Goal: Task Accomplishment & Management: Manage account settings

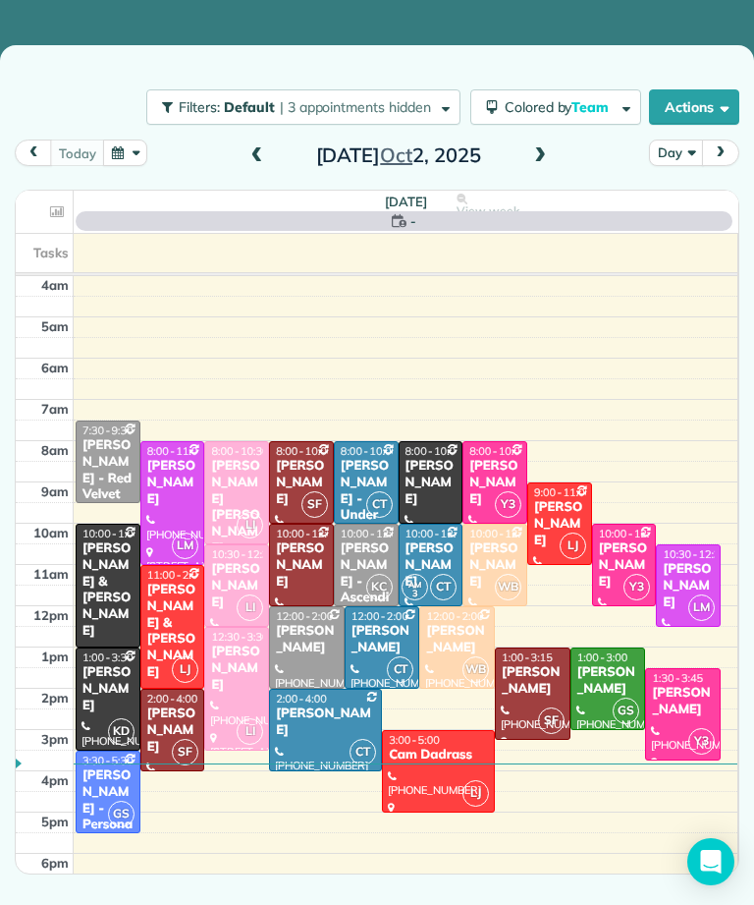
scroll to position [10, 0]
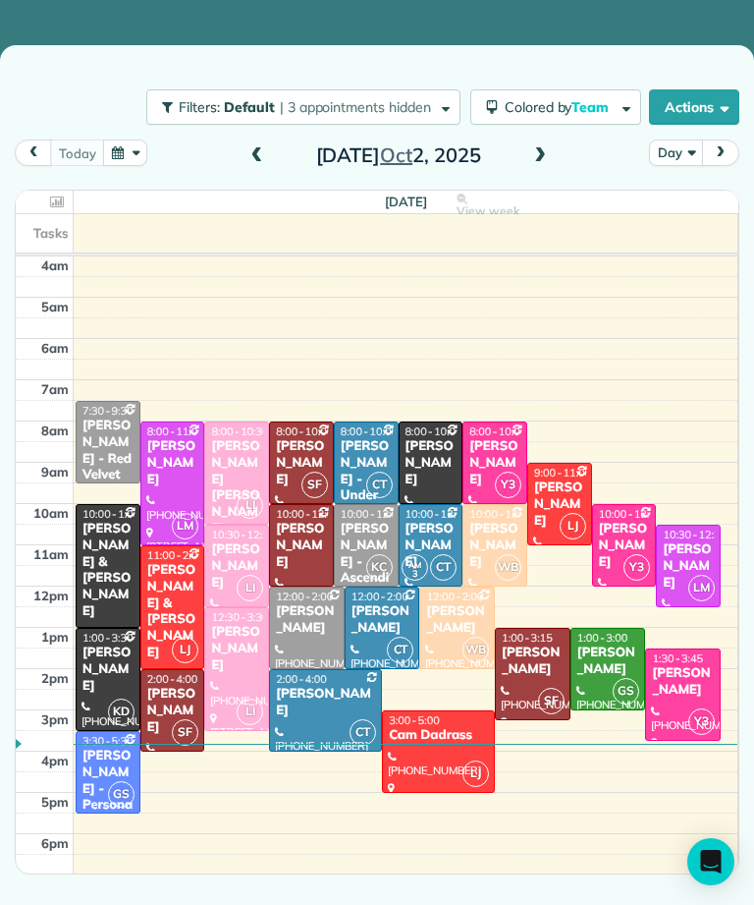
scroll to position [10, 0]
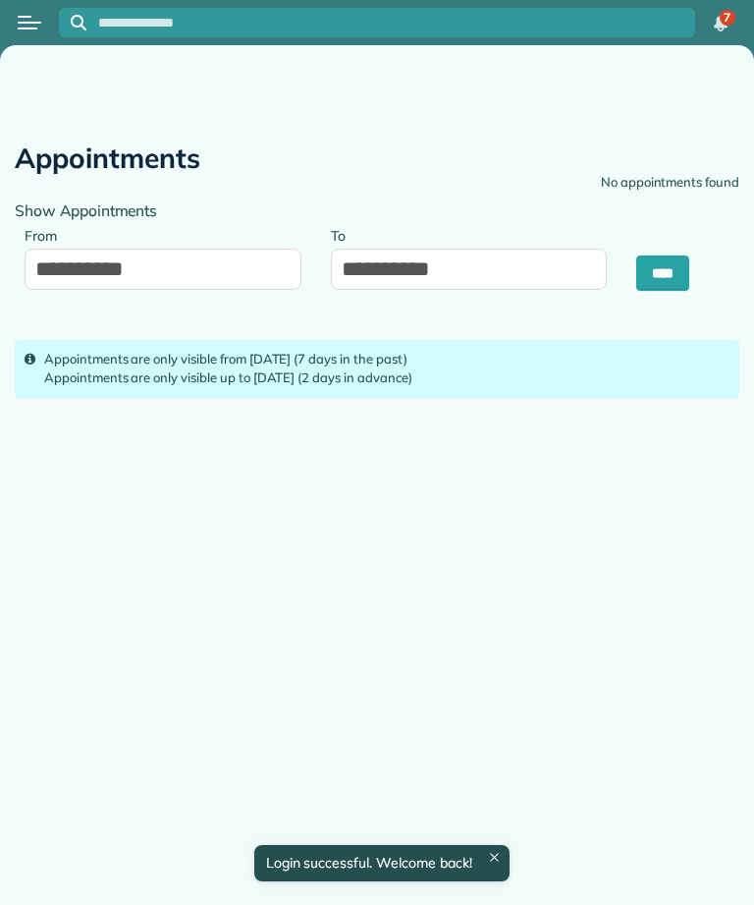
click at [10, 33] on div at bounding box center [29, 22] width 59 height 43
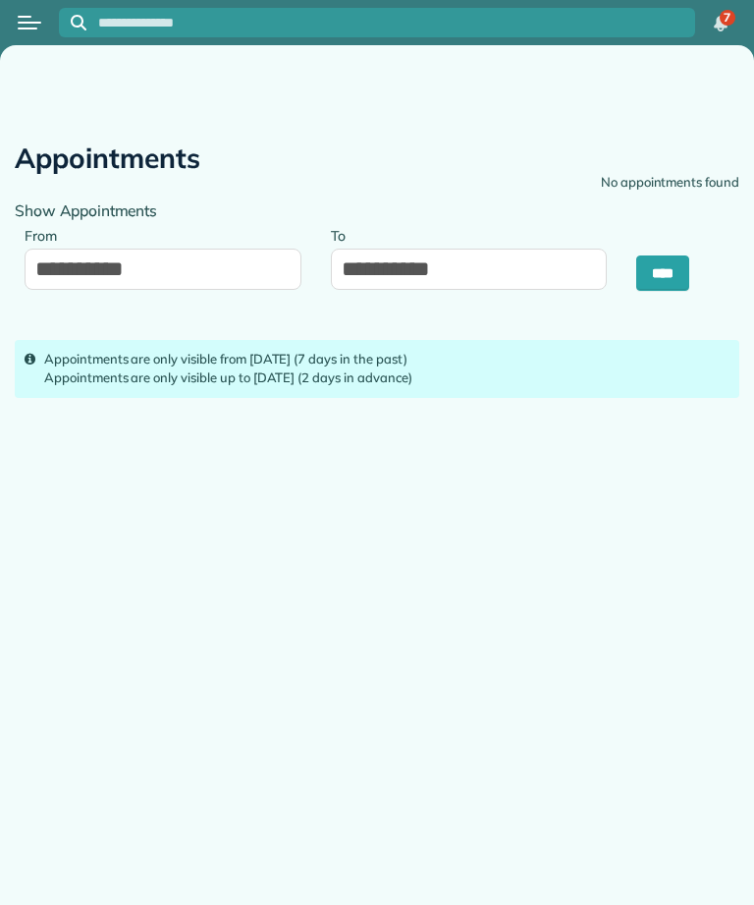
click at [31, 15] on button "Open menu" at bounding box center [30, 23] width 24 height 22
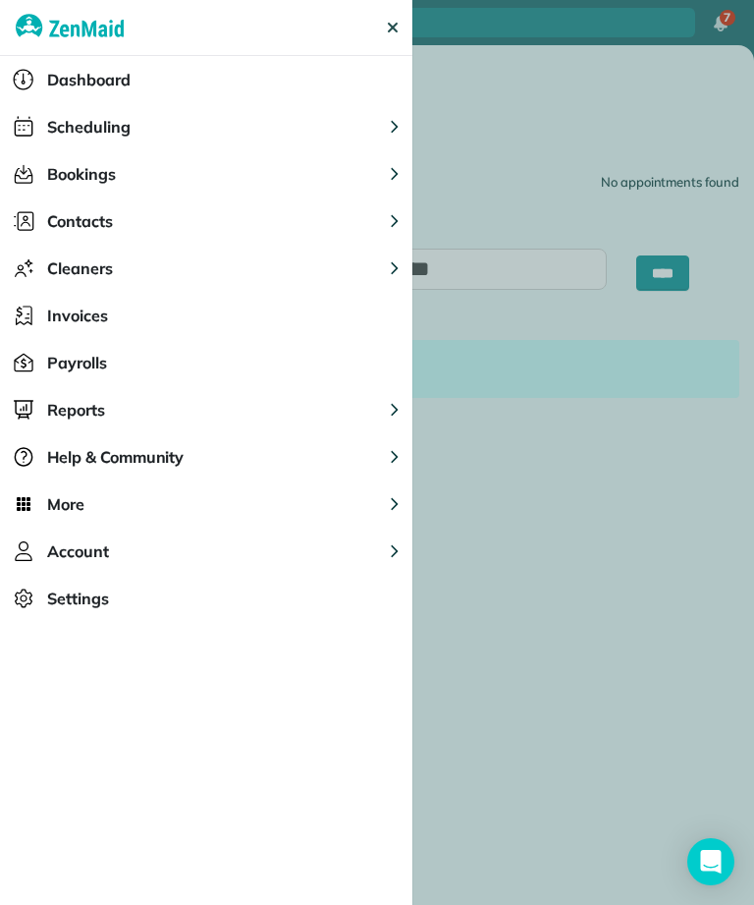
click at [304, 139] on button "Scheduling" at bounding box center [206, 126] width 413 height 47
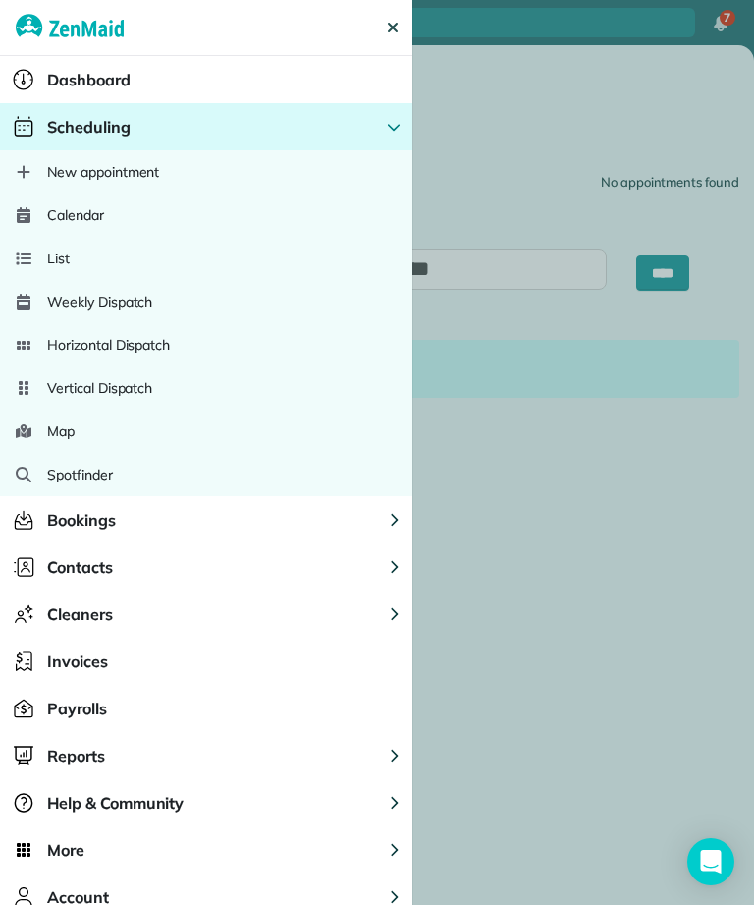
click at [273, 224] on div "Calendar" at bounding box center [206, 214] width 413 height 43
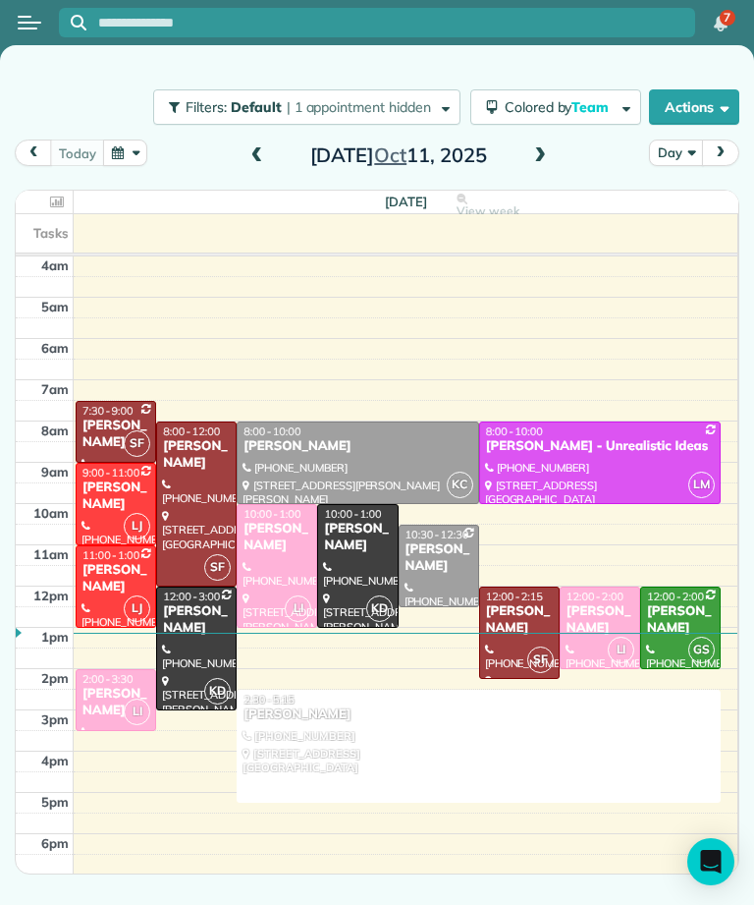
click at [545, 150] on span at bounding box center [540, 156] width 22 height 18
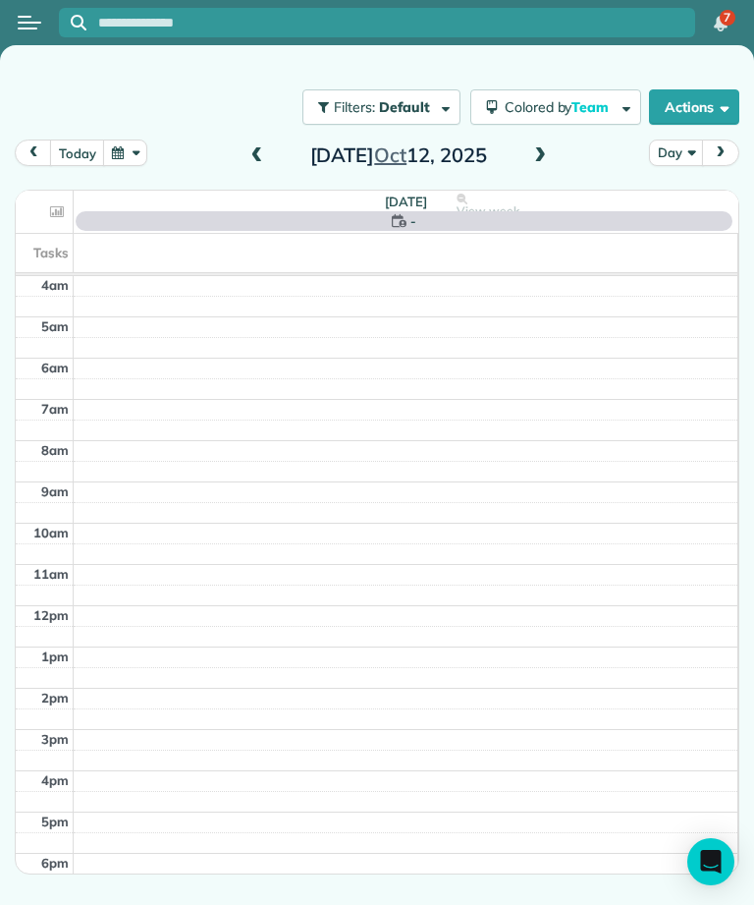
scroll to position [10, 0]
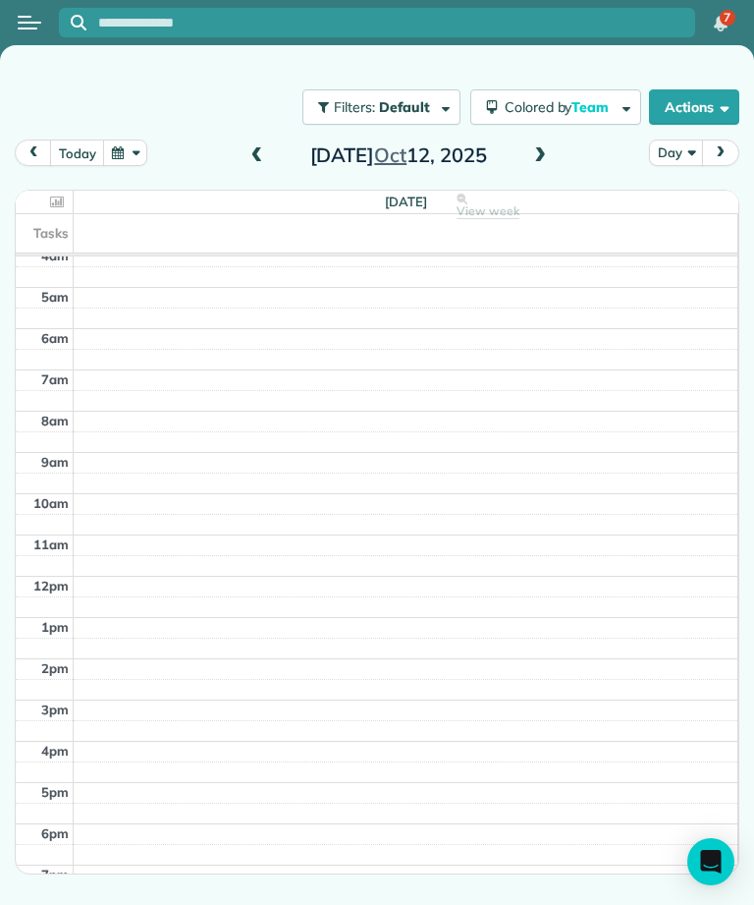
click at [548, 156] on span at bounding box center [540, 156] width 22 height 18
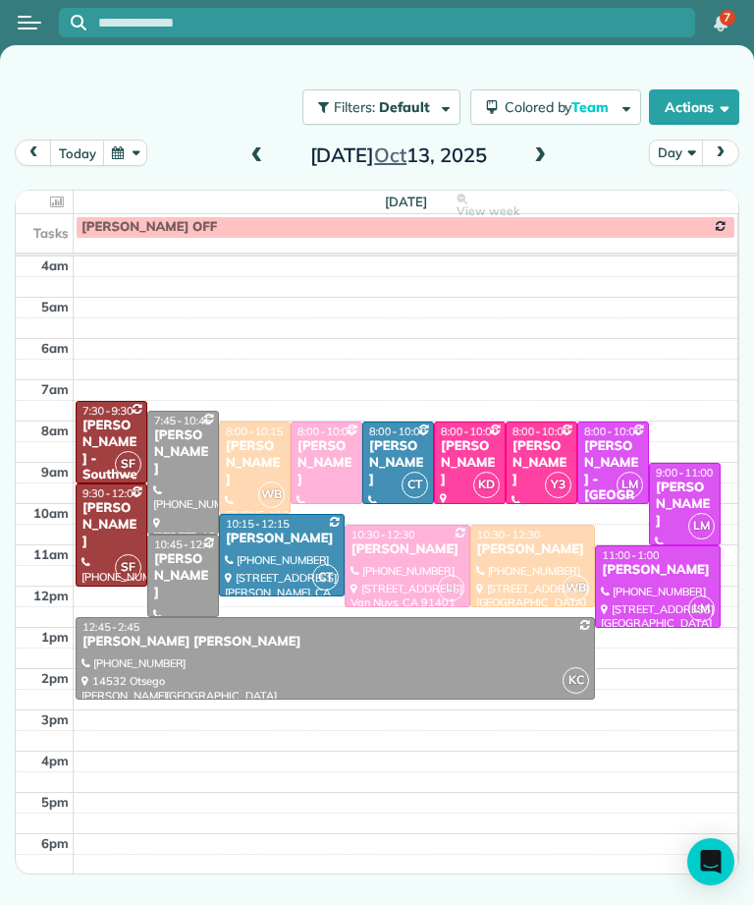
scroll to position [0, 0]
click at [261, 153] on span at bounding box center [258, 156] width 22 height 18
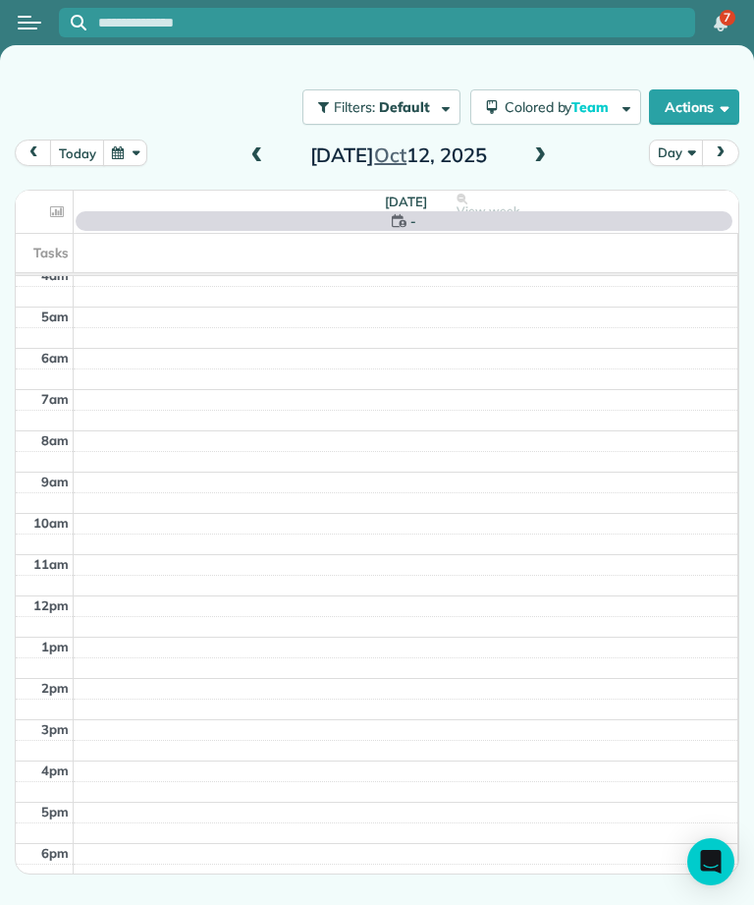
scroll to position [10, 0]
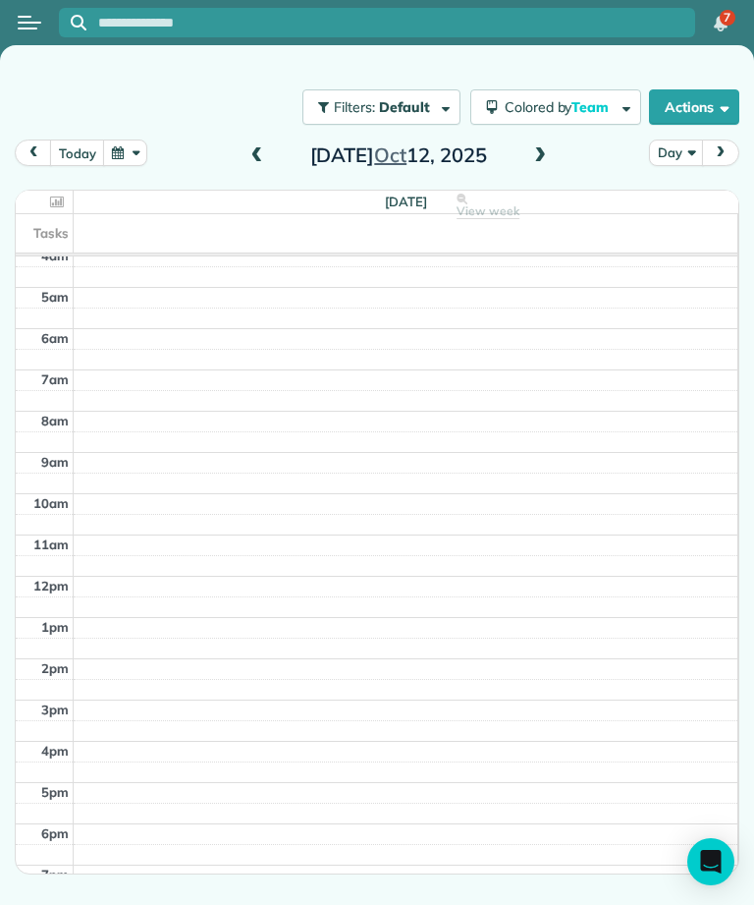
click at [263, 166] on span at bounding box center [258, 155] width 22 height 29
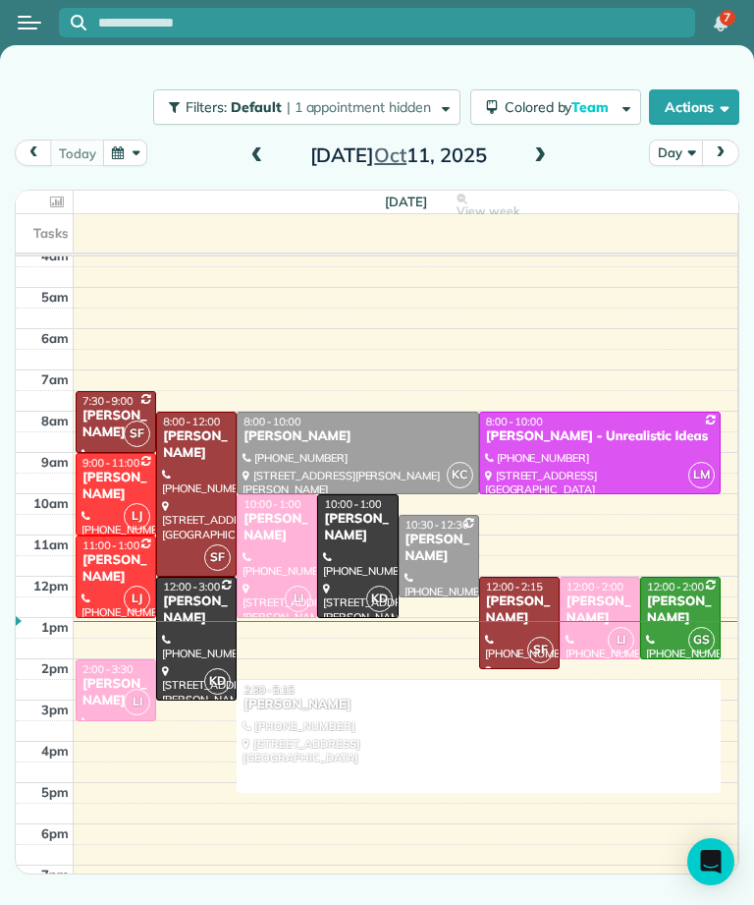
click at [262, 144] on span at bounding box center [258, 155] width 22 height 29
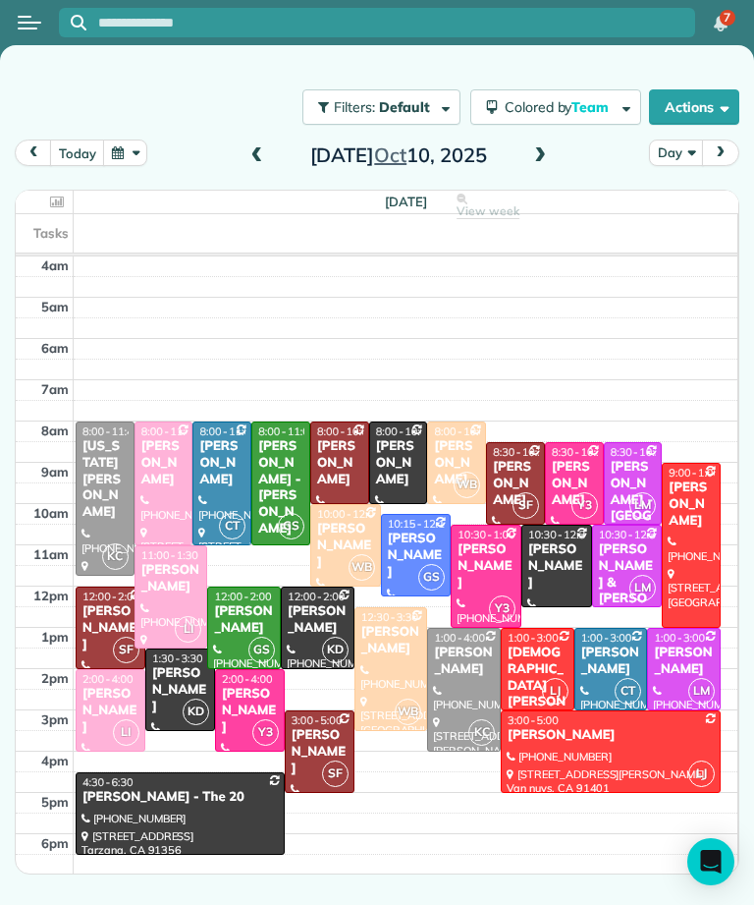
scroll to position [0, 0]
click at [259, 158] on span at bounding box center [258, 156] width 22 height 18
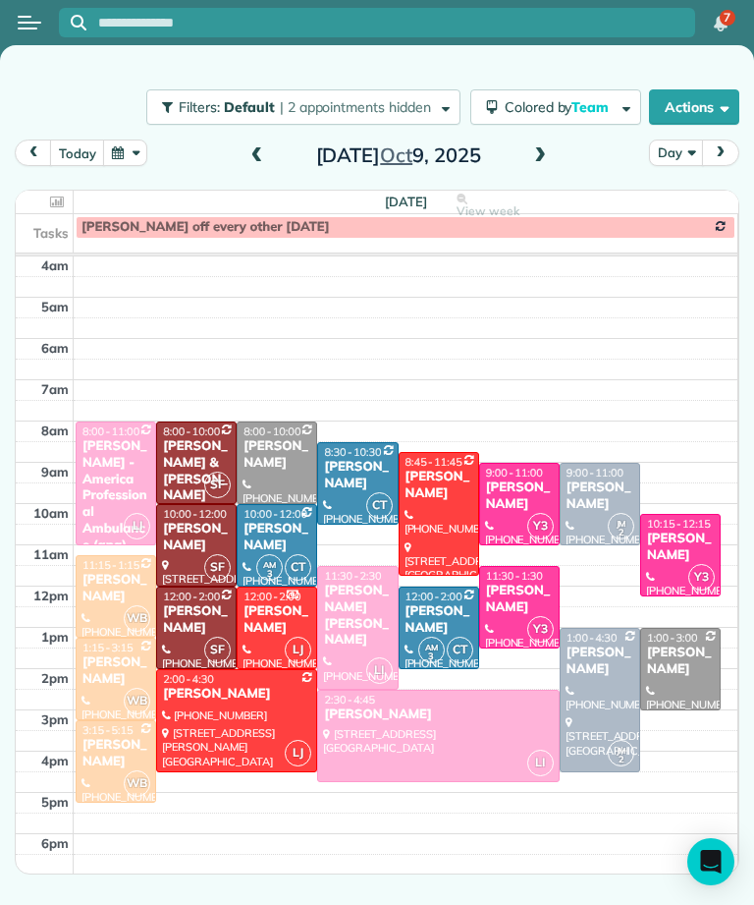
scroll to position [10, 0]
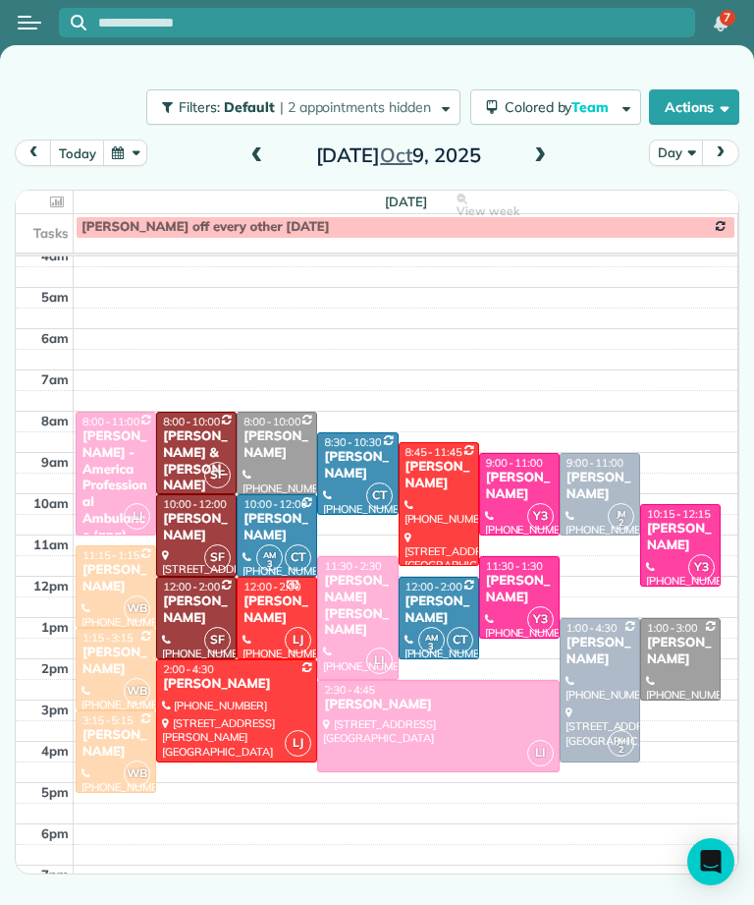
click at [356, 591] on div "[PERSON_NAME] [PERSON_NAME]" at bounding box center [357, 606] width 69 height 67
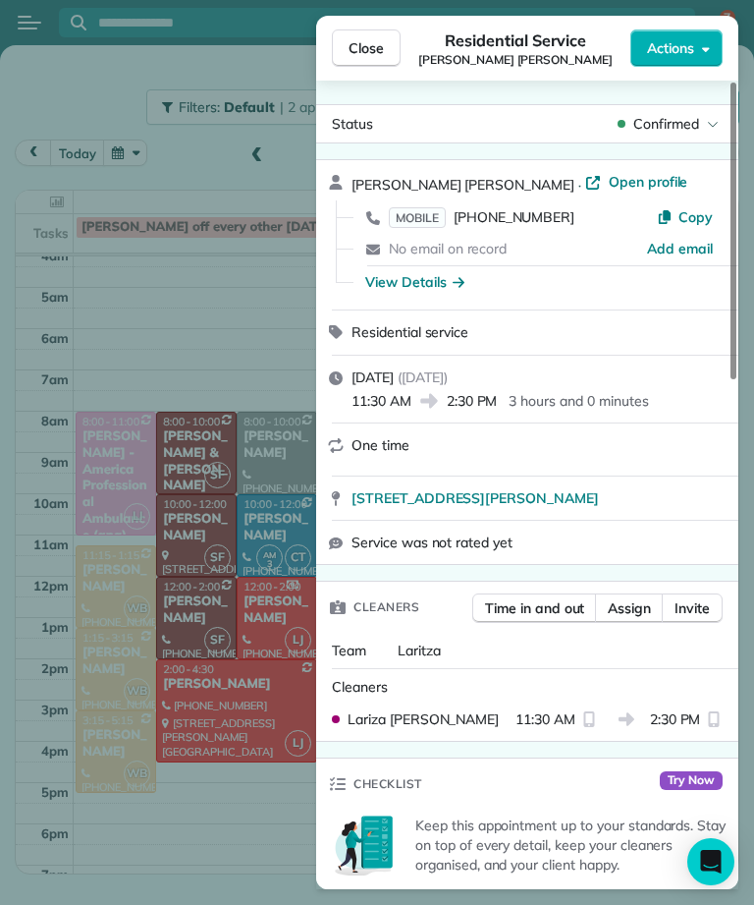
click at [364, 64] on button "Close" at bounding box center [366, 47] width 69 height 37
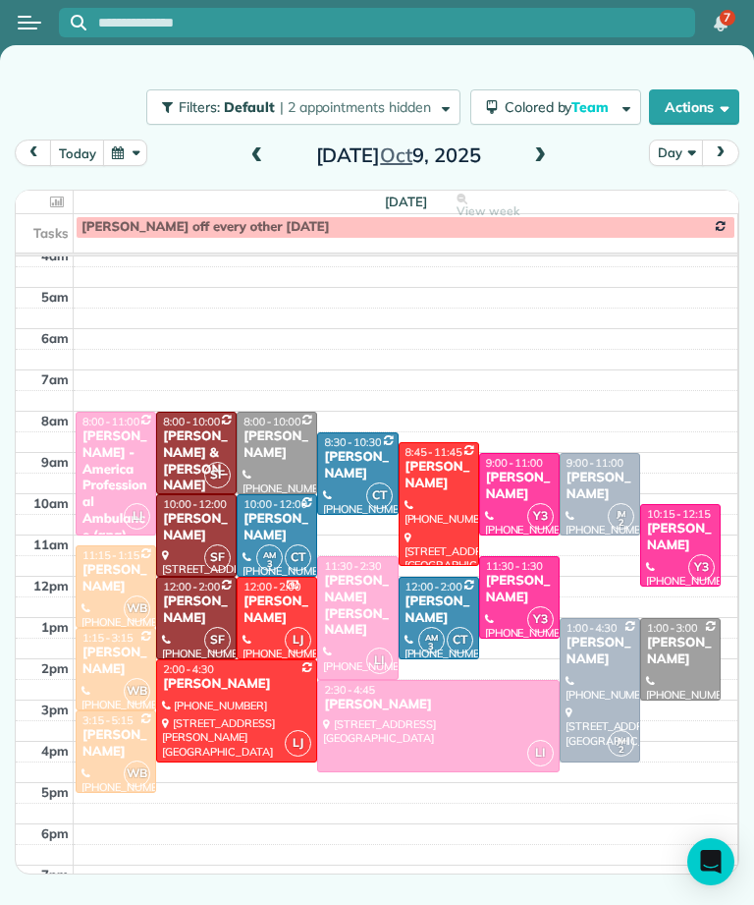
click at [139, 449] on div "Luba Popok - America Professional Ambulance (apa)" at bounding box center [116, 486] width 69 height 116
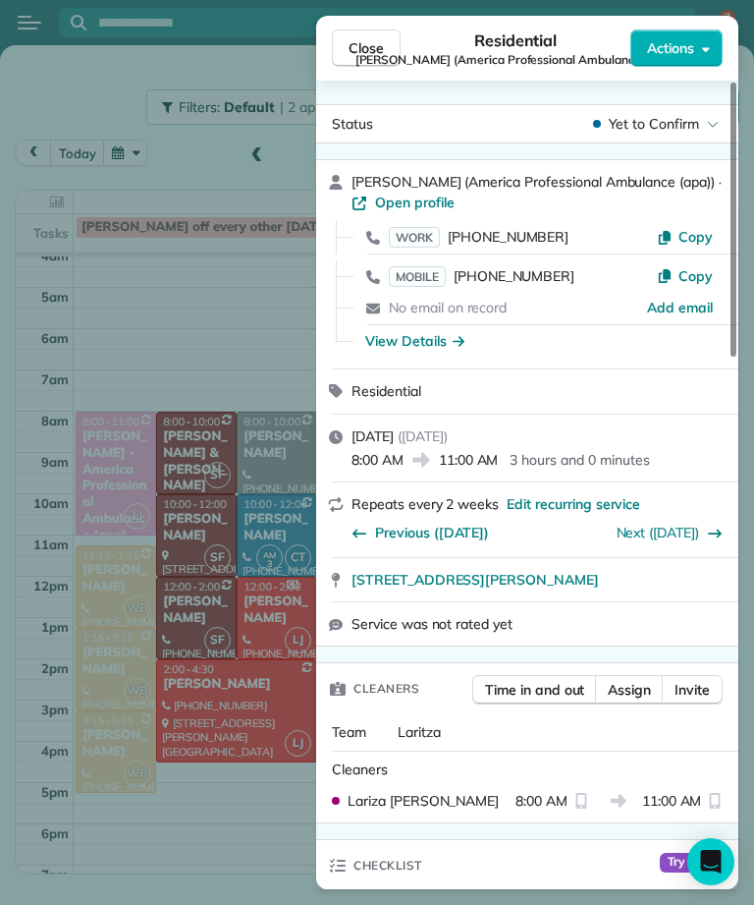
click at [375, 51] on span "Close" at bounding box center [366, 48] width 35 height 20
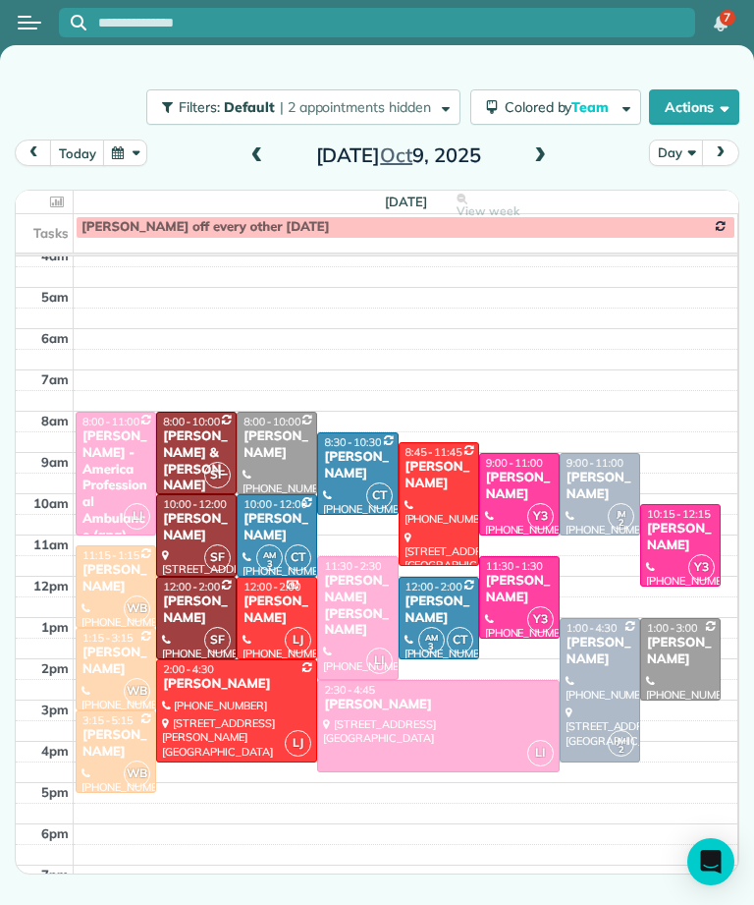
click at [91, 151] on button "today" at bounding box center [77, 152] width 54 height 27
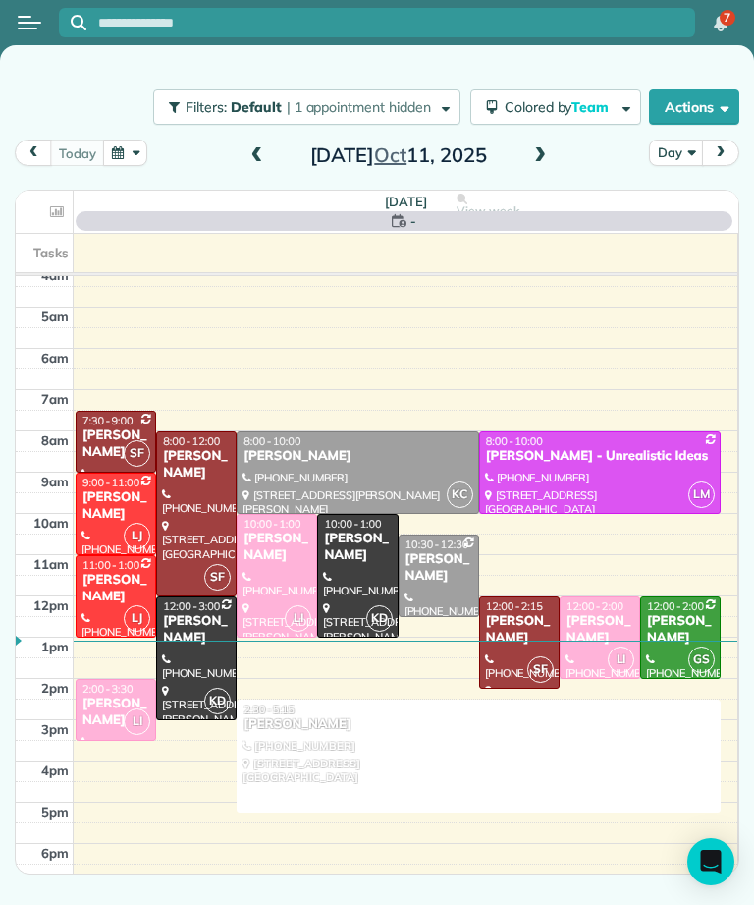
scroll to position [10, 0]
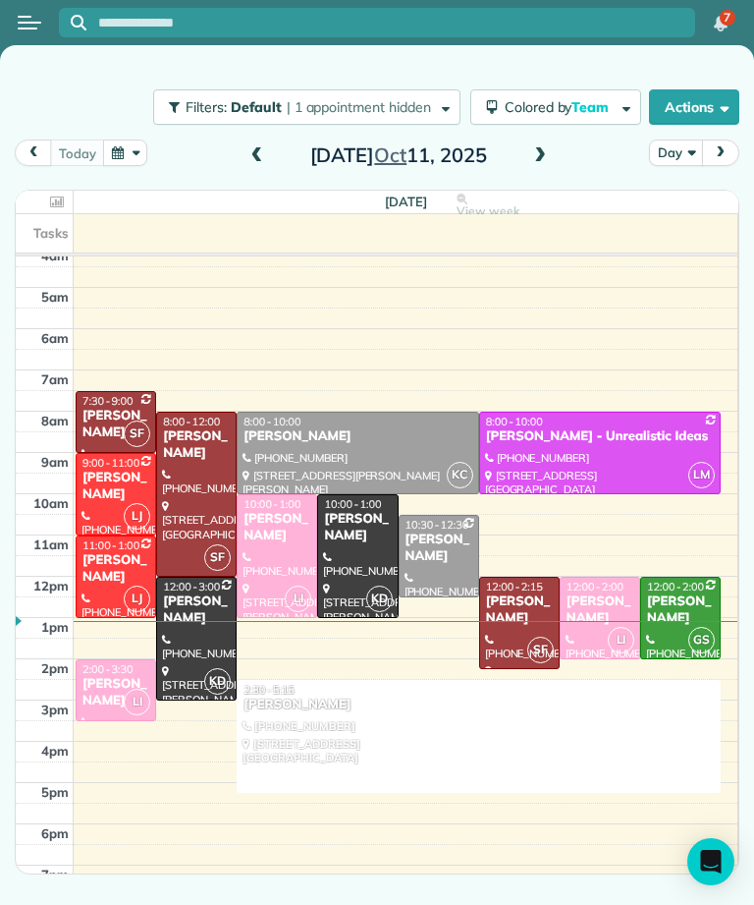
click at [540, 157] on span at bounding box center [540, 156] width 22 height 18
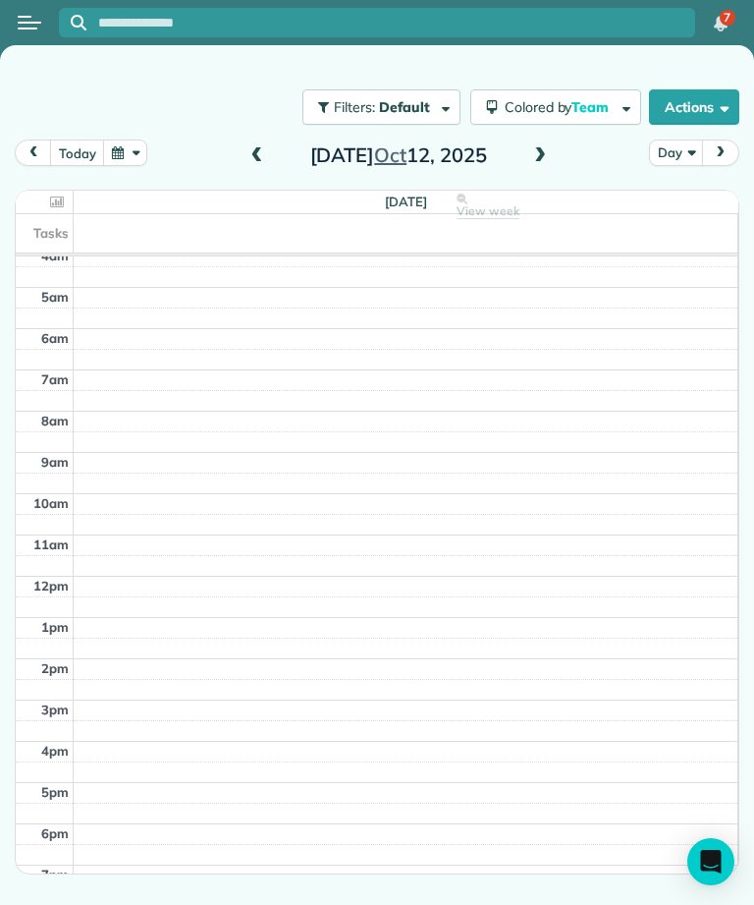
click at [547, 145] on span at bounding box center [540, 155] width 22 height 29
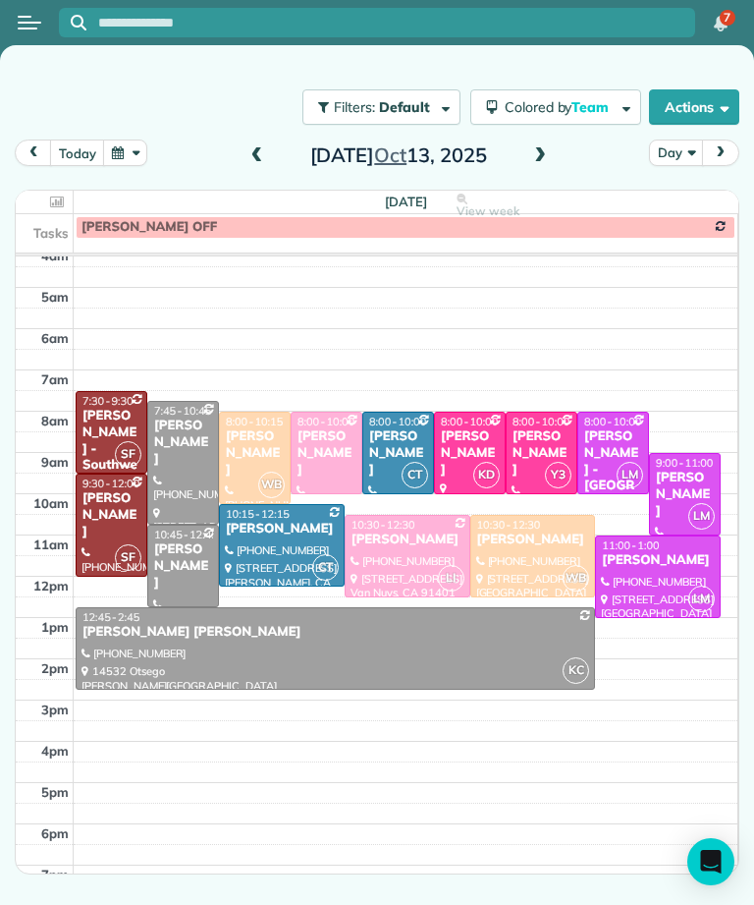
click at [385, 690] on td at bounding box center [406, 690] width 665 height 21
click at [422, 659] on div at bounding box center [336, 648] width 518 height 81
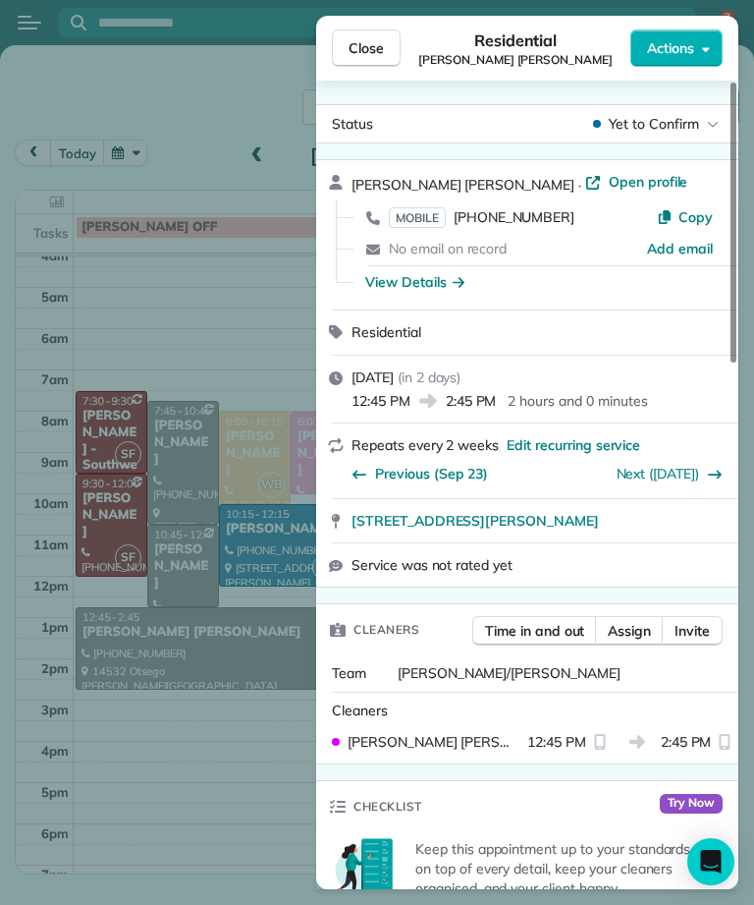
click at [274, 245] on div "Close Residential Rebecca Simon Smith Actions Status Yet to Confirm Rebecca Sim…" at bounding box center [377, 452] width 754 height 905
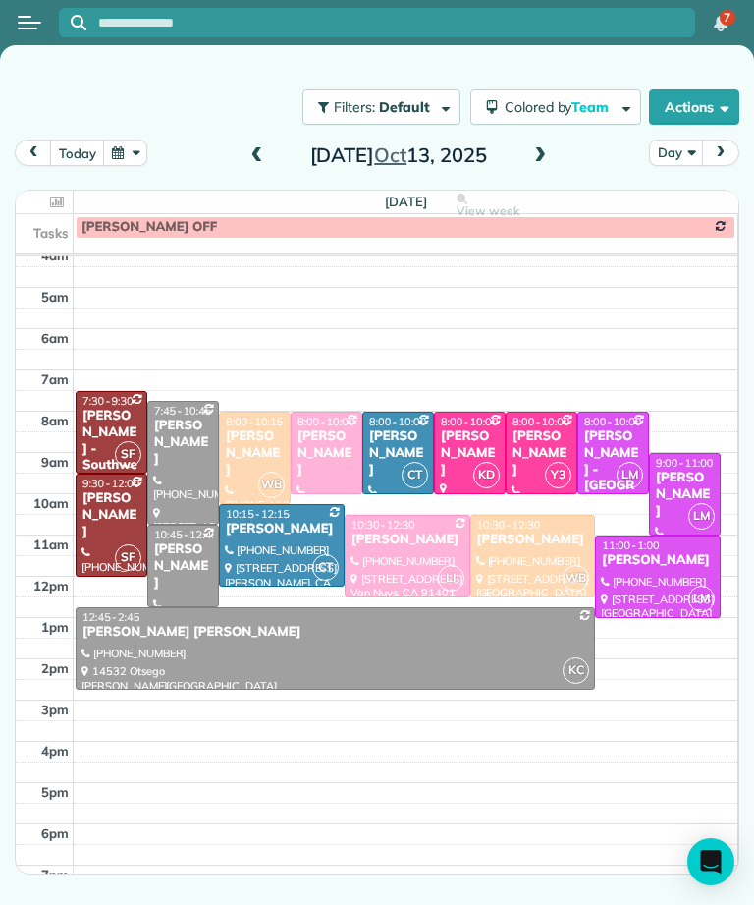
click at [321, 465] on div at bounding box center [327, 453] width 70 height 81
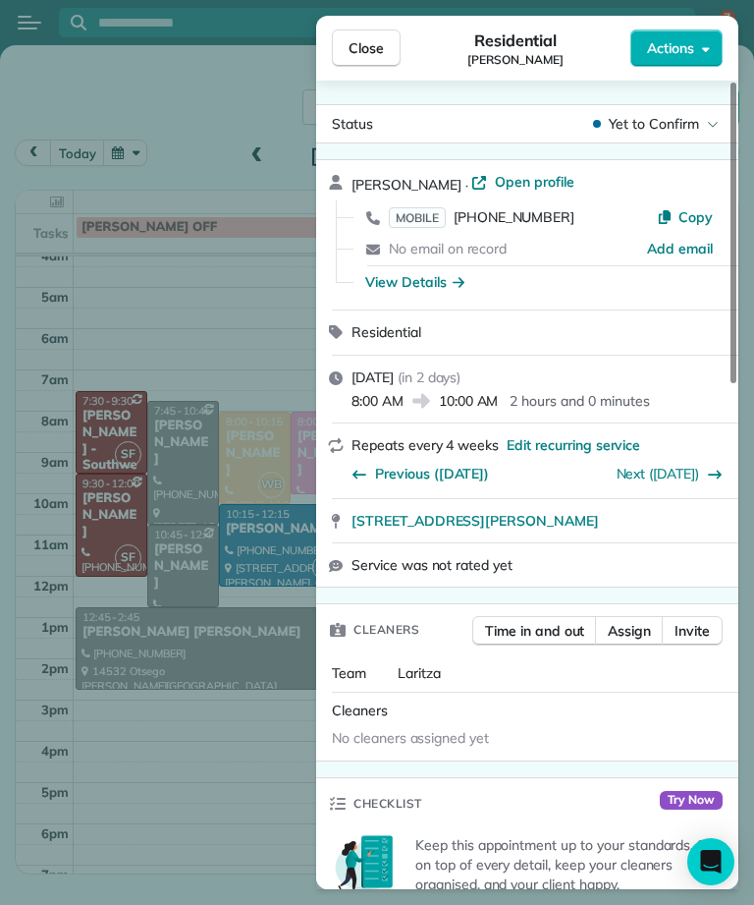
click at [275, 273] on div "Close Residential Aaron Hatch Actions Status Yet to Confirm Aaron Hatch · Open …" at bounding box center [377, 452] width 754 height 905
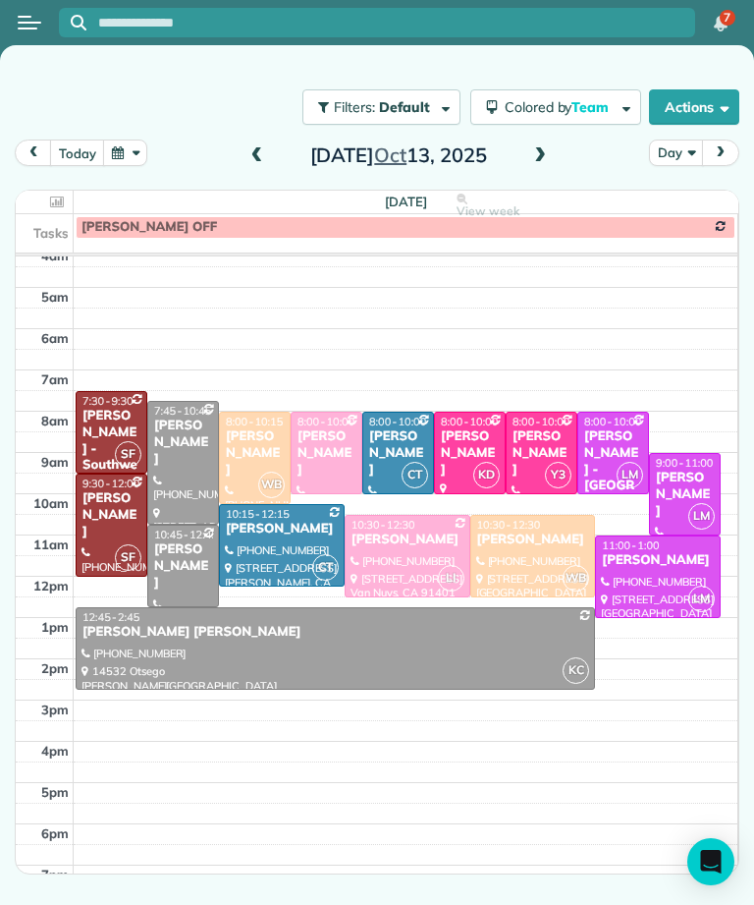
click at [431, 542] on div "Ashley Shapiro" at bounding box center [408, 539] width 114 height 17
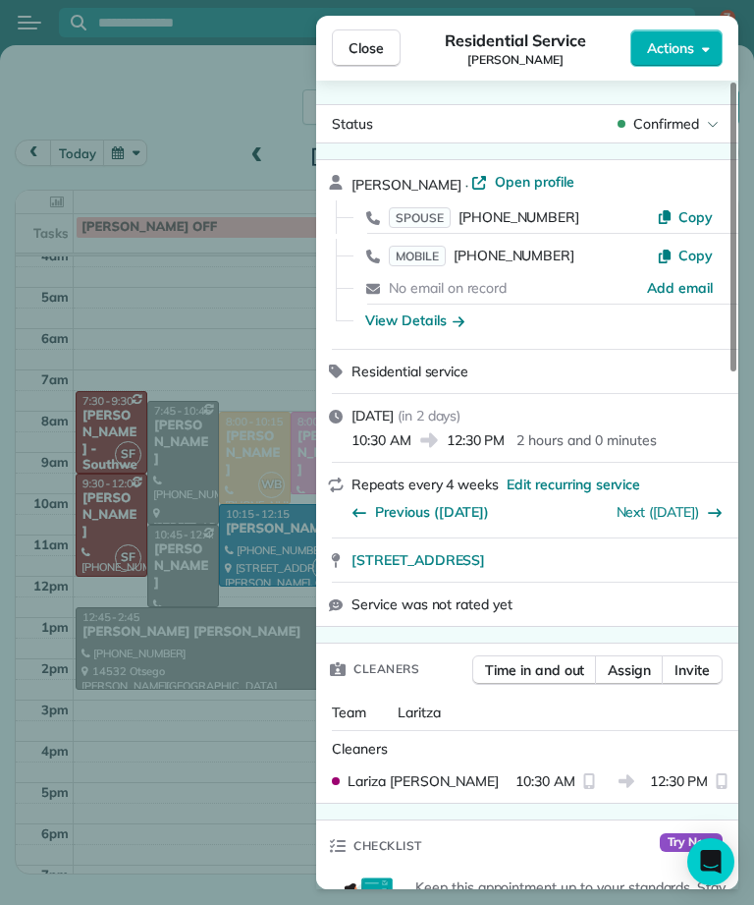
click at [268, 302] on div "Close Residential Service Ashley Shapiro Actions Status Confirmed Ashley Shapir…" at bounding box center [377, 452] width 754 height 905
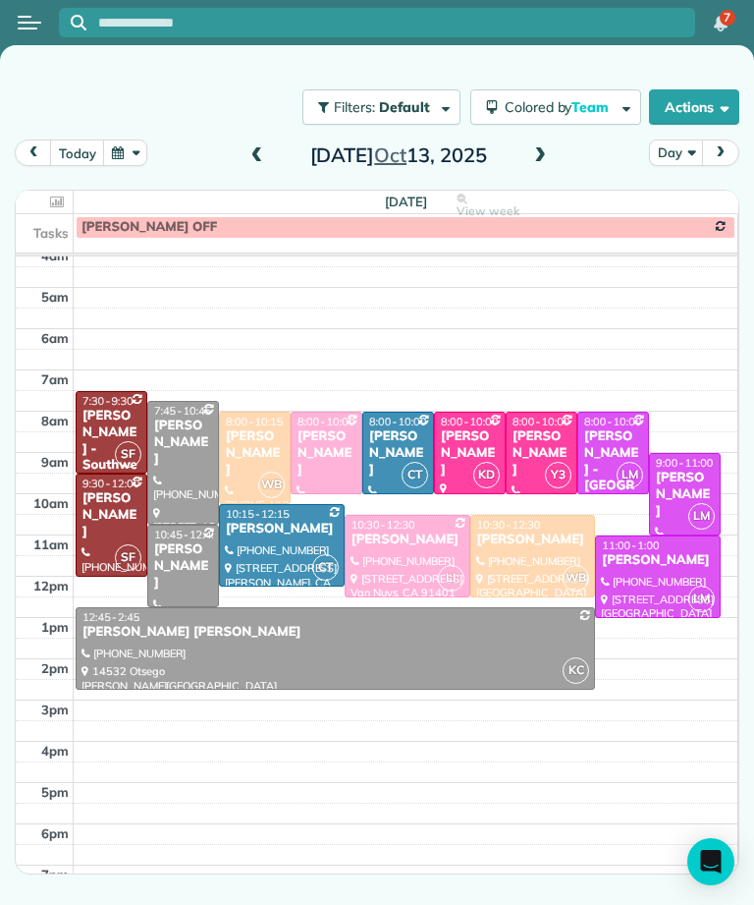
click at [482, 440] on div "Joyce Rangen" at bounding box center [470, 453] width 60 height 50
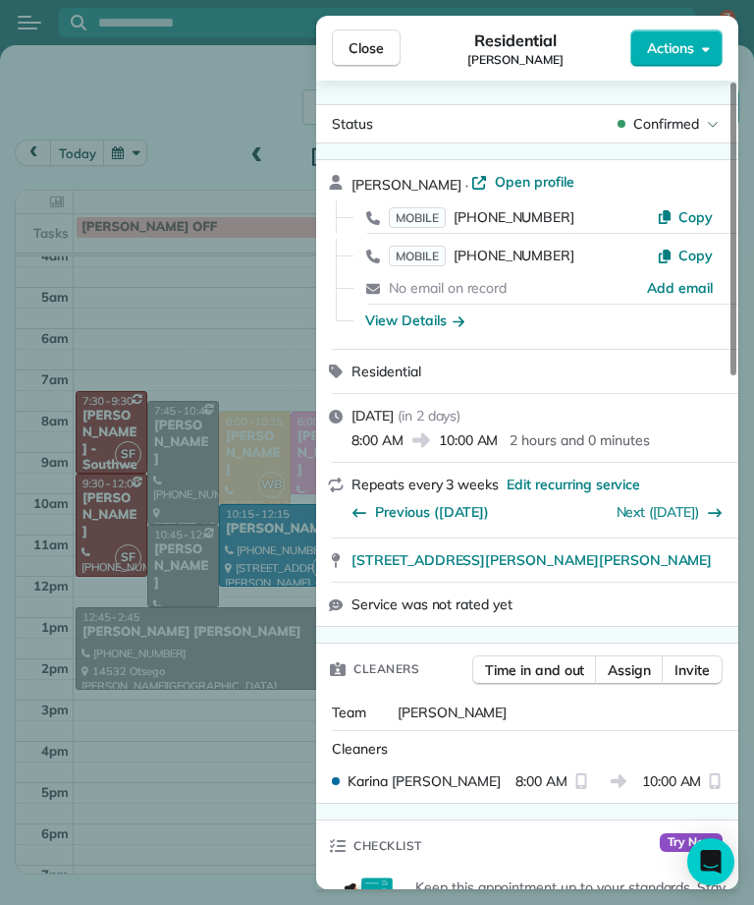
click at [279, 284] on div "Close Residential Joyce Rangen Actions Status Confirmed Joyce Rangen · Open pro…" at bounding box center [377, 452] width 754 height 905
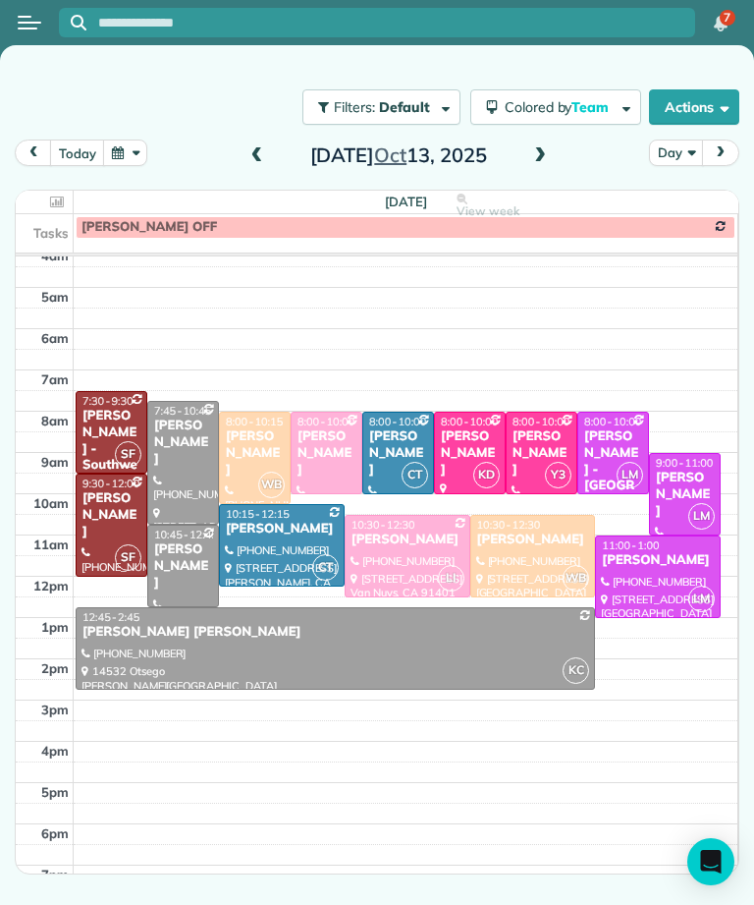
click at [631, 436] on div "Evelyn Dierna - Mountain View Manor" at bounding box center [613, 477] width 60 height 99
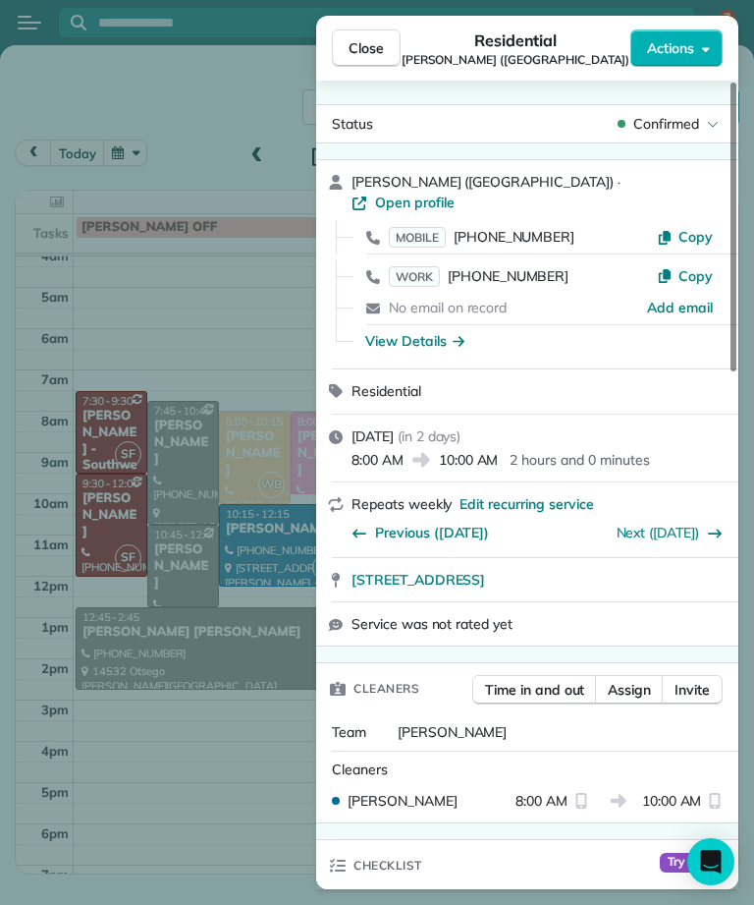
click at [261, 248] on div "Close Residential Evelyn Dierna (Mountain View Manor) Actions Status Confirmed …" at bounding box center [377, 452] width 754 height 905
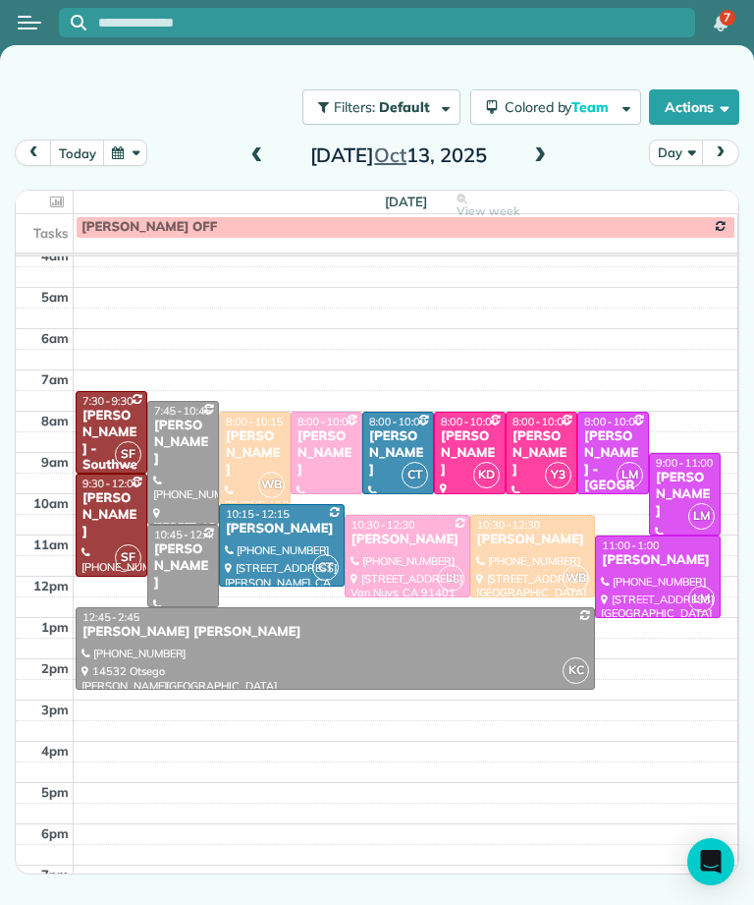
click at [468, 470] on div at bounding box center [470, 453] width 70 height 81
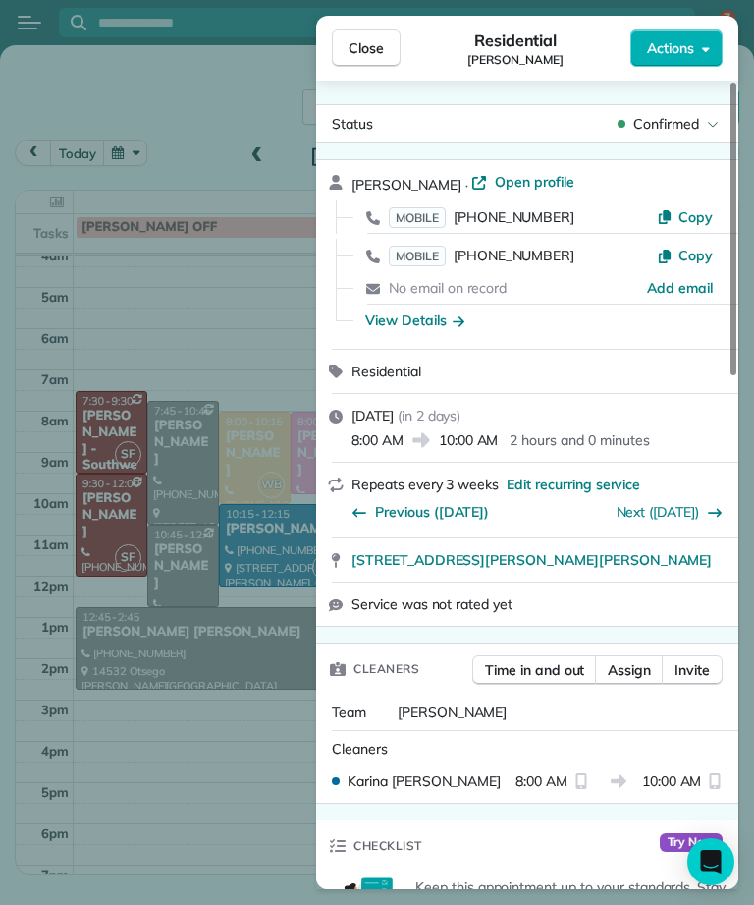
click at [210, 784] on div "Close Residential Joyce Rangen Actions Status Confirmed Joyce Rangen · Open pro…" at bounding box center [377, 452] width 754 height 905
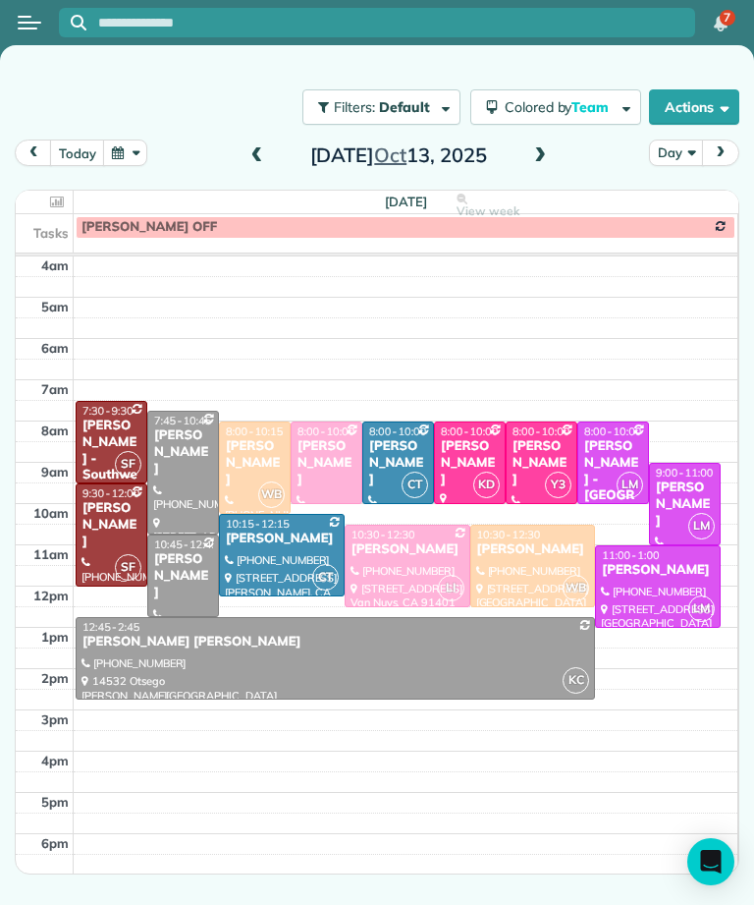
click at [472, 435] on span "8:00 - 10:00" at bounding box center [469, 431] width 57 height 14
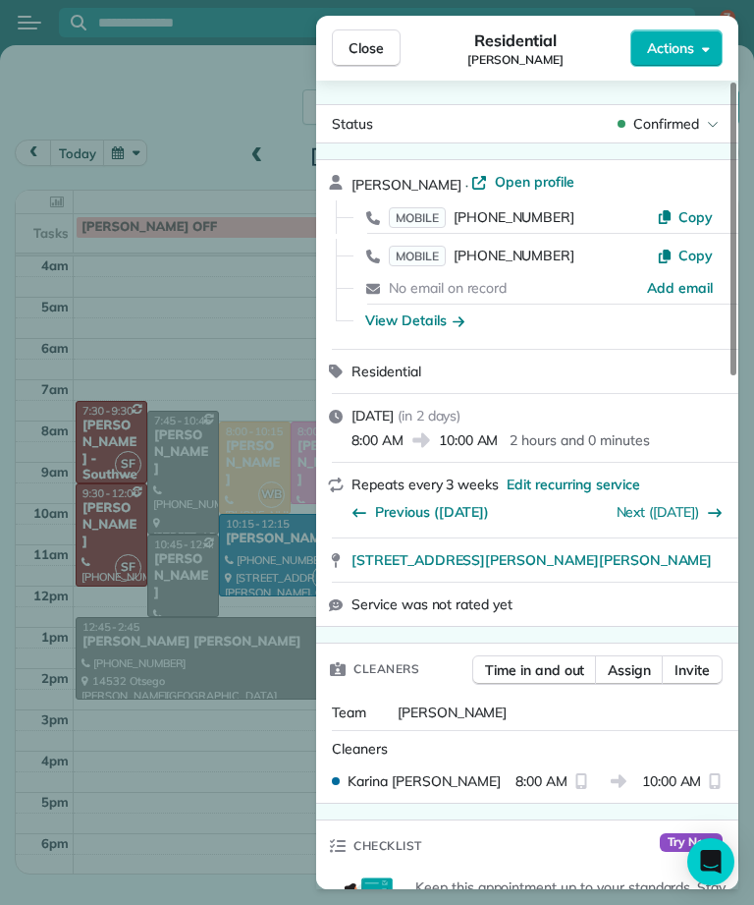
click at [373, 52] on span "Close" at bounding box center [366, 48] width 35 height 20
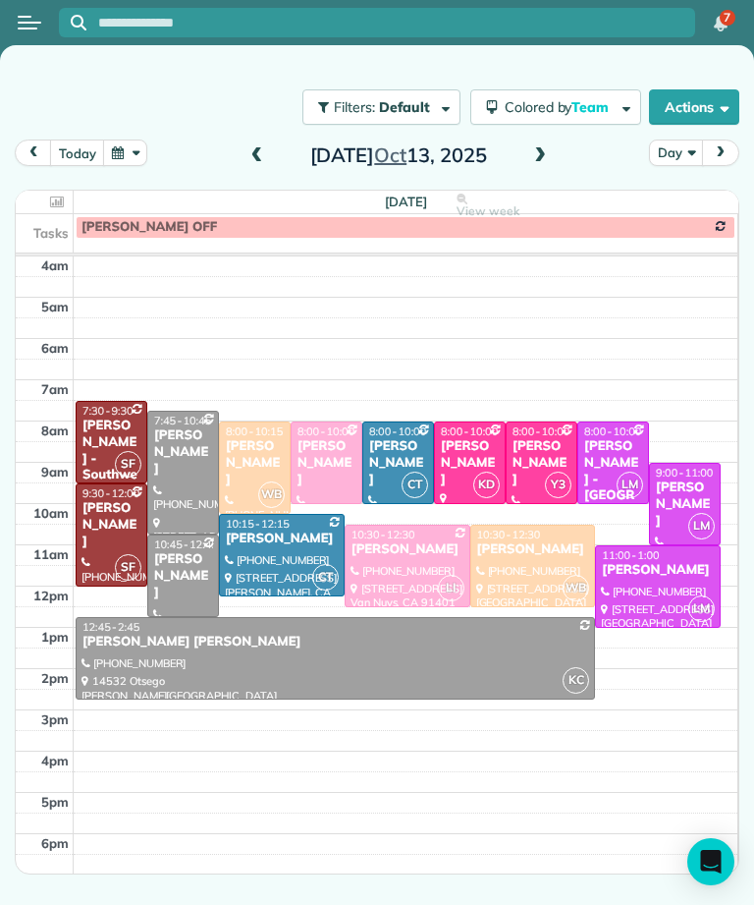
click at [365, 43] on div at bounding box center [377, 22] width 636 height 43
click at [137, 146] on button "button" at bounding box center [125, 152] width 45 height 27
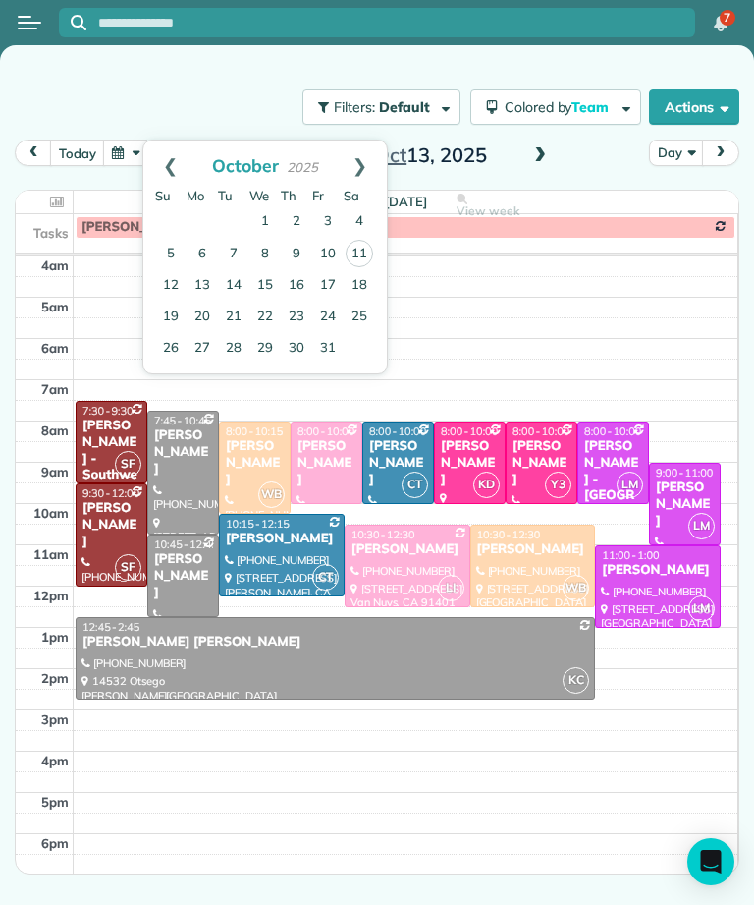
click at [143, 146] on link "Prev" at bounding box center [170, 164] width 54 height 49
click at [364, 161] on link "Next" at bounding box center [360, 164] width 54 height 49
click at [300, 256] on link "9" at bounding box center [296, 254] width 31 height 31
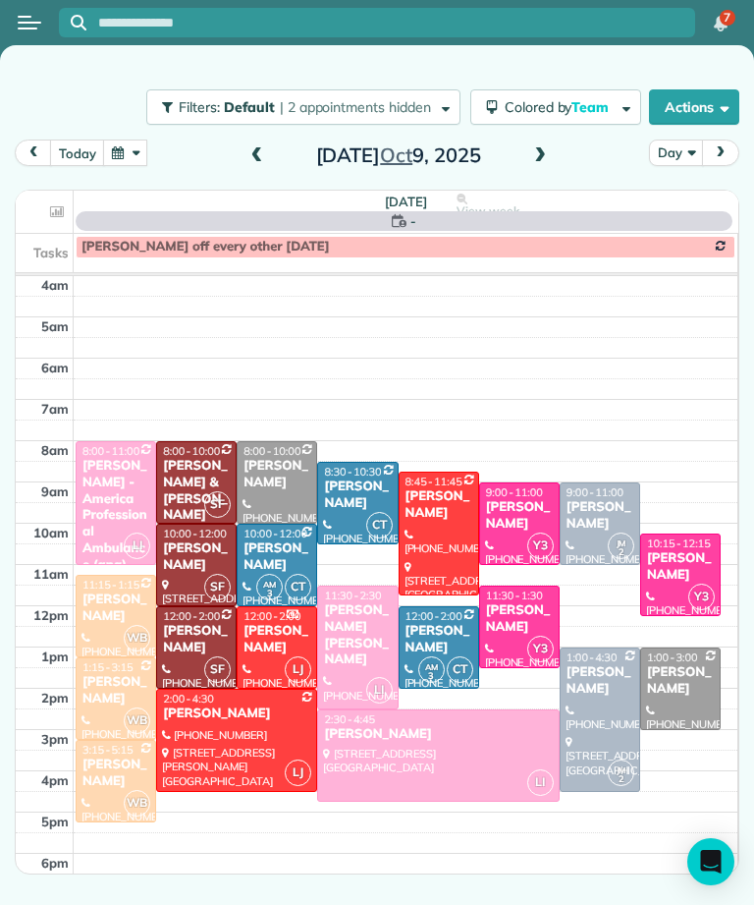
scroll to position [10, 0]
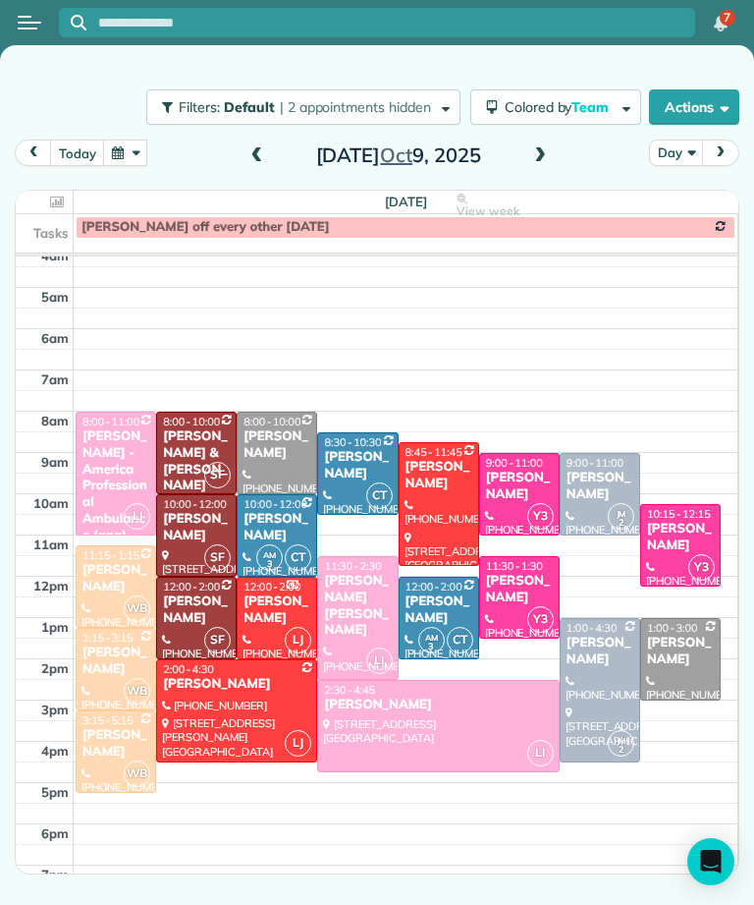
click at [530, 167] on span at bounding box center [540, 155] width 22 height 29
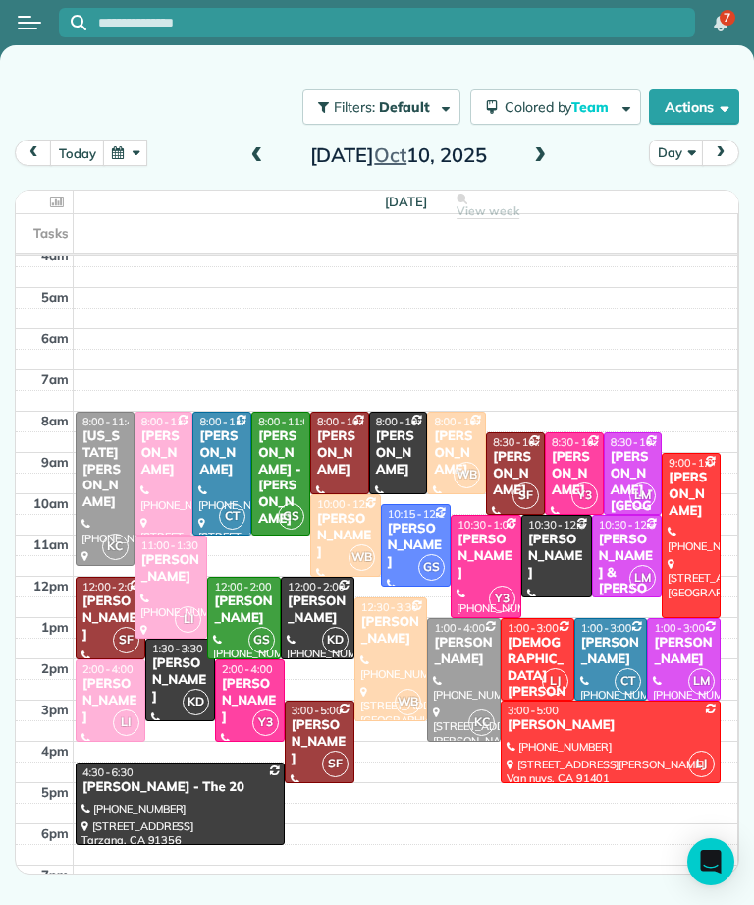
click at [548, 151] on span at bounding box center [540, 156] width 22 height 18
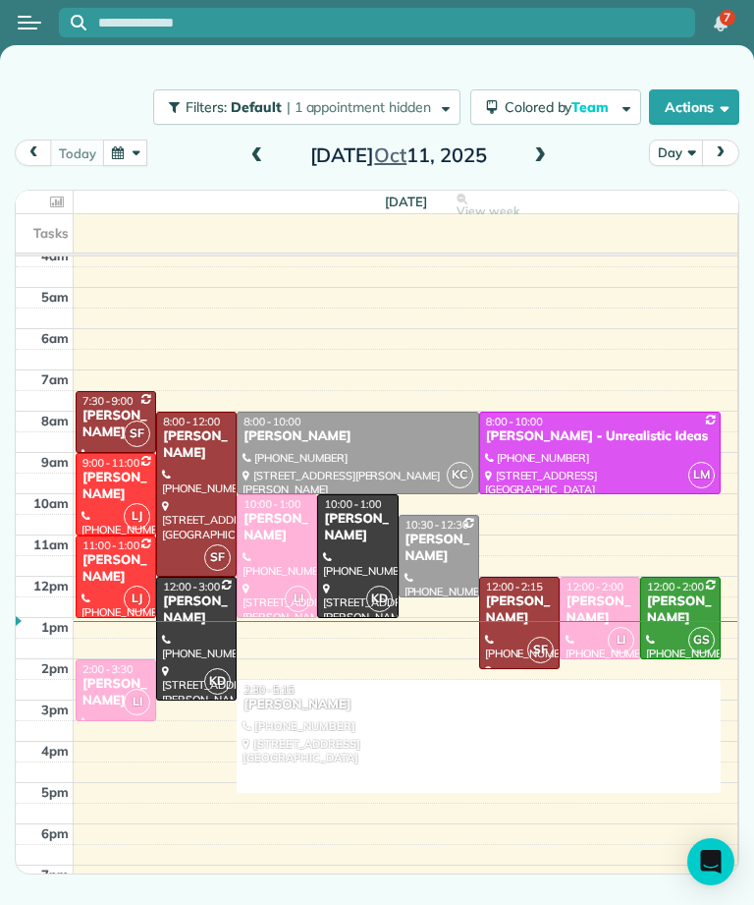
click at [671, 601] on div "Nancy Benavente" at bounding box center [680, 609] width 69 height 33
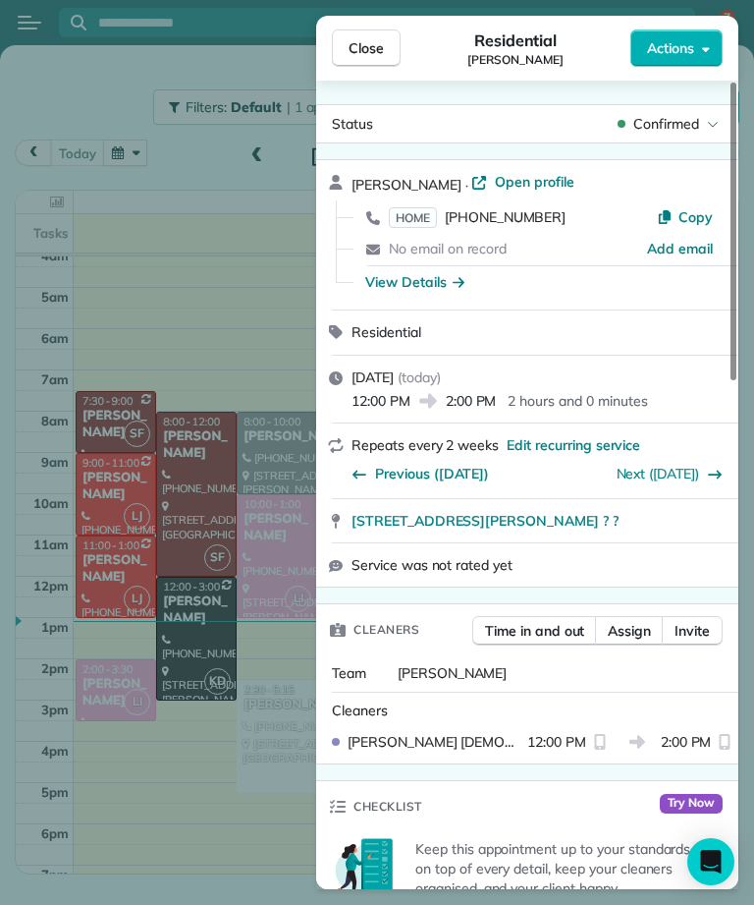
click at [421, 223] on span "HOME" at bounding box center [413, 217] width 48 height 21
click at [415, 209] on span "HOME" at bounding box center [413, 217] width 48 height 21
click at [380, 51] on span "Close" at bounding box center [366, 48] width 35 height 20
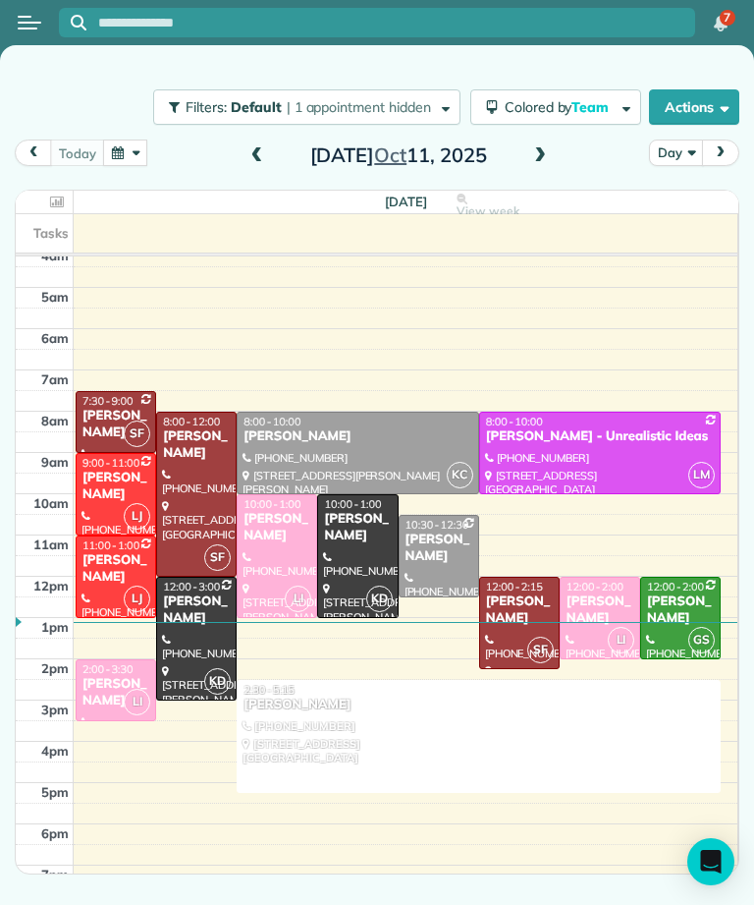
click at [118, 153] on button "button" at bounding box center [125, 152] width 45 height 27
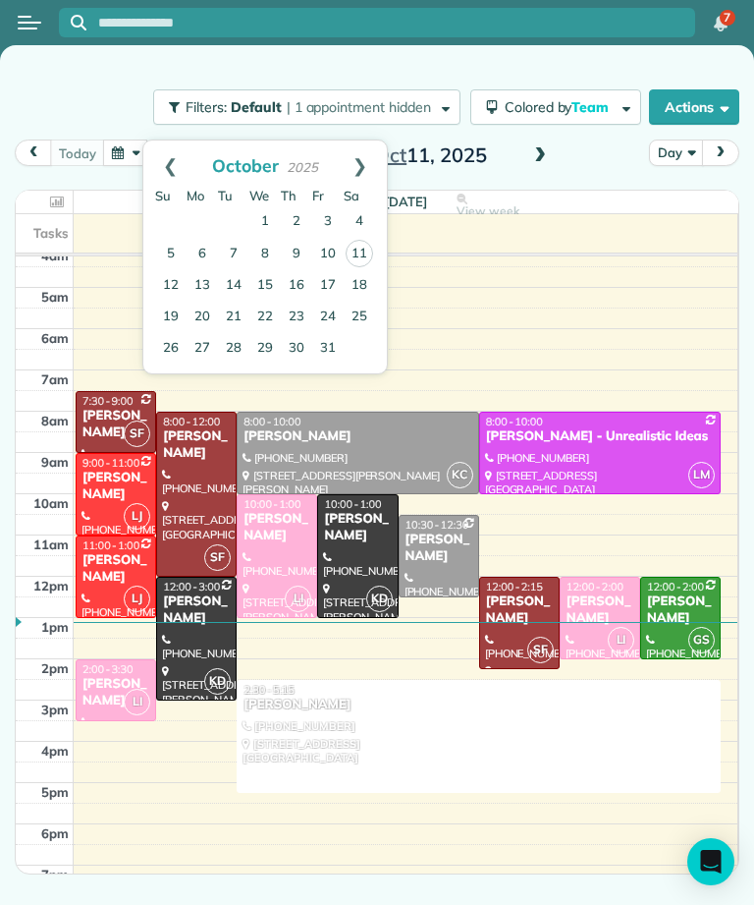
click at [206, 284] on link "13" at bounding box center [202, 285] width 31 height 31
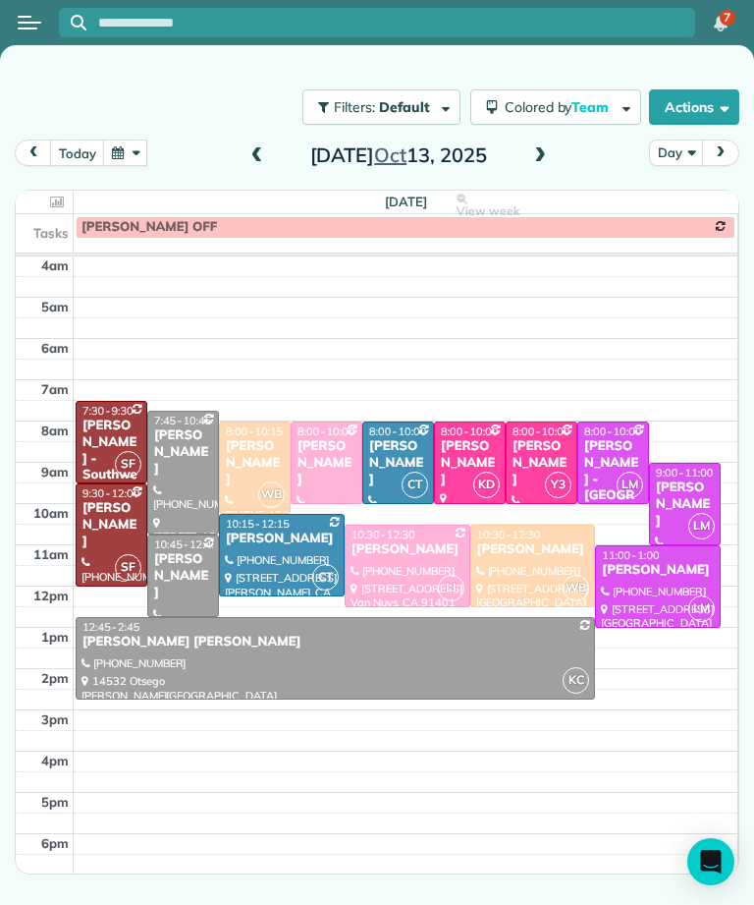
click at [102, 421] on div "Laura Malm - Southwest Industrial Electric" at bounding box center [112, 475] width 60 height 116
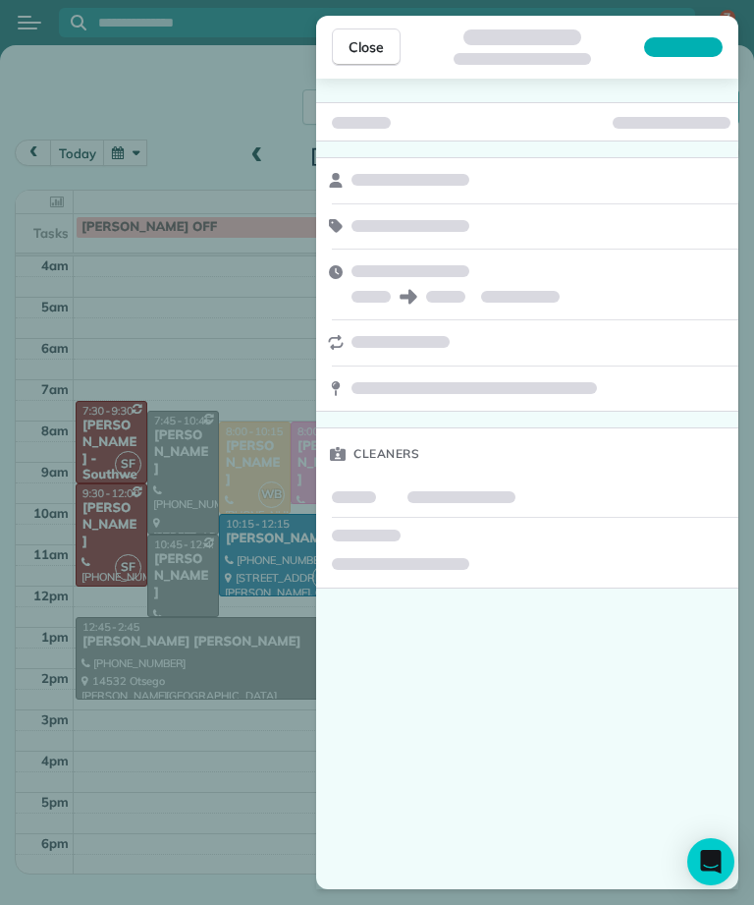
click at [98, 424] on div "Close Cleaners" at bounding box center [377, 452] width 754 height 905
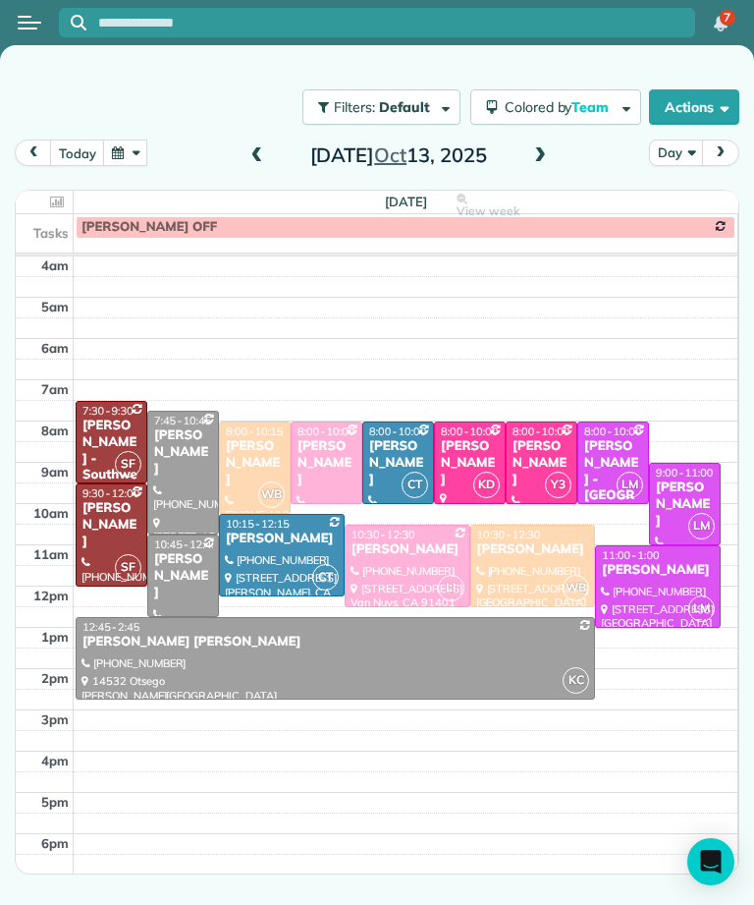
click at [116, 434] on div "Laura Malm - Southwest Industrial Electric" at bounding box center [112, 475] width 60 height 116
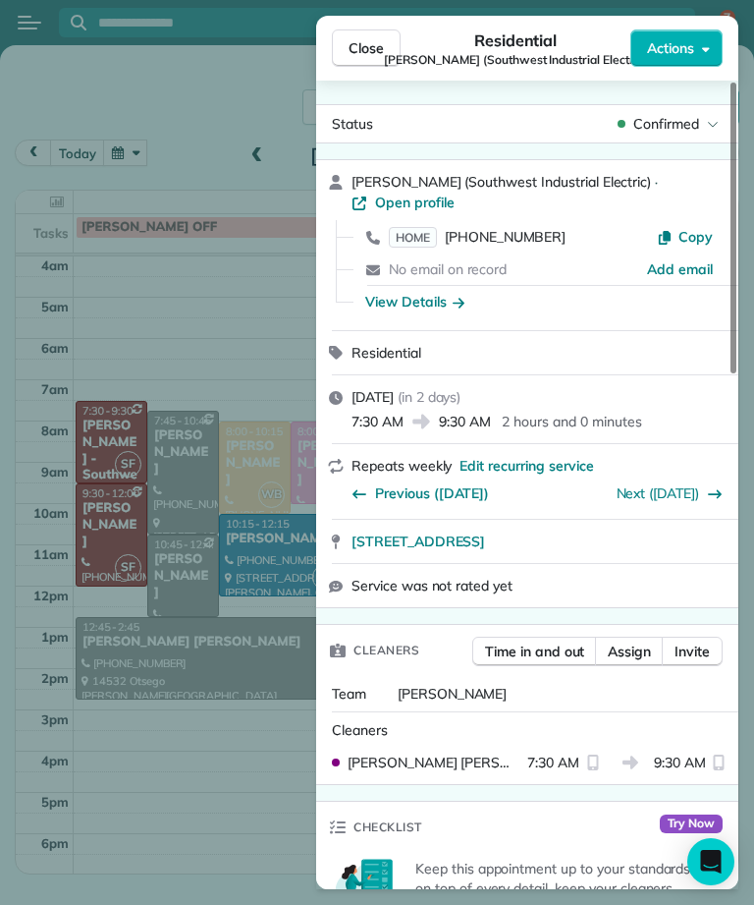
click at [418, 242] on span "HOME" at bounding box center [413, 237] width 48 height 21
click at [362, 57] on span "Close" at bounding box center [366, 48] width 35 height 20
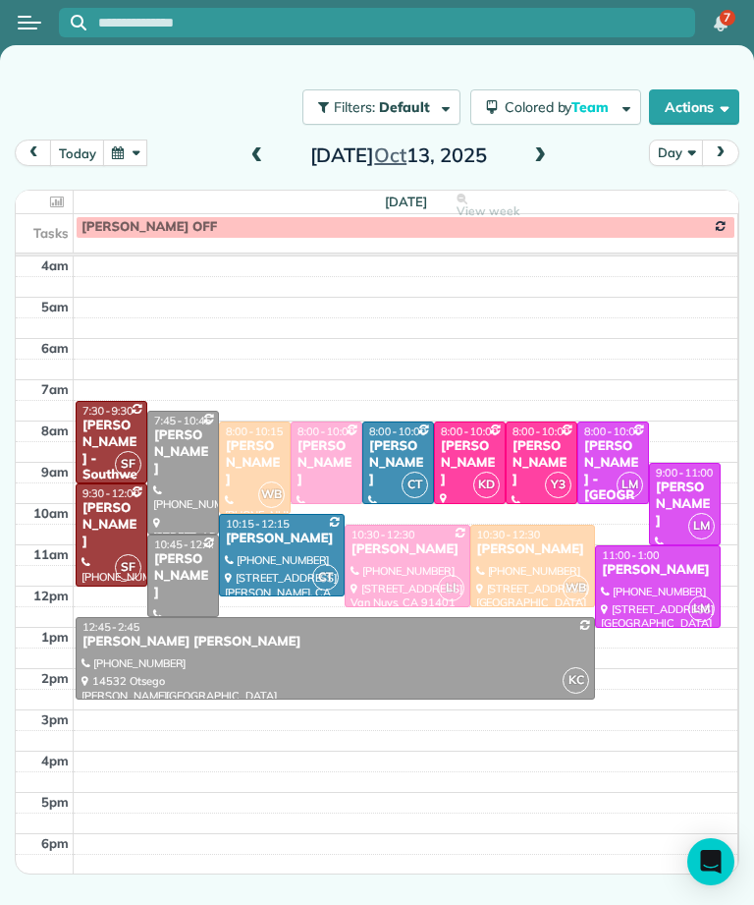
click at [115, 510] on div "Kendal Horowitz" at bounding box center [112, 525] width 60 height 50
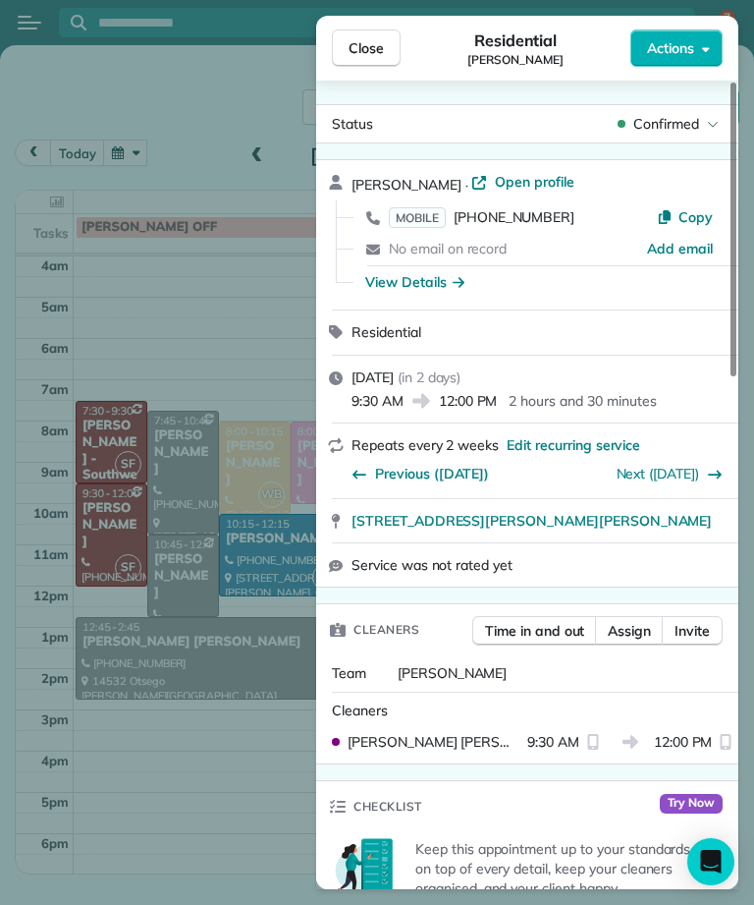
click at [436, 219] on span "MOBILE" at bounding box center [417, 217] width 57 height 21
click at [377, 56] on span "Close" at bounding box center [366, 48] width 35 height 20
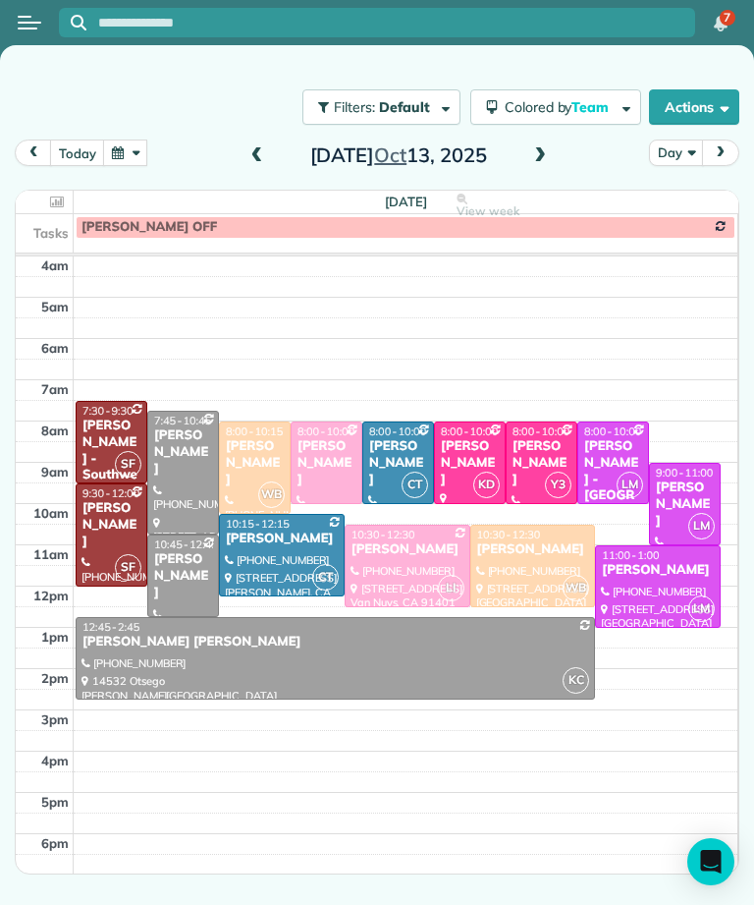
click at [347, 442] on div "Aaron Hatch" at bounding box center [327, 463] width 60 height 50
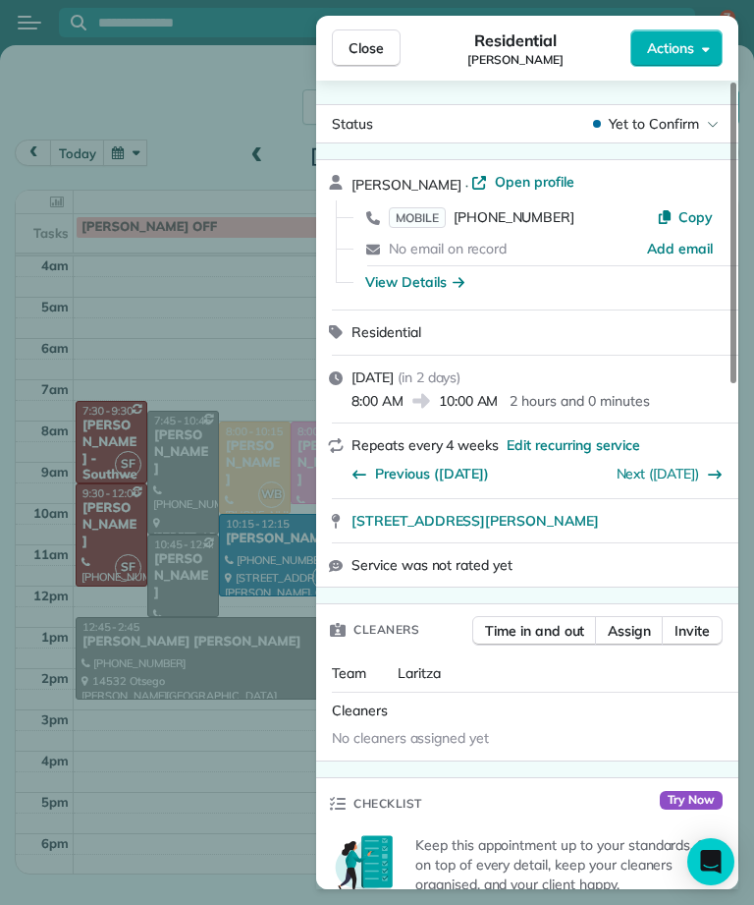
click at [432, 207] on span "MOBILE" at bounding box center [417, 217] width 57 height 21
click at [381, 51] on span "Close" at bounding box center [366, 48] width 35 height 20
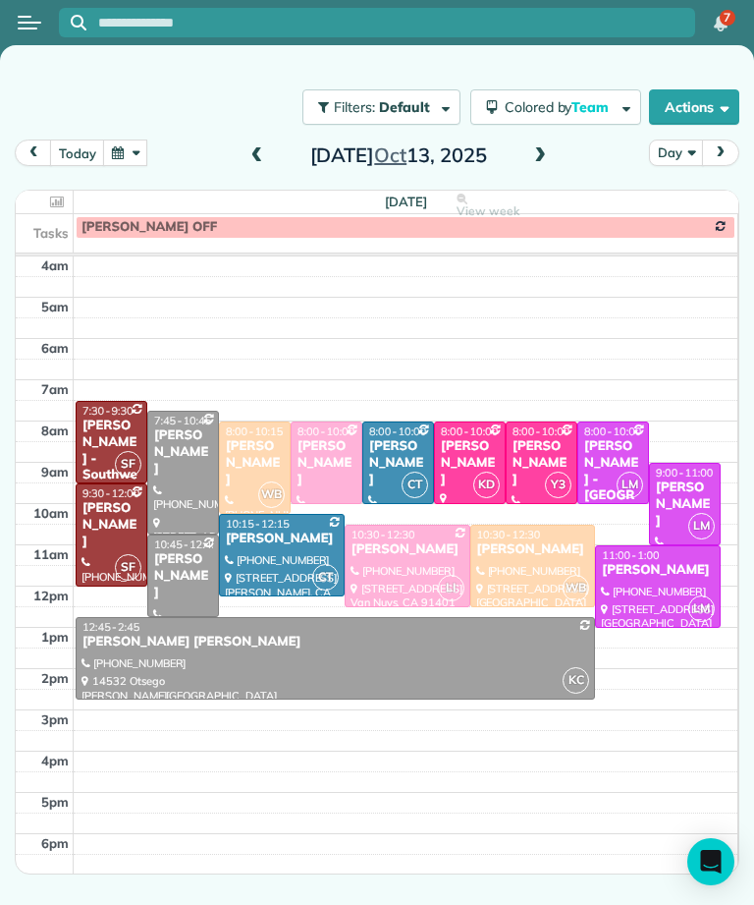
click at [407, 548] on div "Ashley Shapiro" at bounding box center [408, 549] width 114 height 17
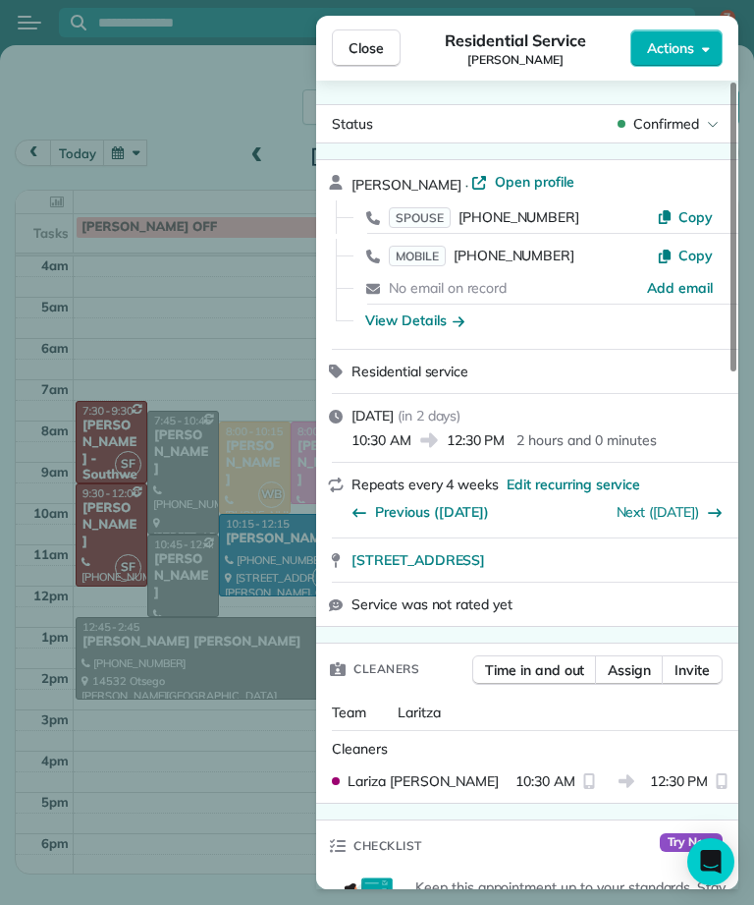
click at [427, 215] on span "SPOUSE" at bounding box center [420, 217] width 62 height 21
click at [419, 256] on span "MOBILE" at bounding box center [417, 256] width 57 height 21
click at [371, 47] on span "Close" at bounding box center [366, 48] width 35 height 20
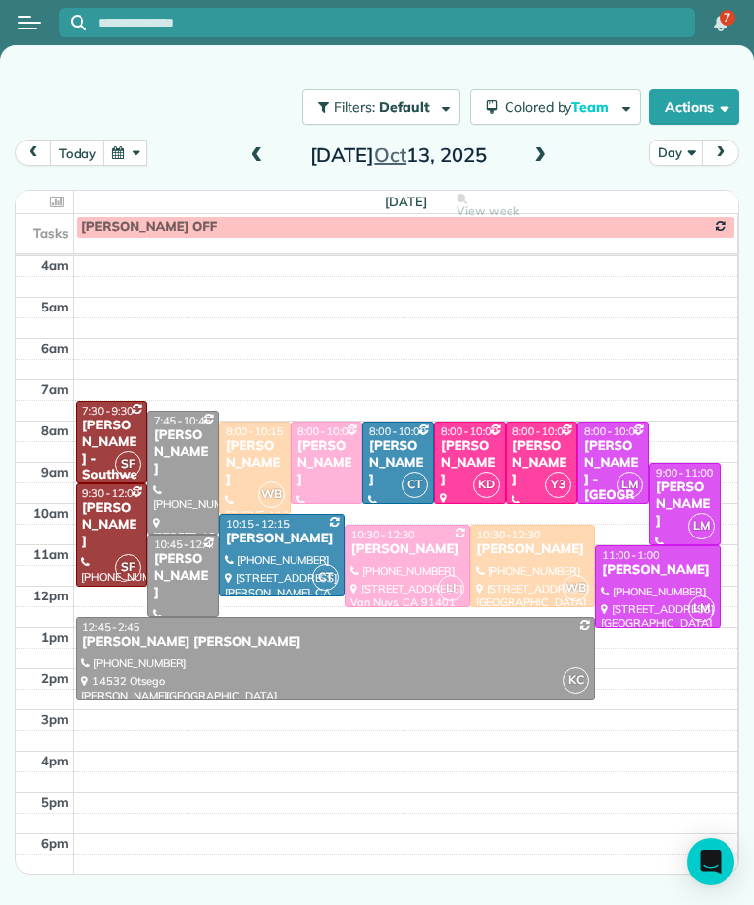
click at [543, 439] on div "Brittany Breslauer" at bounding box center [542, 463] width 60 height 50
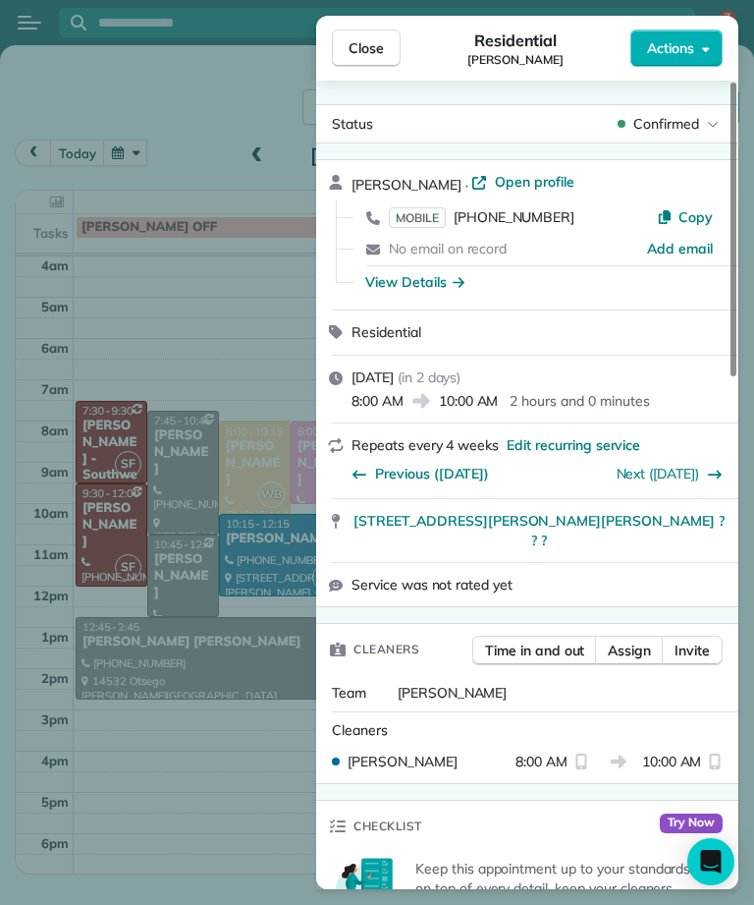
click at [438, 225] on span "MOBILE" at bounding box center [417, 217] width 57 height 21
click at [364, 43] on span "Close" at bounding box center [366, 48] width 35 height 20
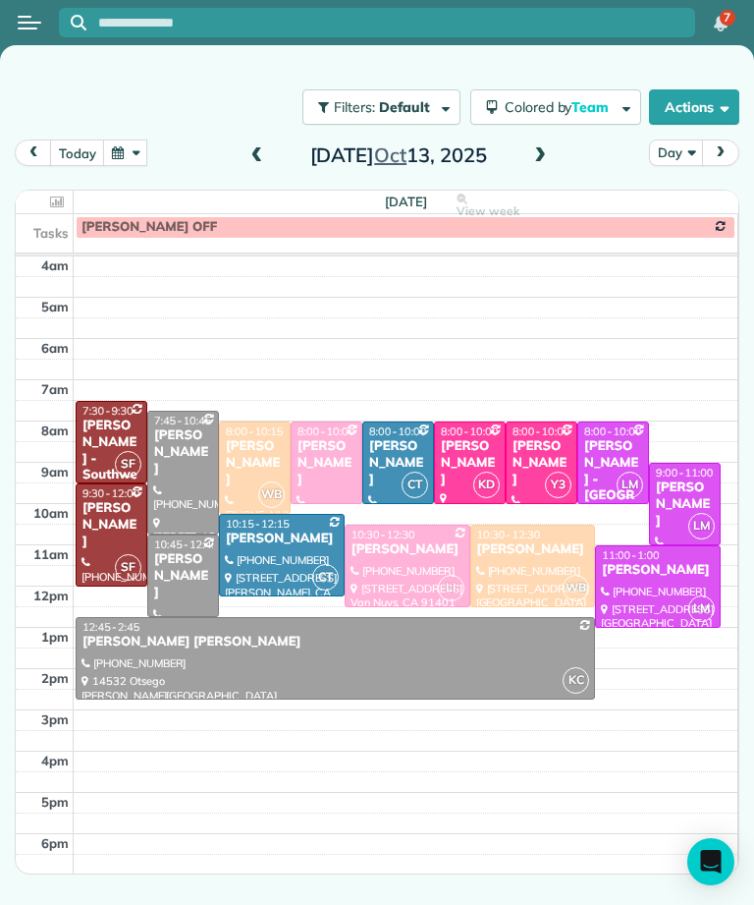
click at [392, 443] on div "Amy Graham" at bounding box center [398, 463] width 60 height 50
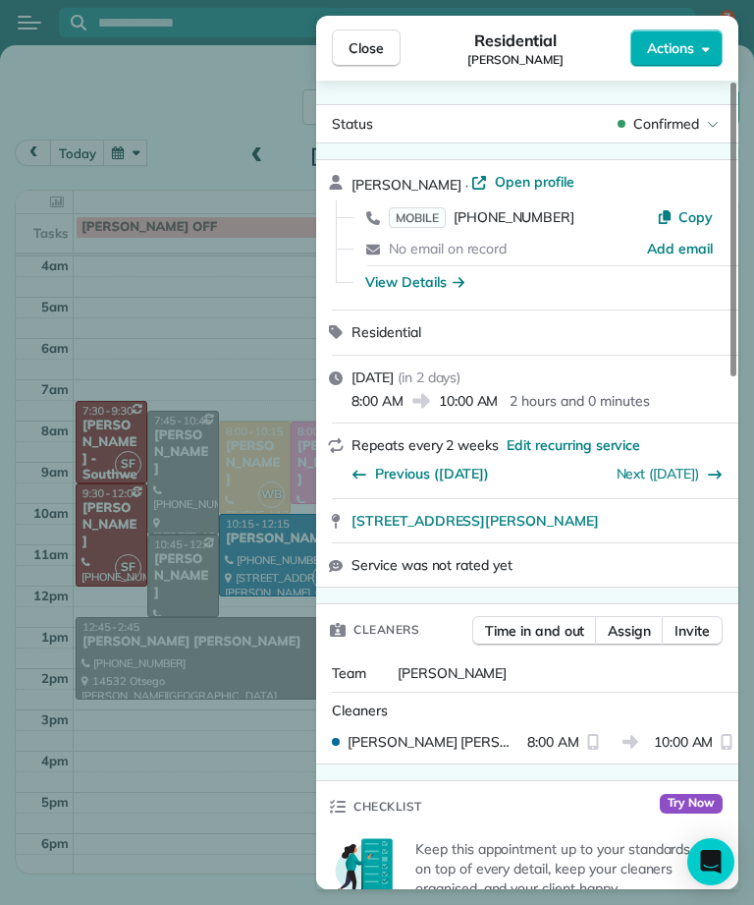
click at [438, 218] on span "MOBILE" at bounding box center [417, 217] width 57 height 21
click at [371, 48] on span "Close" at bounding box center [366, 48] width 35 height 20
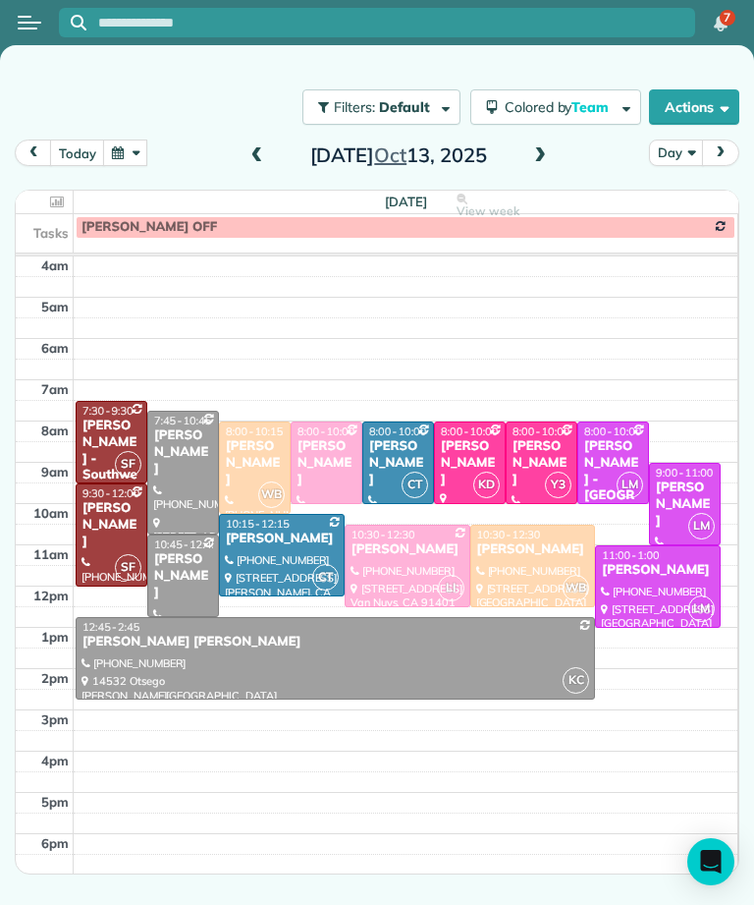
click at [275, 542] on div "Ariel Bahner" at bounding box center [282, 538] width 114 height 17
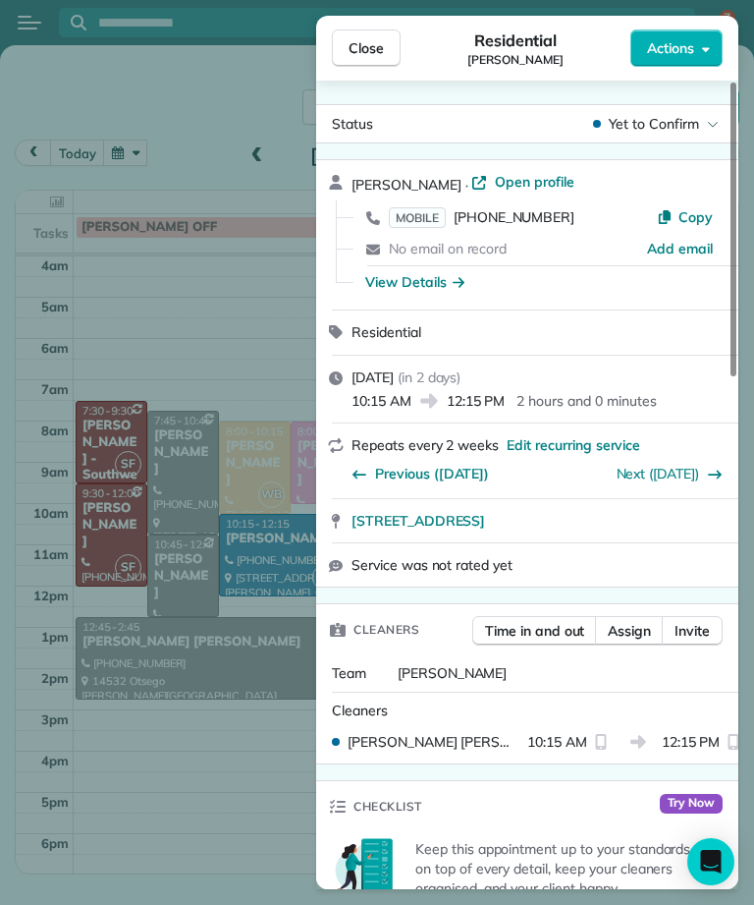
click at [432, 220] on span "MOBILE" at bounding box center [417, 217] width 57 height 21
click at [366, 49] on span "Close" at bounding box center [366, 48] width 35 height 20
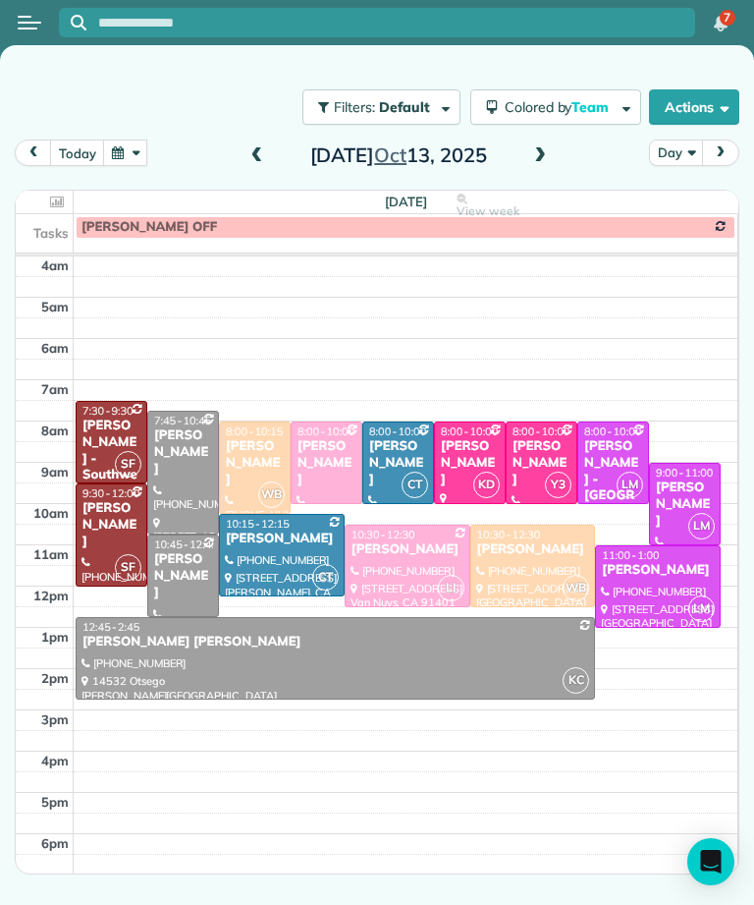
click at [197, 469] on div at bounding box center [183, 473] width 70 height 122
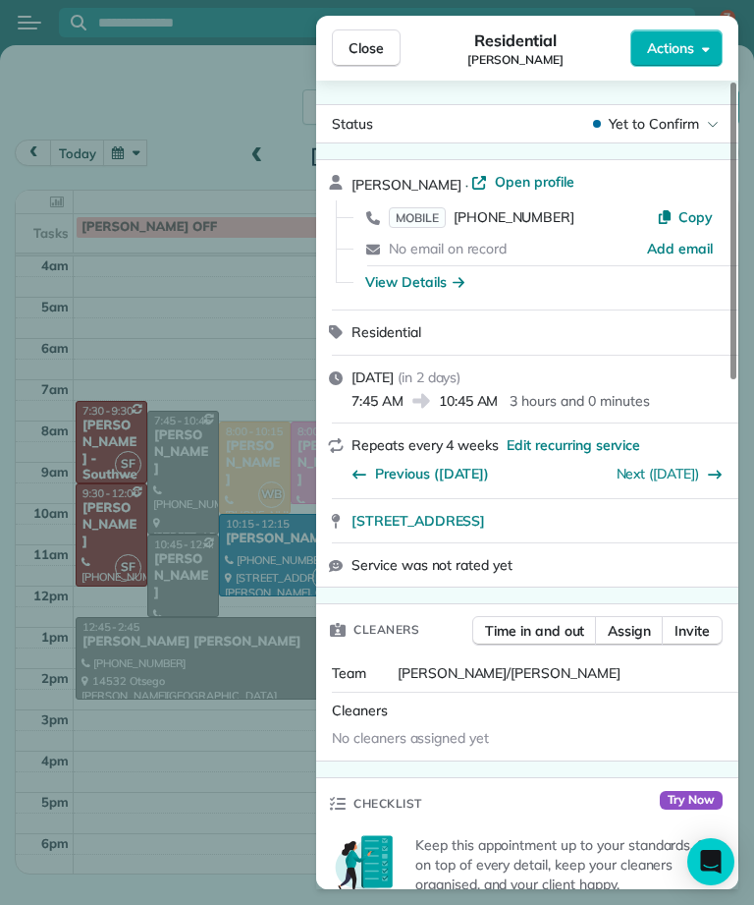
click at [429, 221] on span "MOBILE" at bounding box center [417, 217] width 57 height 21
click at [377, 47] on span "Close" at bounding box center [366, 48] width 35 height 20
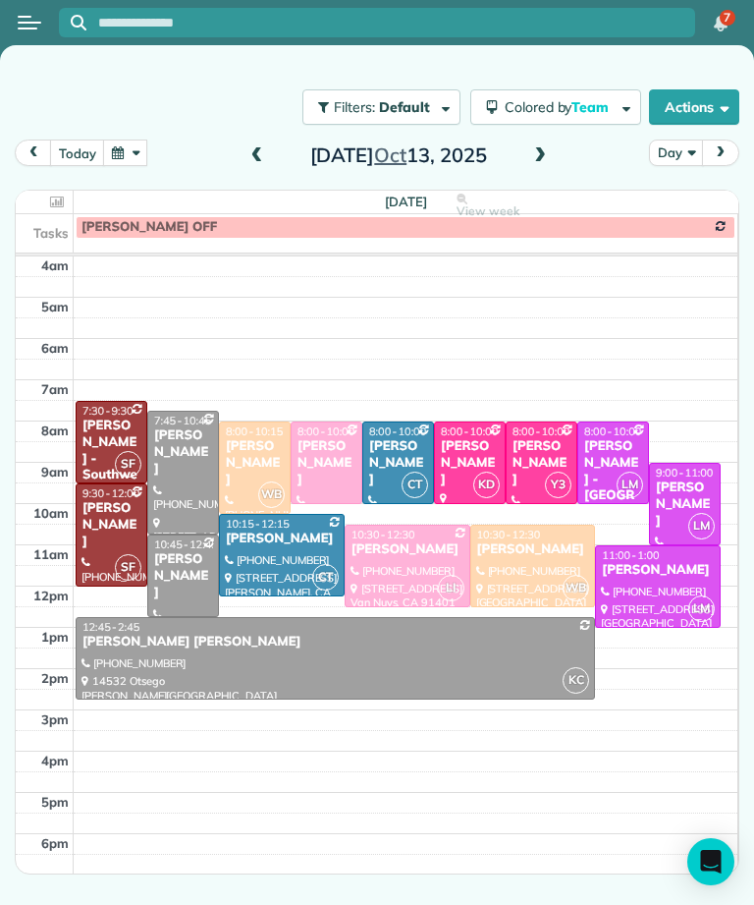
click at [184, 570] on div "Helen Krieger" at bounding box center [183, 576] width 60 height 50
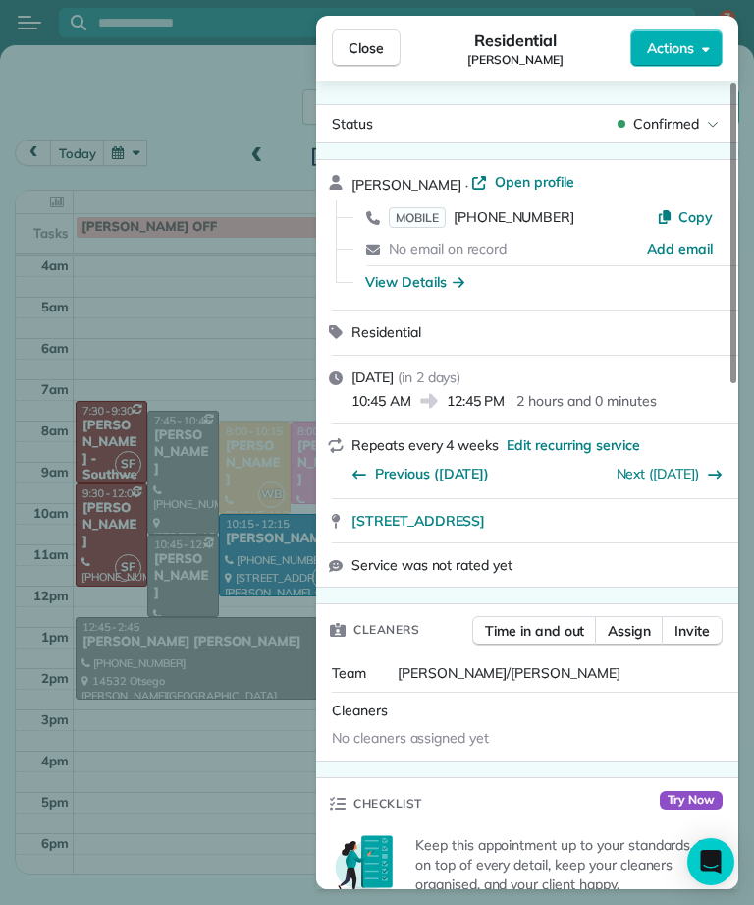
click at [430, 211] on span "MOBILE" at bounding box center [417, 217] width 57 height 21
click at [373, 47] on span "Close" at bounding box center [366, 48] width 35 height 20
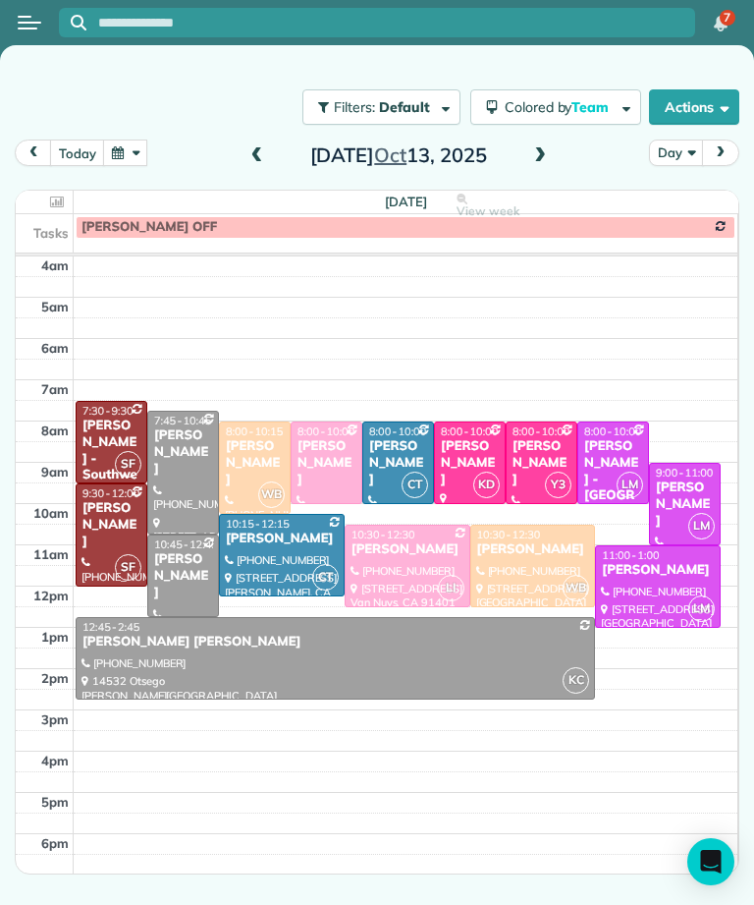
click at [299, 656] on div at bounding box center [336, 658] width 518 height 81
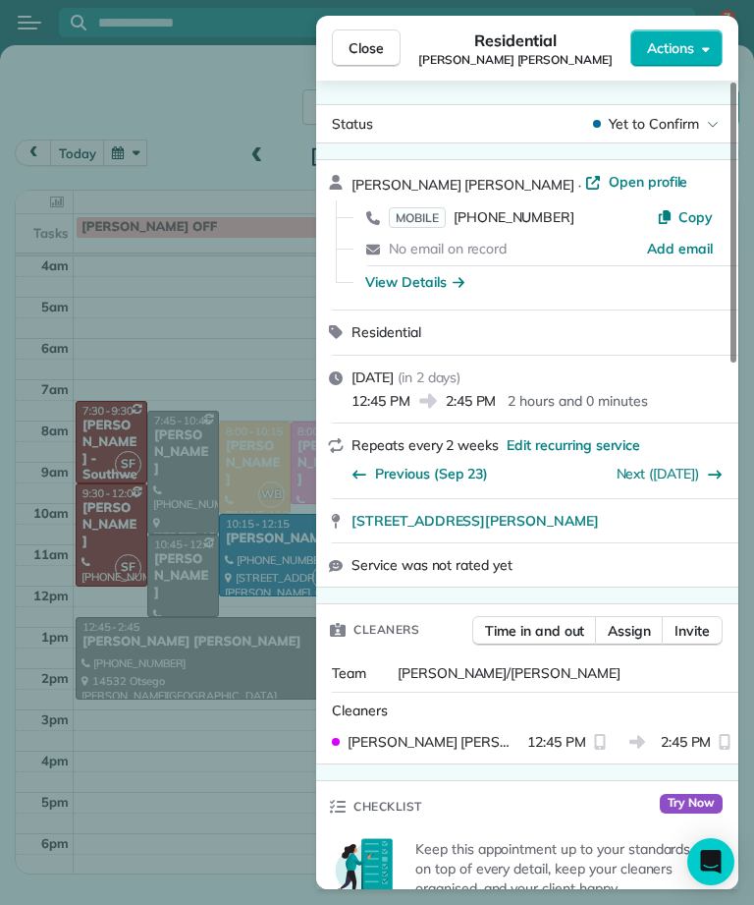
click at [425, 211] on span "MOBILE" at bounding box center [417, 217] width 57 height 21
click at [363, 47] on span "Close" at bounding box center [366, 48] width 35 height 20
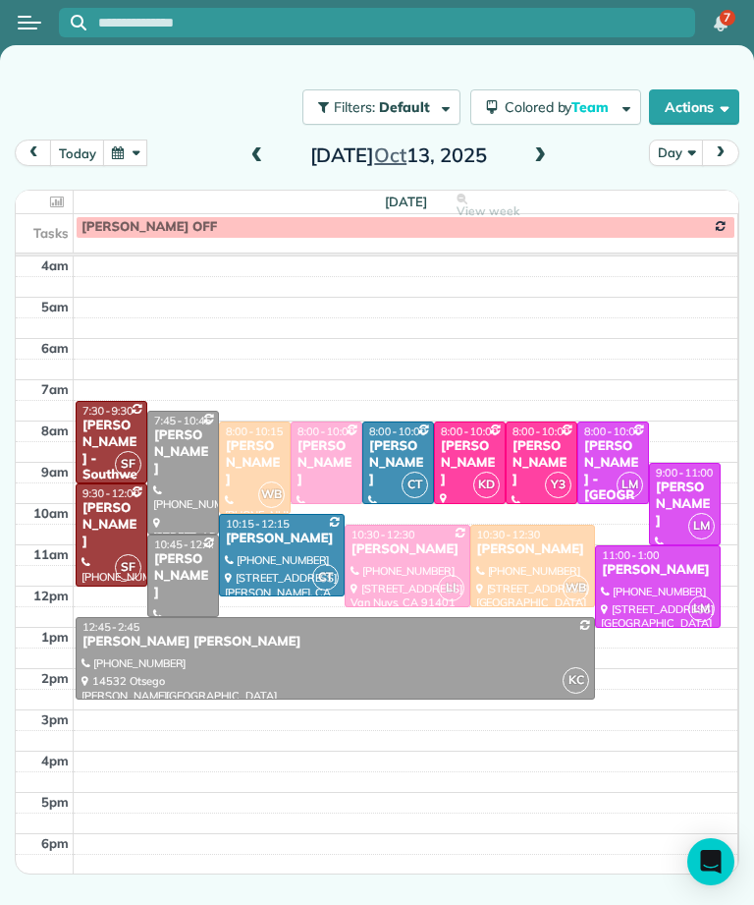
click at [238, 455] on div "Mitchell Luna" at bounding box center [255, 463] width 60 height 50
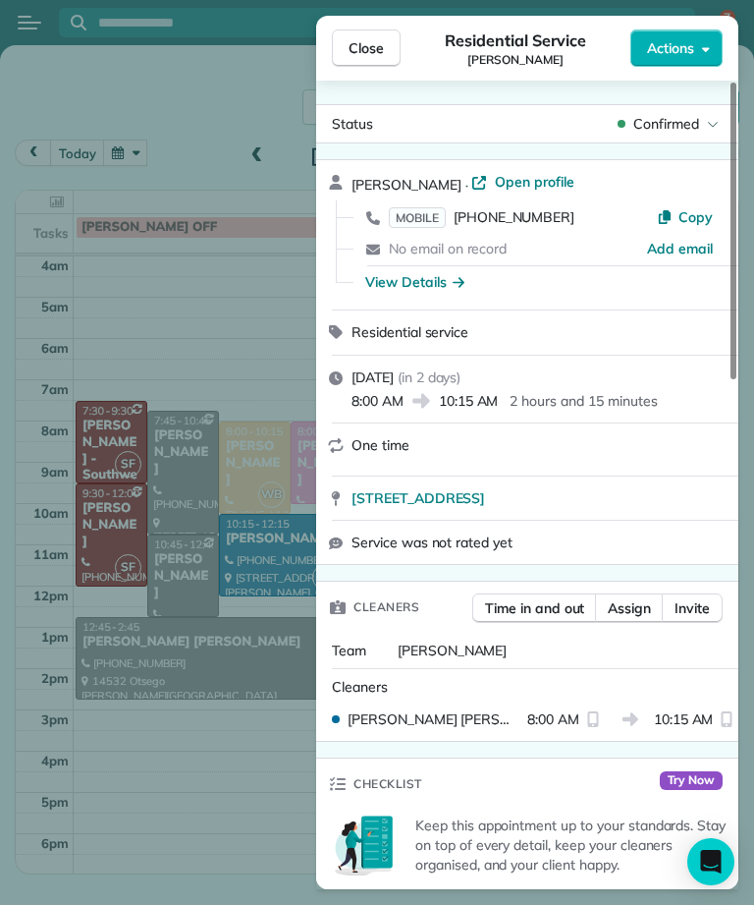
click at [419, 213] on span "MOBILE" at bounding box center [417, 217] width 57 height 21
click at [427, 219] on span "MOBILE" at bounding box center [417, 217] width 57 height 21
click at [366, 61] on button "Close" at bounding box center [366, 47] width 69 height 37
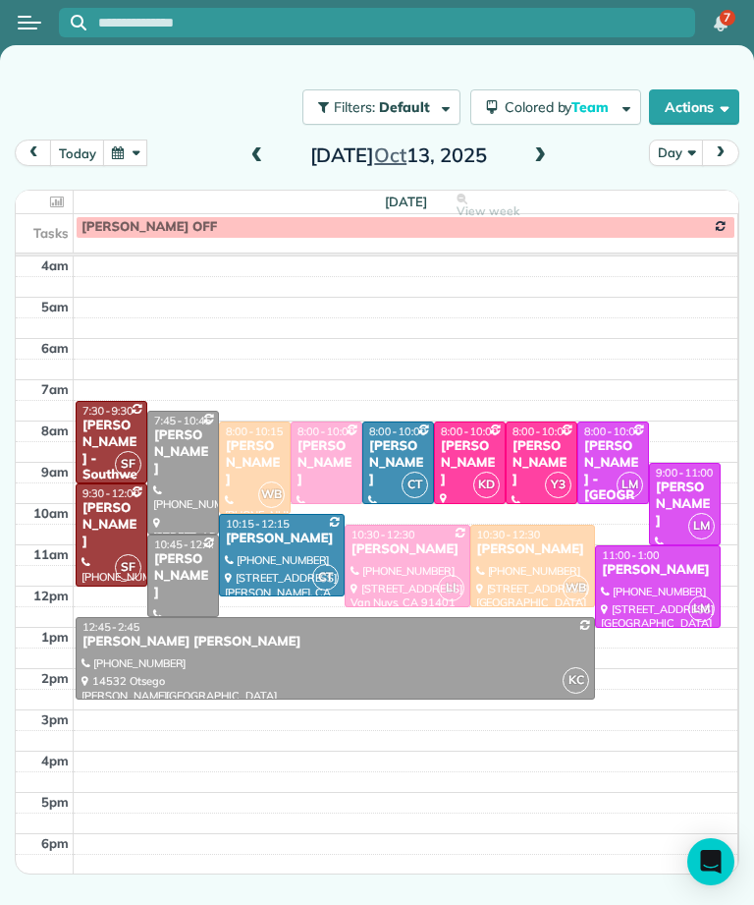
click at [554, 546] on div "Alexandra Espinoza" at bounding box center [533, 549] width 114 height 17
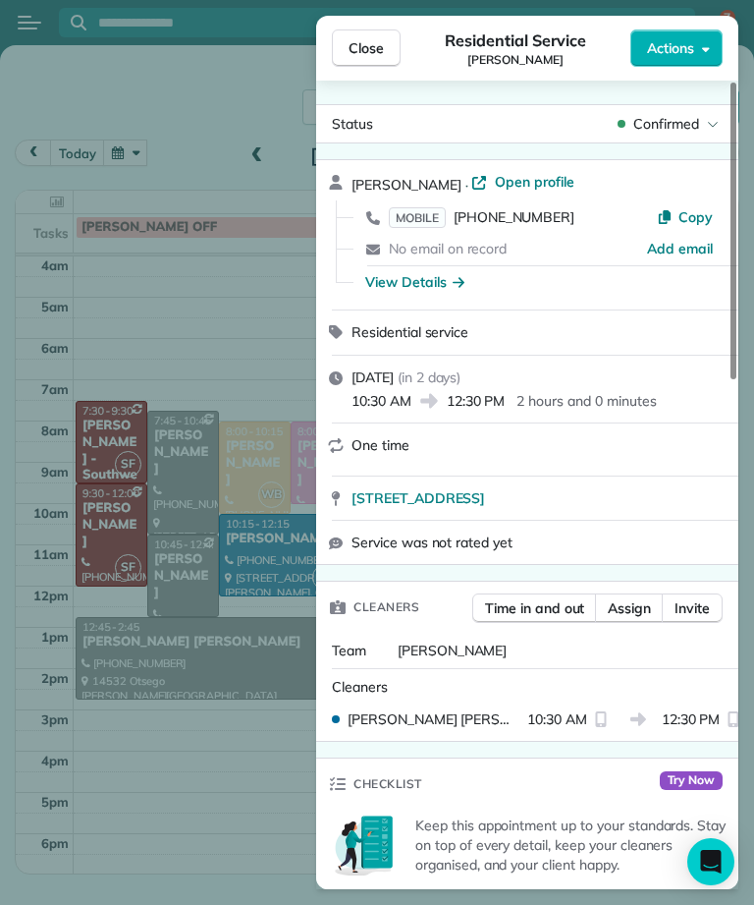
click at [423, 216] on span "MOBILE" at bounding box center [417, 217] width 57 height 21
click at [383, 40] on span "Close" at bounding box center [366, 48] width 35 height 20
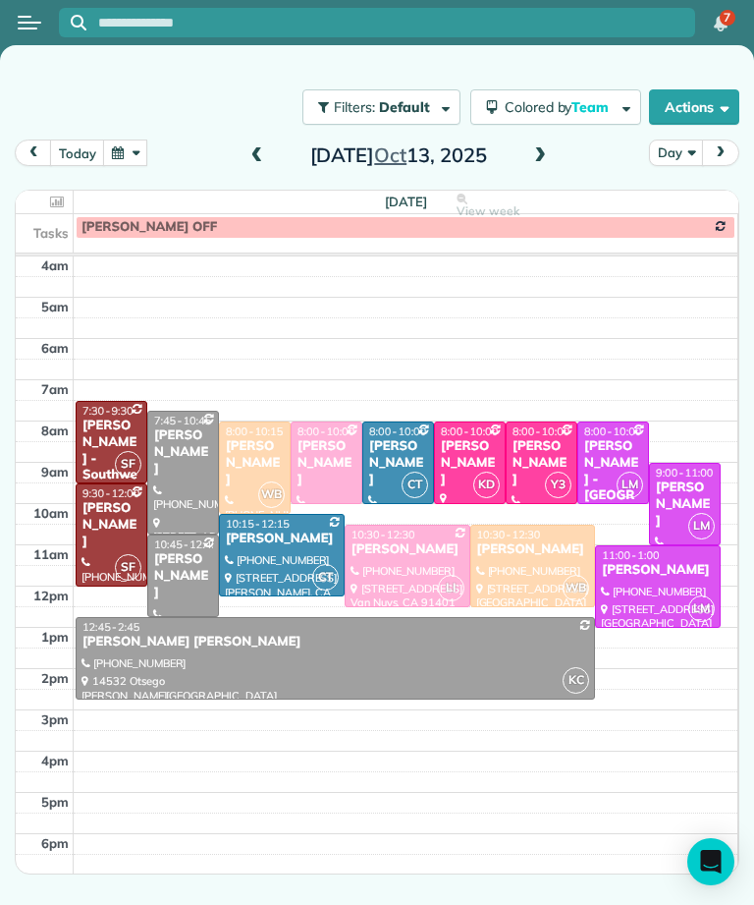
click at [627, 428] on span "8:00 - 10:00" at bounding box center [612, 431] width 57 height 14
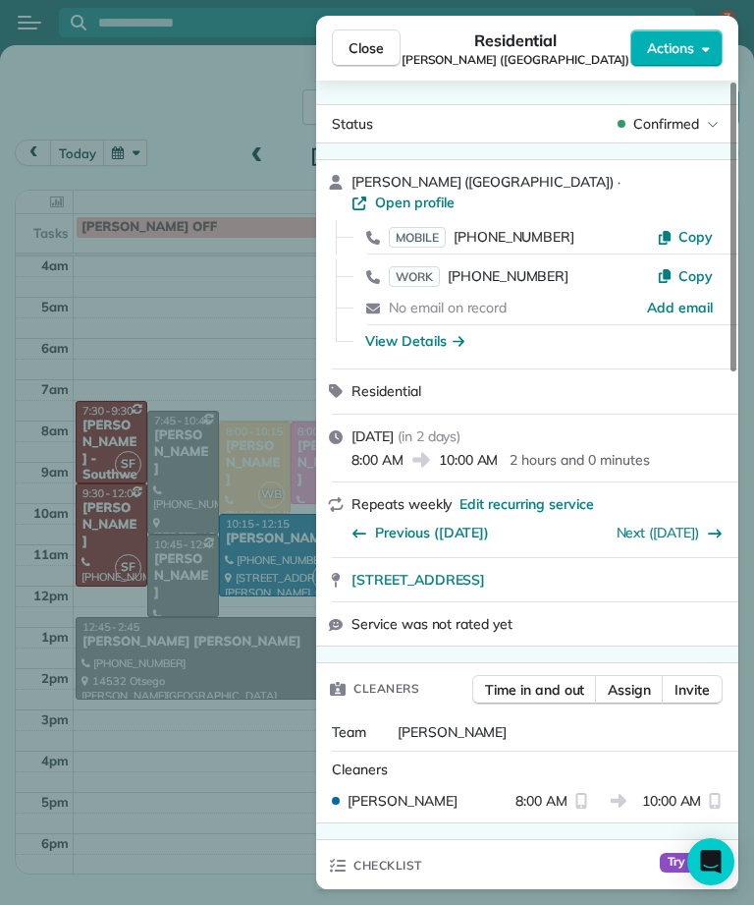
click at [437, 227] on span "MOBILE" at bounding box center [417, 237] width 57 height 21
click at [380, 47] on span "Close" at bounding box center [366, 48] width 35 height 20
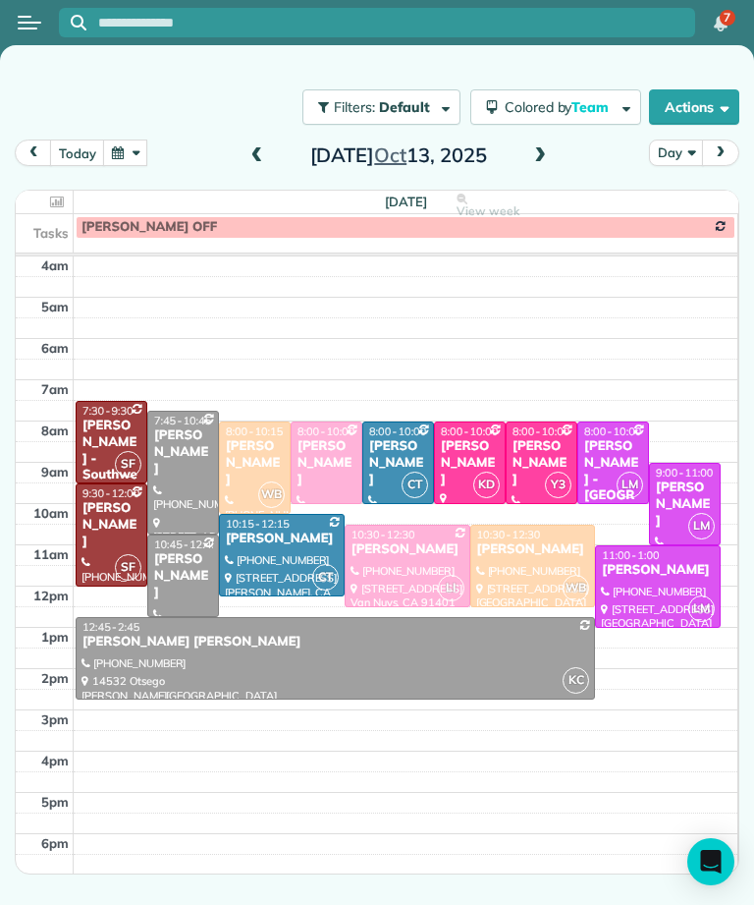
click at [689, 496] on div "Ryan Dale" at bounding box center [685, 504] width 60 height 50
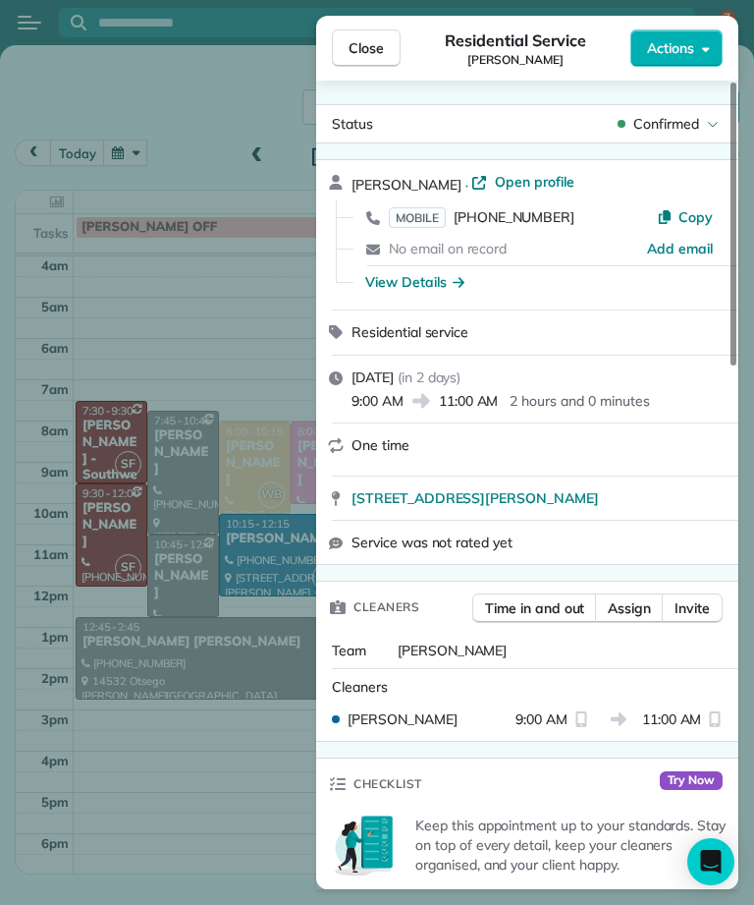
click at [414, 215] on span "MOBILE" at bounding box center [417, 217] width 57 height 21
click at [435, 214] on span "MOBILE" at bounding box center [417, 217] width 57 height 21
click at [420, 226] on span "MOBILE" at bounding box center [417, 217] width 57 height 21
click at [358, 64] on button "Close" at bounding box center [366, 47] width 69 height 37
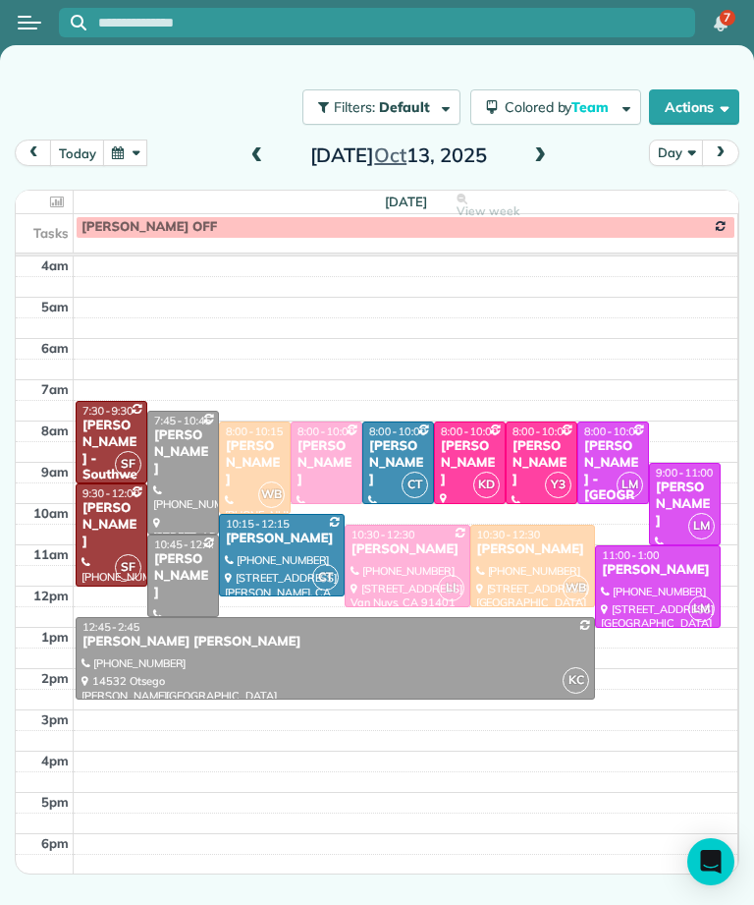
click at [649, 578] on div "Alexis Arellano" at bounding box center [658, 570] width 114 height 17
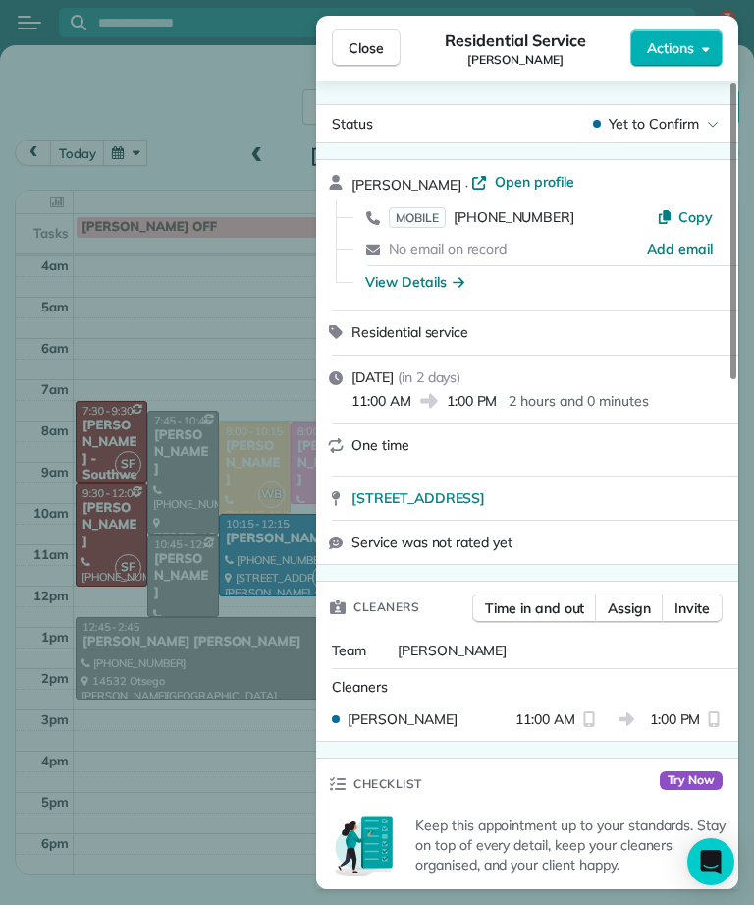
click at [422, 210] on span "MOBILE" at bounding box center [417, 217] width 57 height 21
click at [383, 57] on span "Close" at bounding box center [366, 48] width 35 height 20
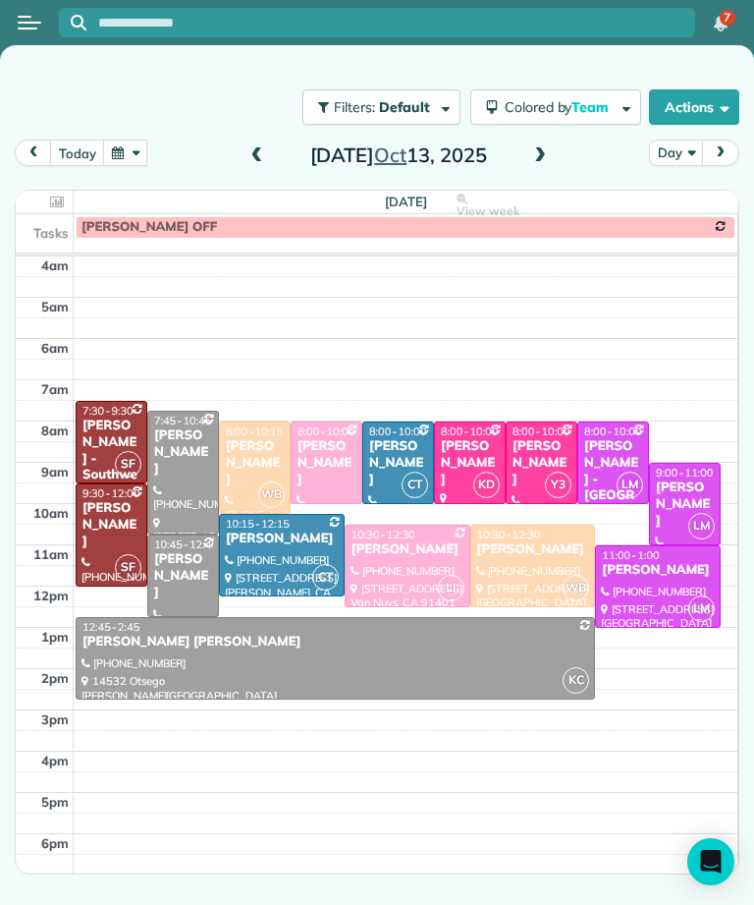
click at [472, 444] on div "Joyce Rangen" at bounding box center [470, 463] width 60 height 50
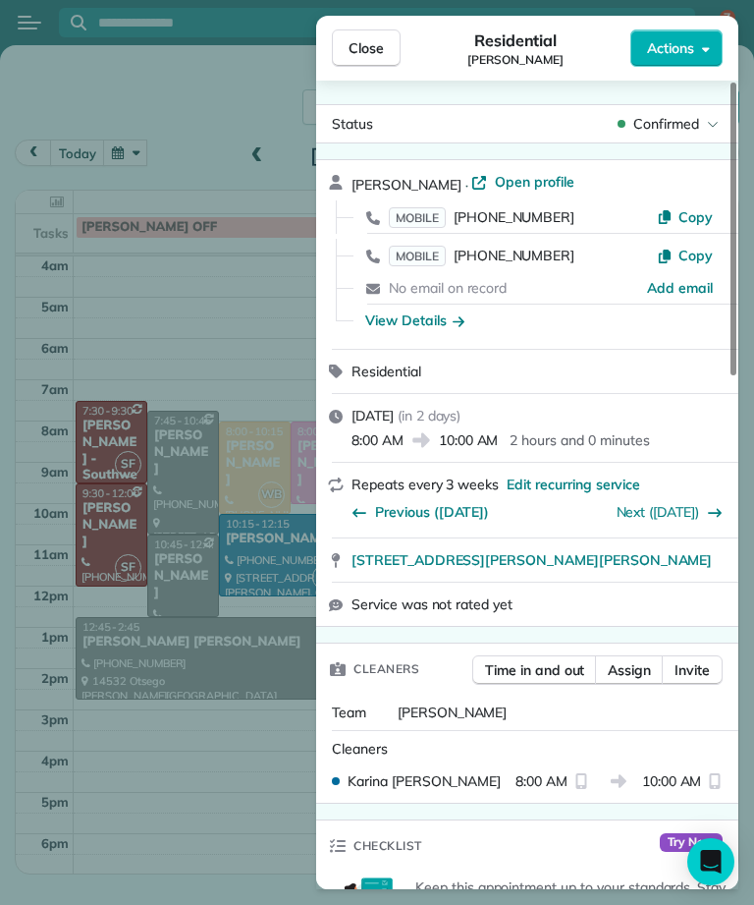
click at [432, 215] on span "MOBILE" at bounding box center [417, 217] width 57 height 21
click at [376, 53] on span "Close" at bounding box center [366, 48] width 35 height 20
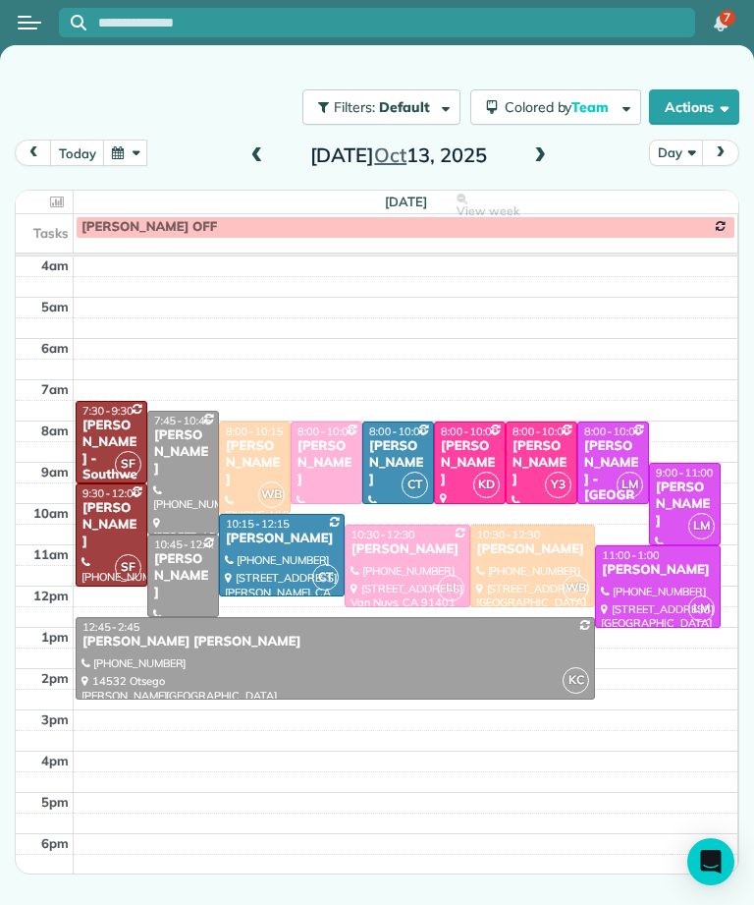
click at [553, 441] on div "Brittany Breslauer" at bounding box center [542, 463] width 60 height 50
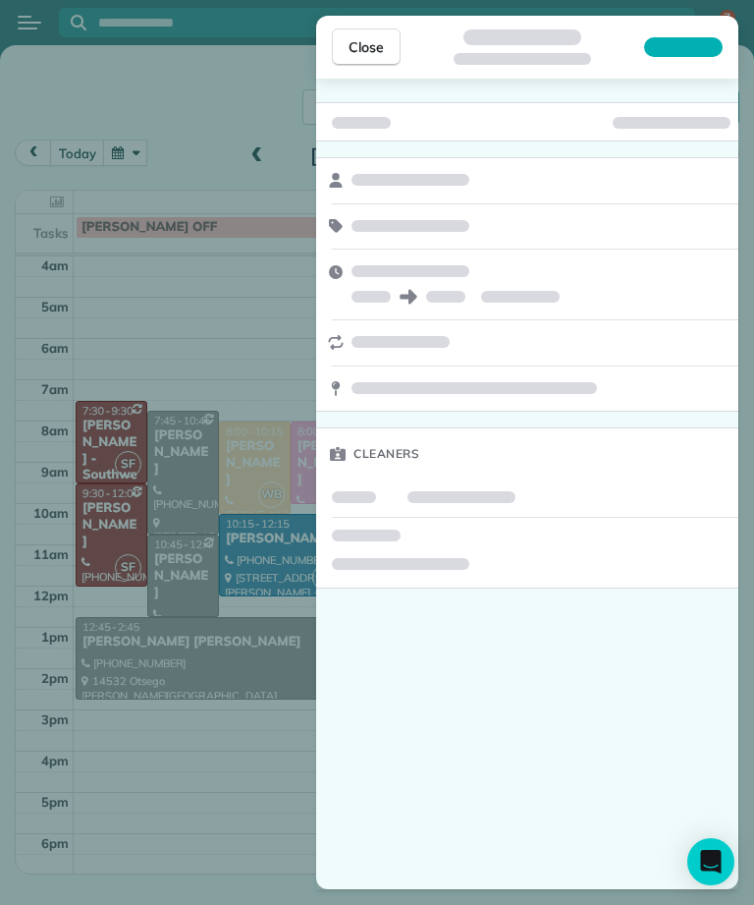
click at [550, 448] on div "Cleaners" at bounding box center [527, 453] width 422 height 51
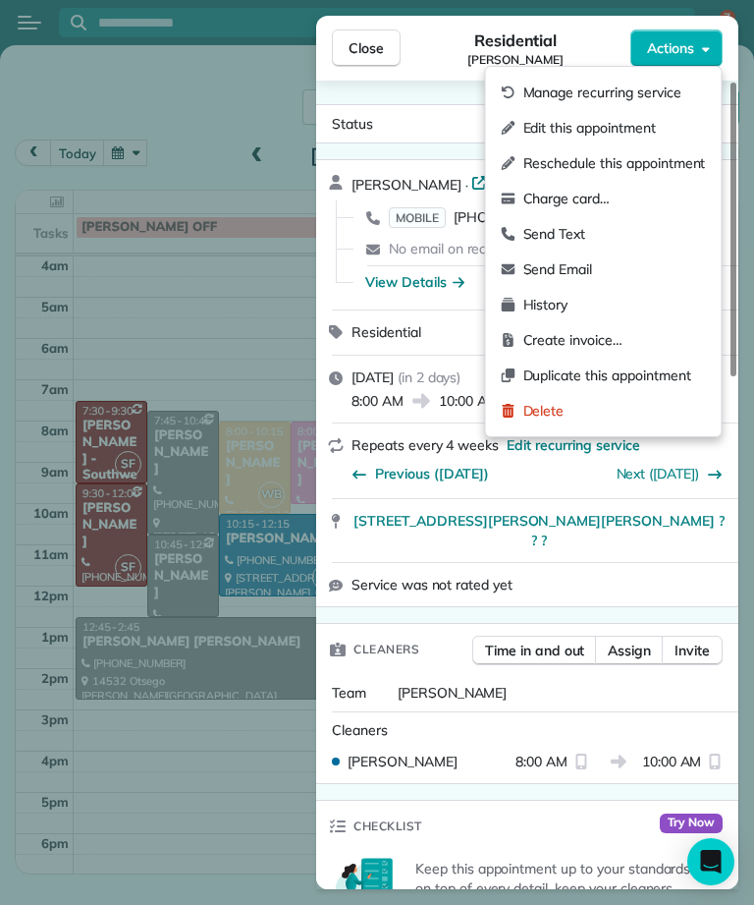
click at [689, 46] on span "Actions" at bounding box center [670, 48] width 47 height 20
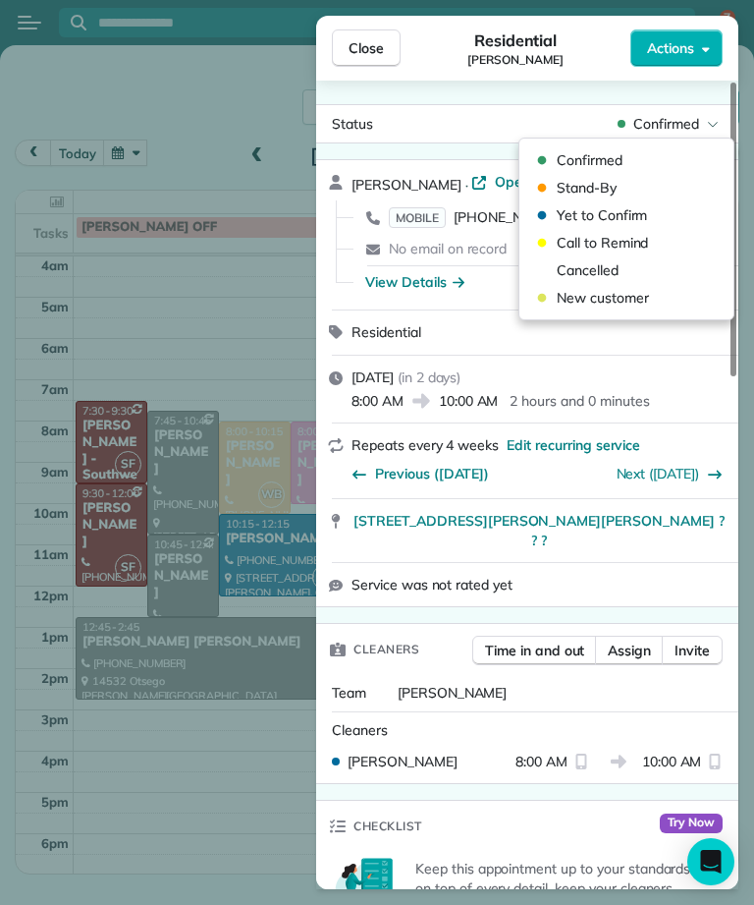
click at [618, 266] on span "Cancelled" at bounding box center [639, 270] width 165 height 20
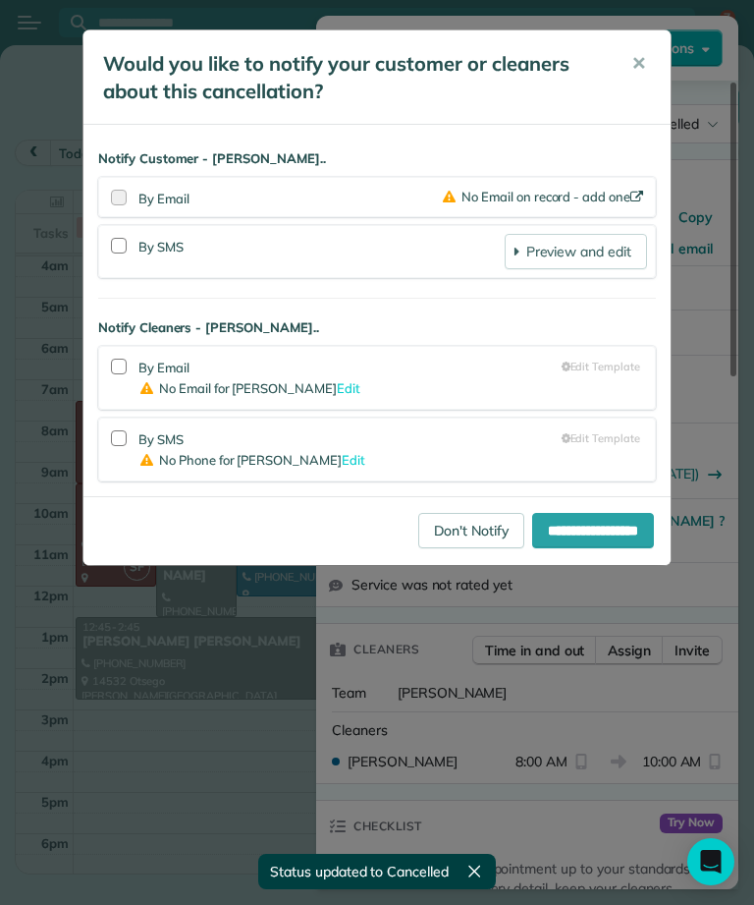
click at [455, 531] on link "Don't Notify" at bounding box center [471, 530] width 106 height 35
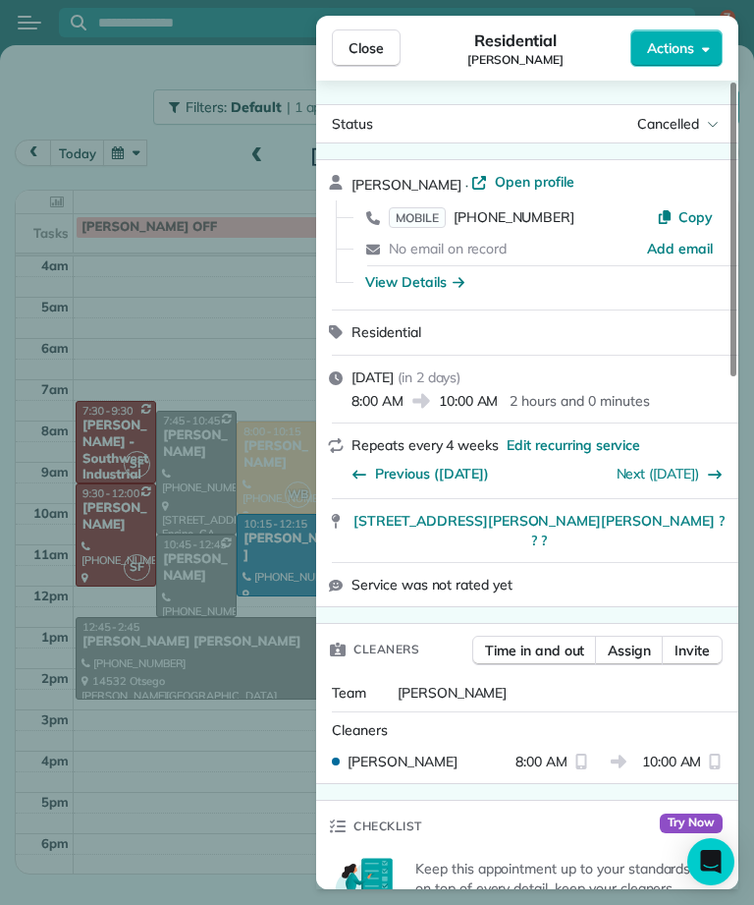
click at [372, 52] on span "Close" at bounding box center [366, 48] width 35 height 20
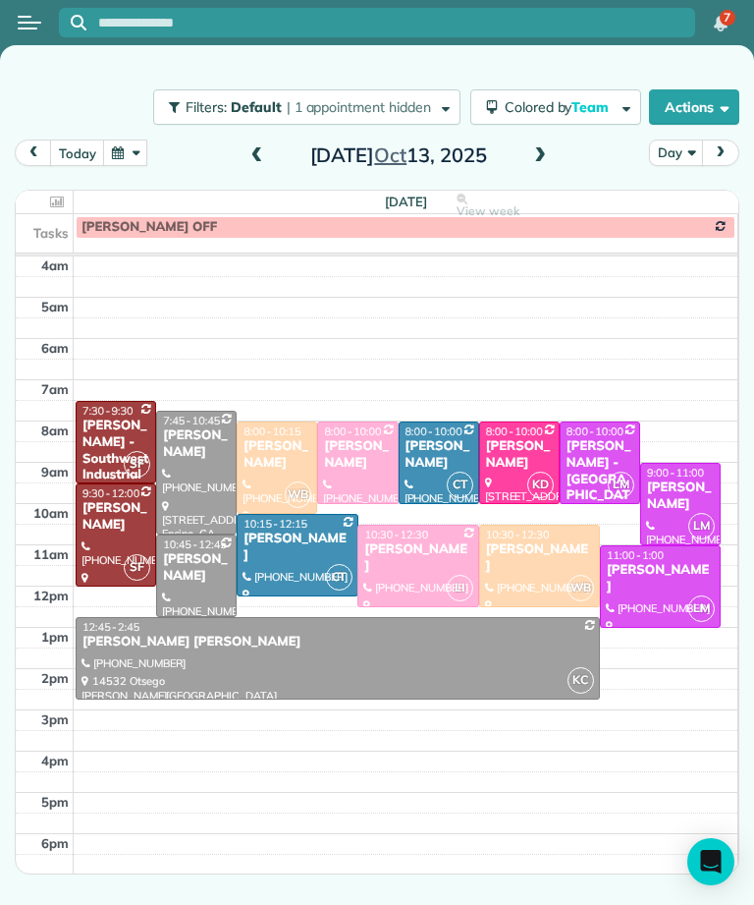
click at [122, 157] on button "button" at bounding box center [125, 152] width 45 height 27
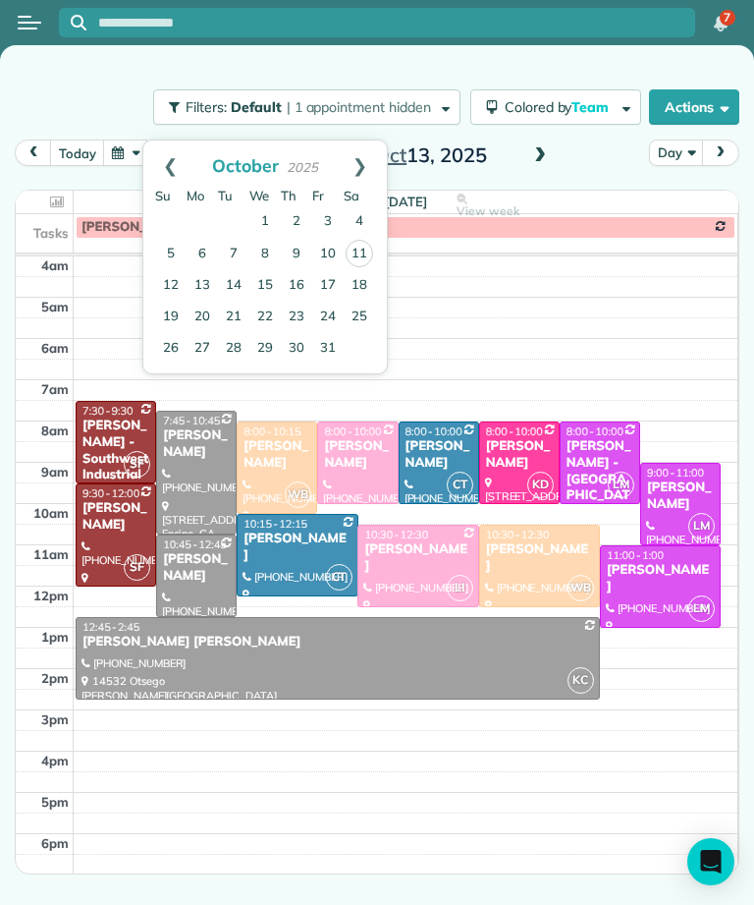
click at [367, 171] on link "Next" at bounding box center [360, 164] width 54 height 49
click at [357, 161] on link "Next" at bounding box center [360, 164] width 54 height 49
click at [170, 150] on link "Prev" at bounding box center [170, 164] width 54 height 49
click at [166, 156] on link "Prev" at bounding box center [170, 164] width 54 height 49
click at [356, 271] on link "18" at bounding box center [359, 285] width 31 height 31
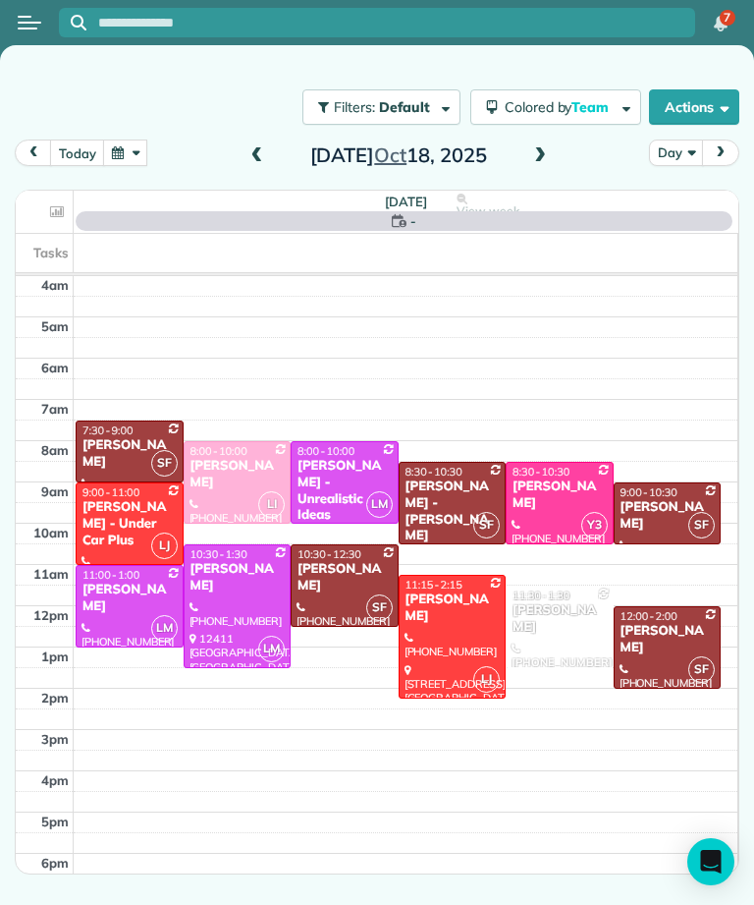
scroll to position [10, 0]
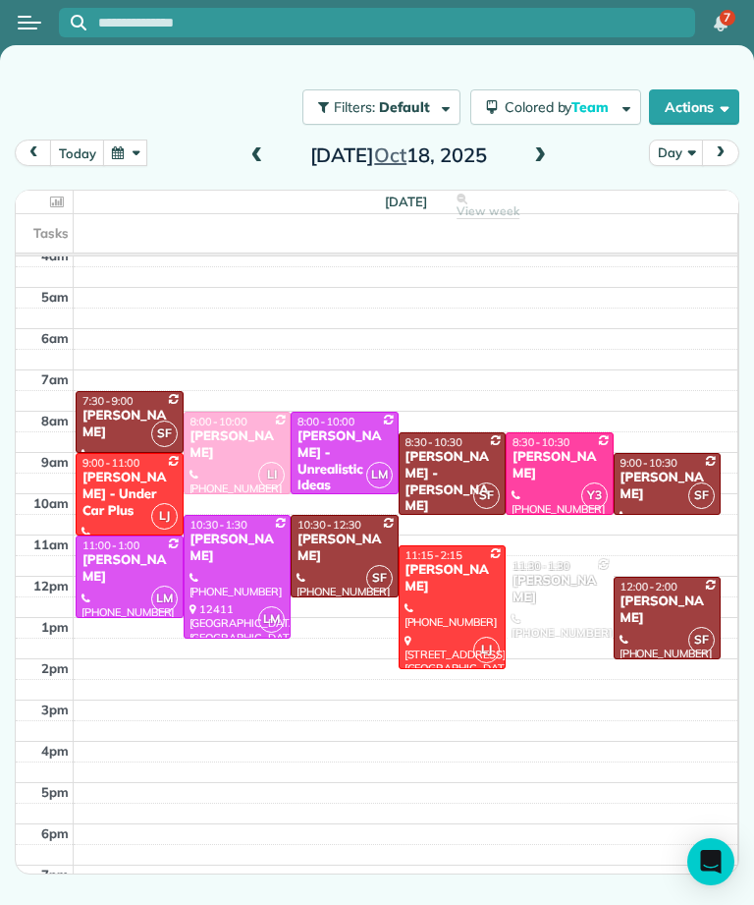
click at [269, 140] on div "Saturday Oct 18, 2025" at bounding box center [399, 154] width 314 height 31
click at [252, 159] on span at bounding box center [258, 156] width 22 height 18
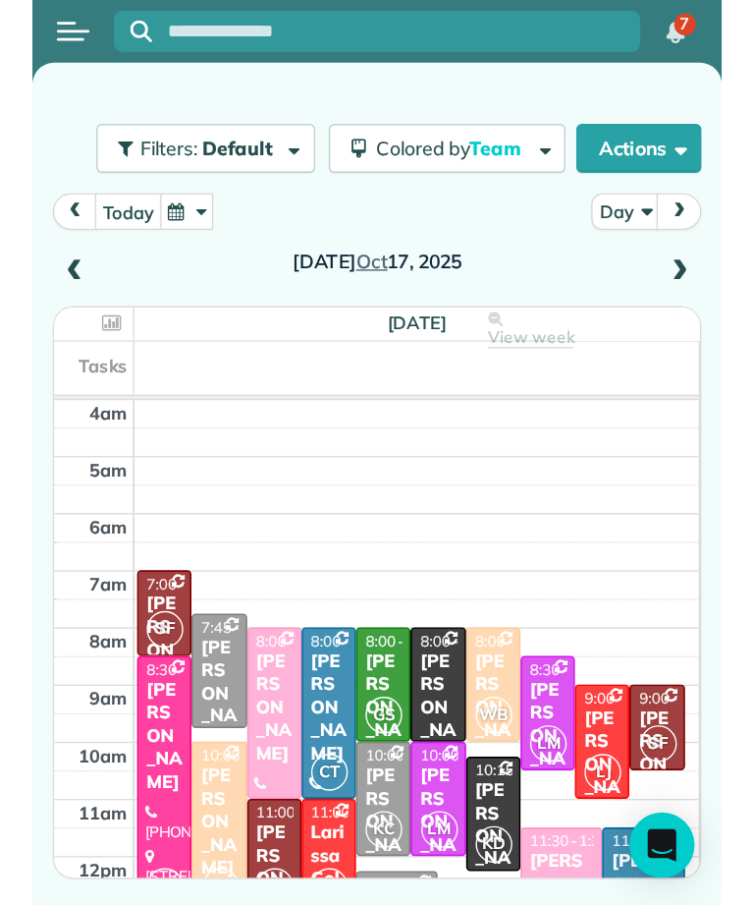
scroll to position [0, 0]
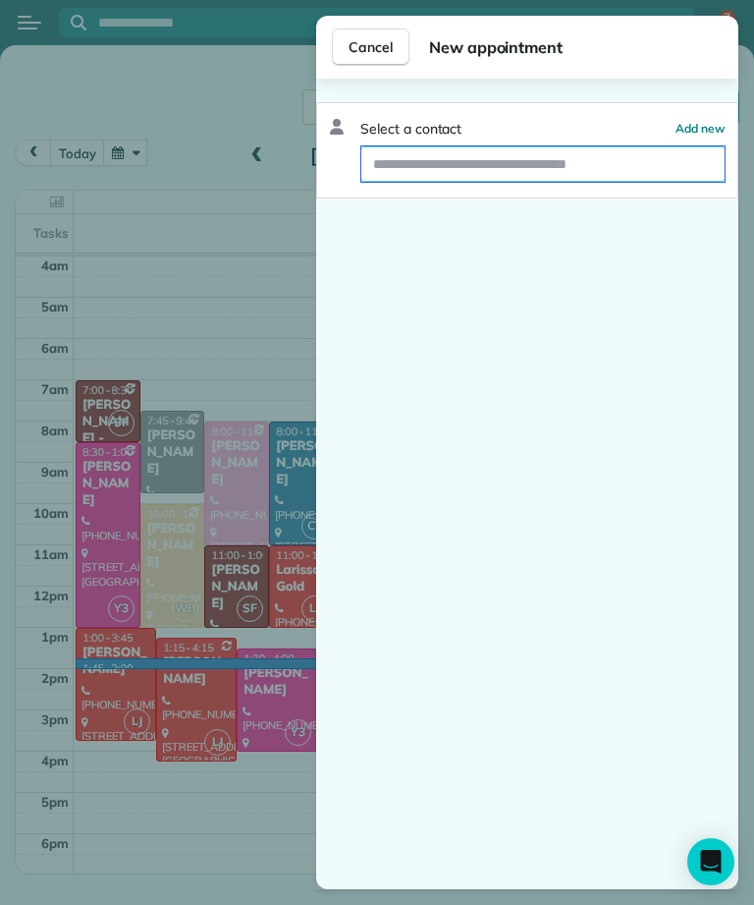
click at [559, 173] on input "text" at bounding box center [542, 163] width 363 height 35
click at [588, 155] on input "text" at bounding box center [542, 163] width 363 height 35
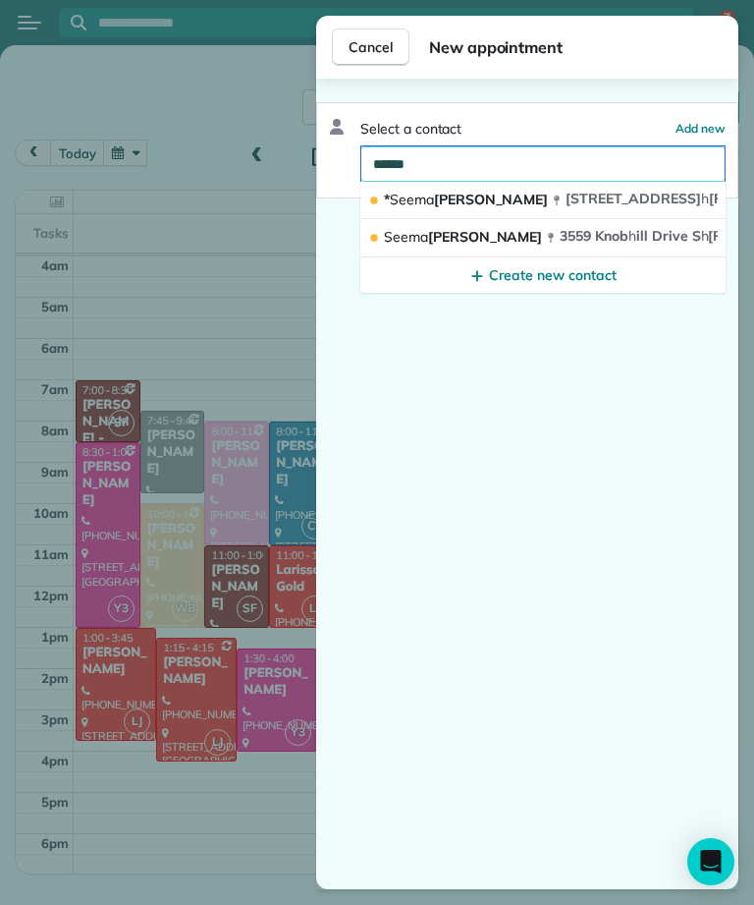
type input "*****"
click at [632, 230] on span "3559 Knob h ill Drive S h erman Oaks CA 91423" at bounding box center [765, 236] width 411 height 18
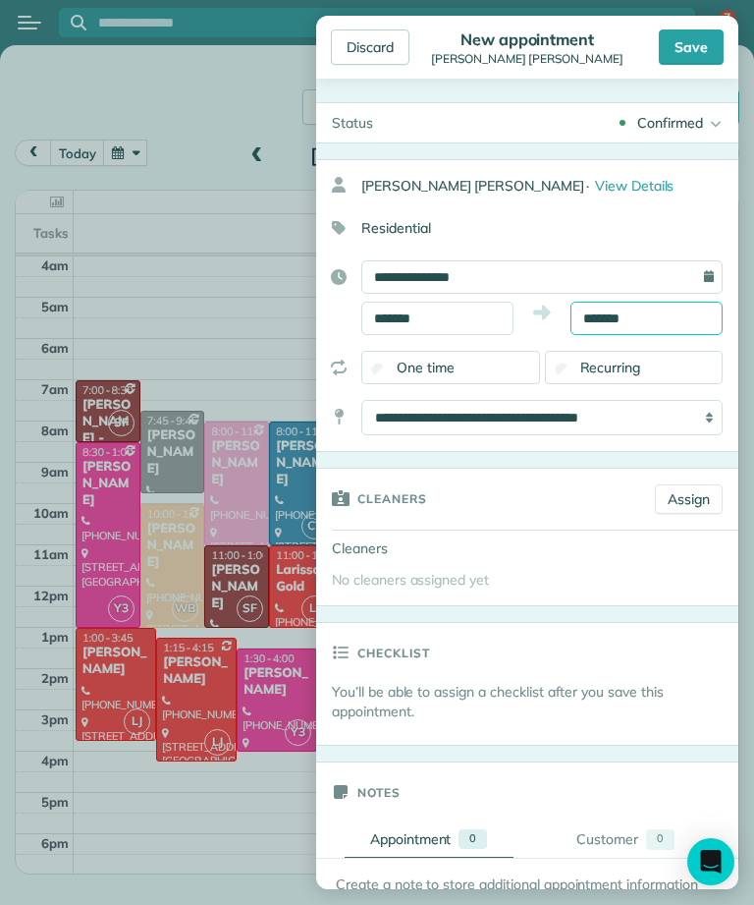
click at [674, 328] on body "7 S Filters: Default | 1 appointment hidden Colored by Team Color by Cleaner Co…" at bounding box center [377, 452] width 754 height 905
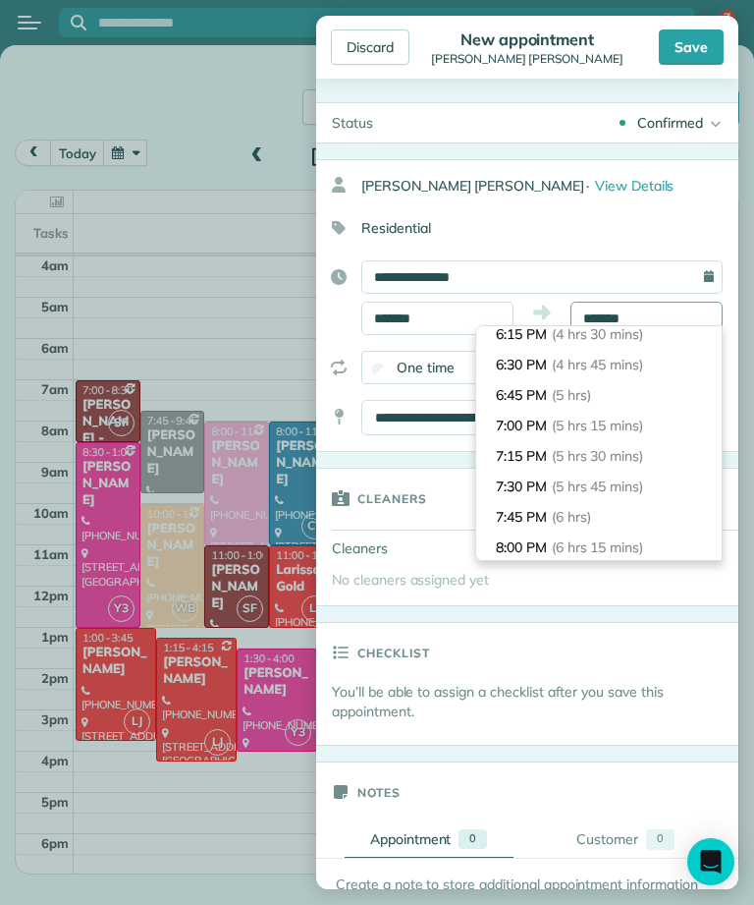
scroll to position [556, 0]
click at [650, 511] on li "7:45 PM (6 hrs)" at bounding box center [599, 516] width 246 height 30
type input "*******"
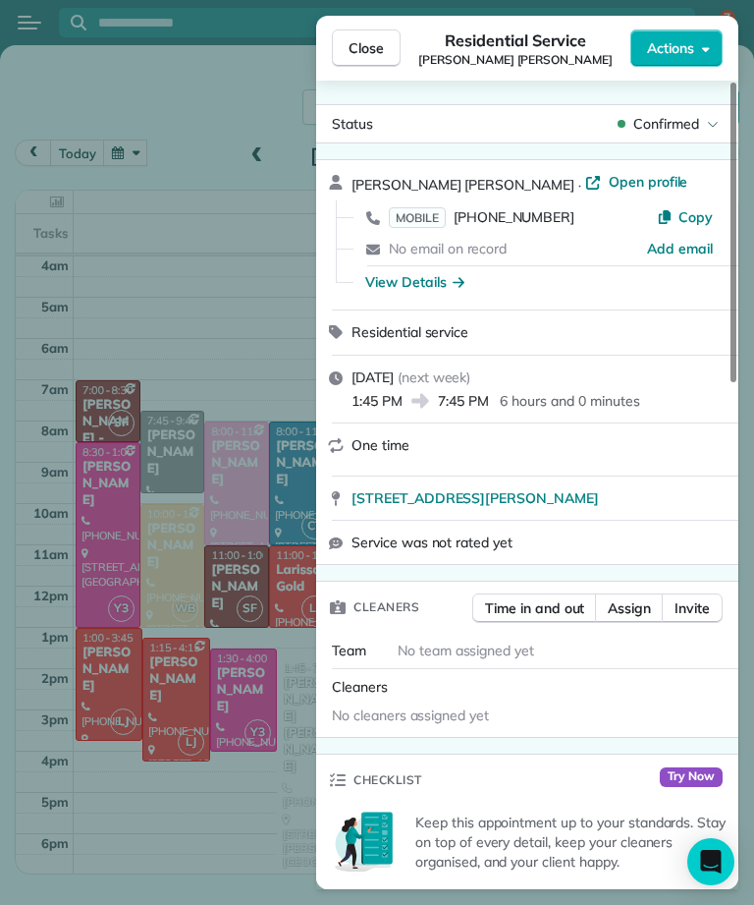
click at [638, 613] on span "Assign" at bounding box center [629, 608] width 43 height 20
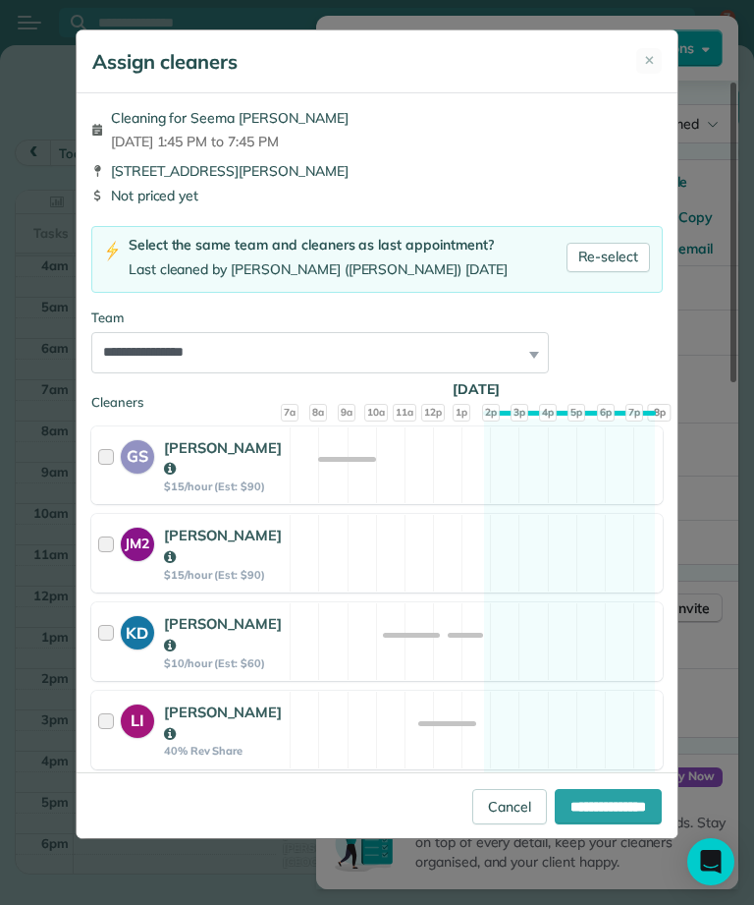
click at [610, 253] on link "Re-select" at bounding box center [609, 257] width 84 height 29
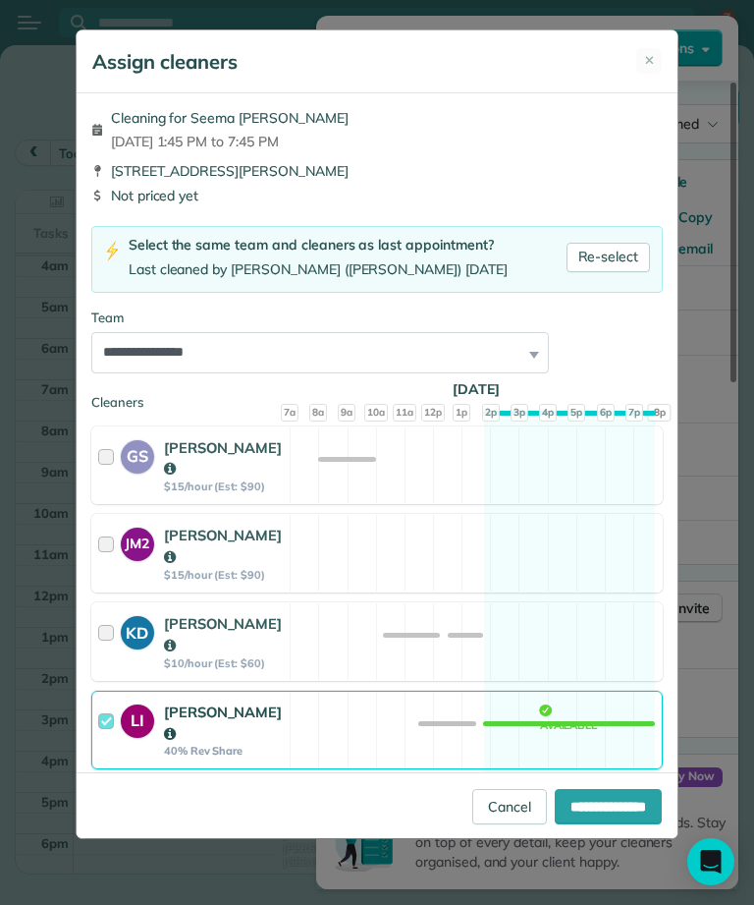
select select "**"
click at [582, 824] on input "**********" at bounding box center [608, 806] width 107 height 35
type input "**********"
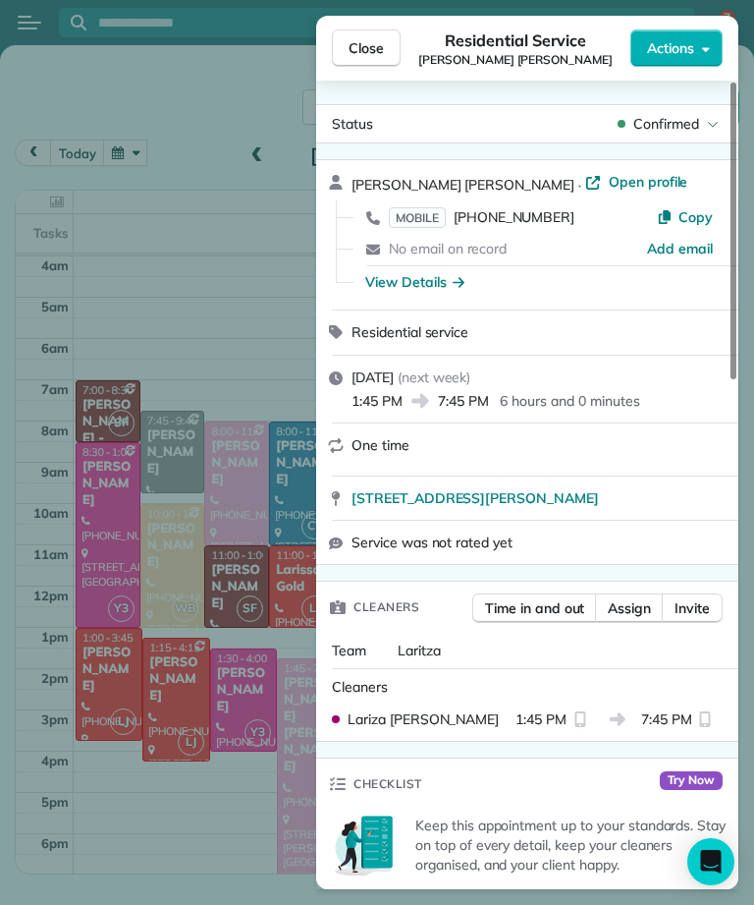
click at [368, 46] on span "Close" at bounding box center [366, 48] width 35 height 20
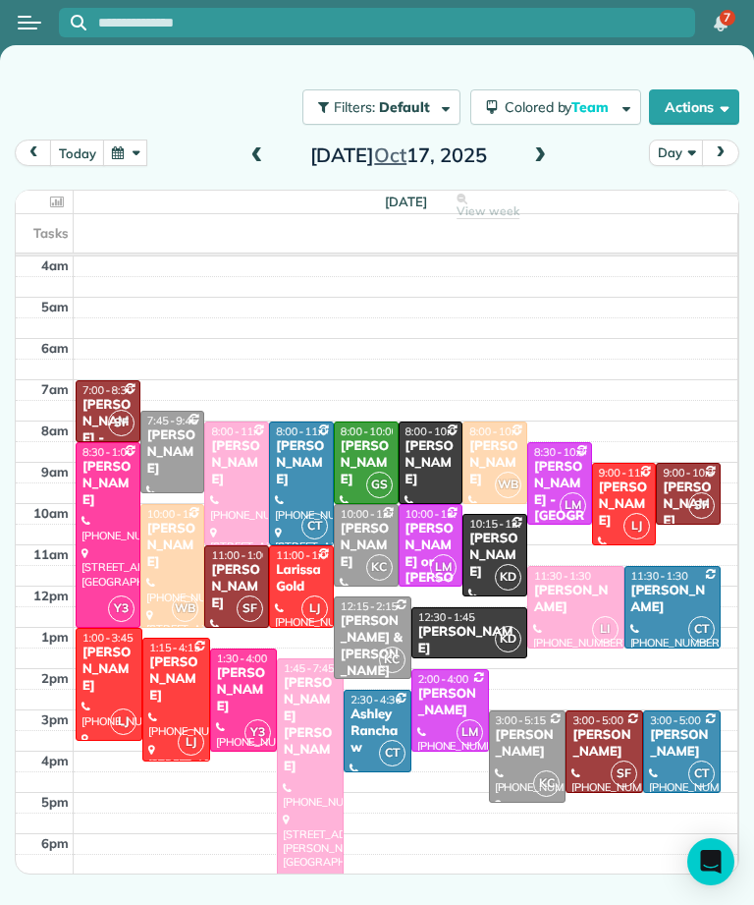
click at [70, 155] on button "today" at bounding box center [77, 152] width 54 height 27
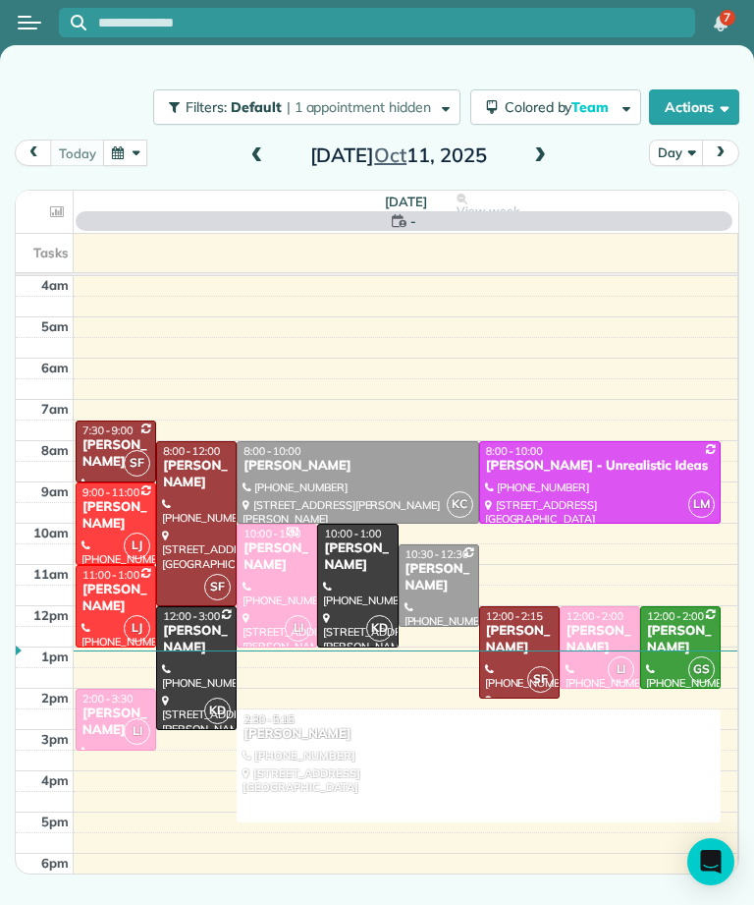
scroll to position [10, 0]
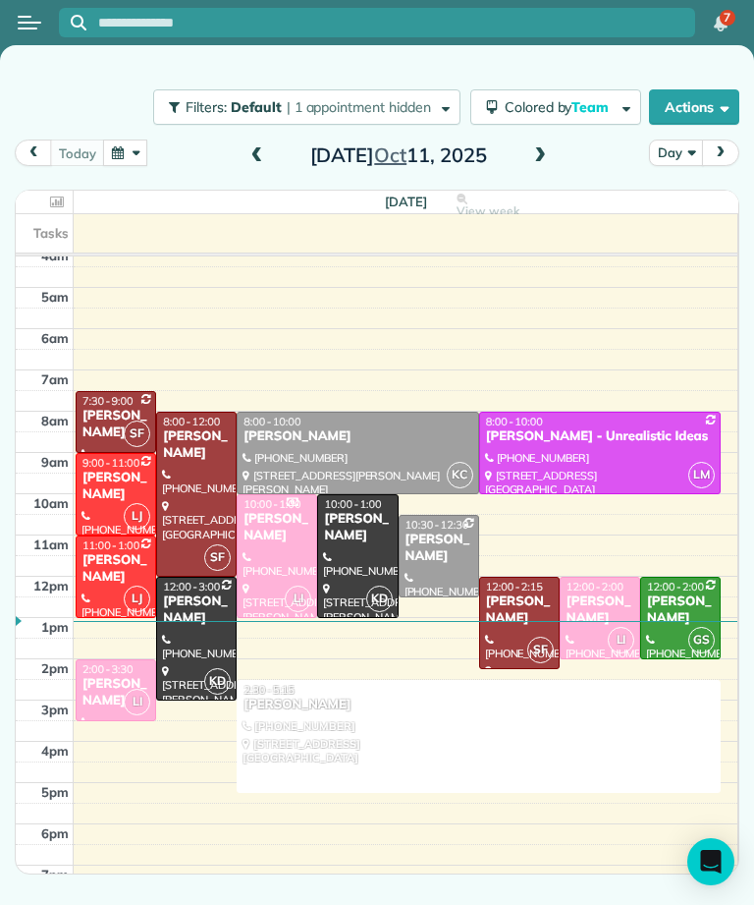
click at [597, 597] on div "Asher Yousif" at bounding box center [600, 609] width 69 height 33
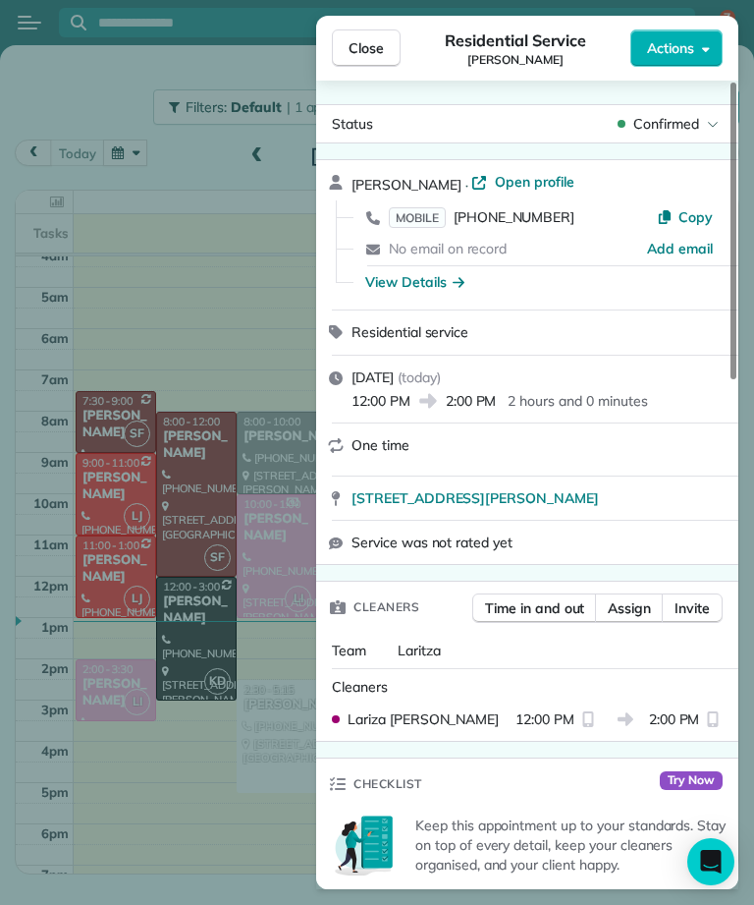
click at [360, 47] on span "Close" at bounding box center [366, 48] width 35 height 20
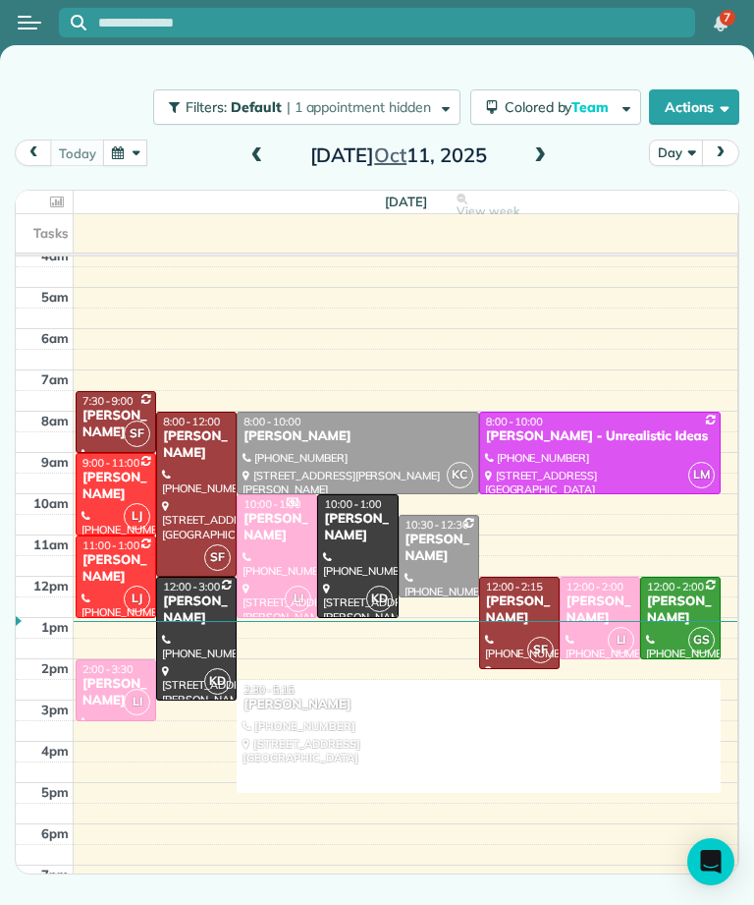
click at [529, 169] on span at bounding box center [540, 155] width 22 height 29
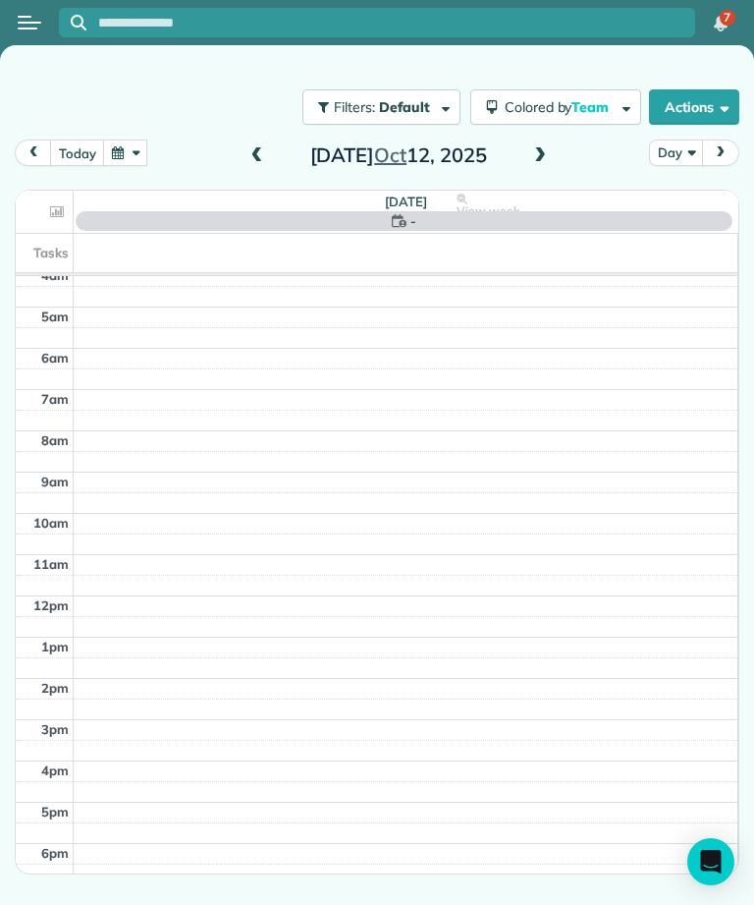
scroll to position [10, 0]
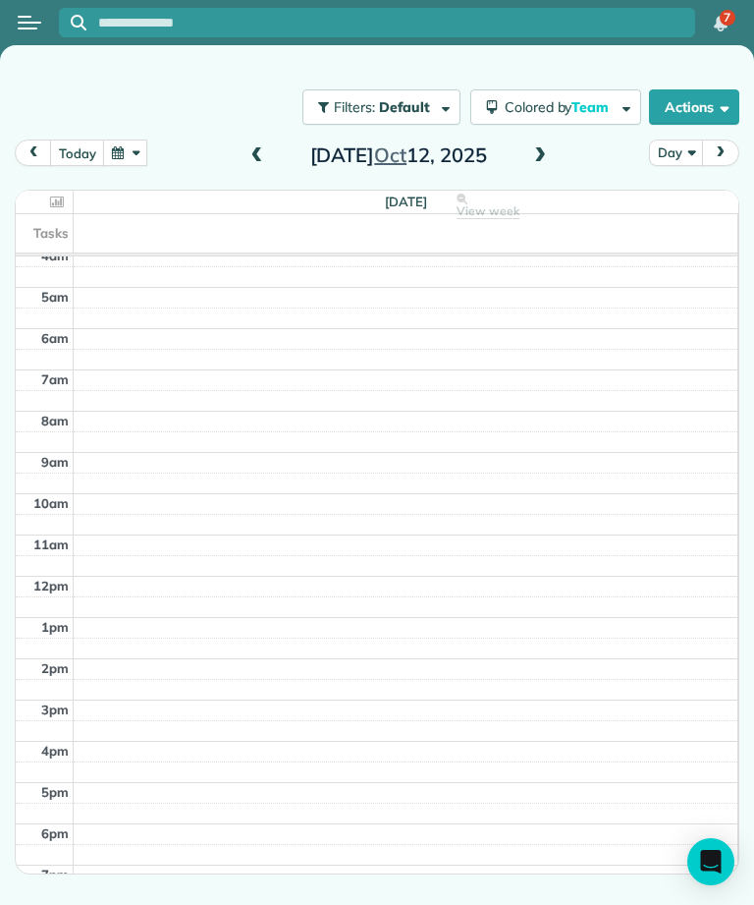
click at [252, 162] on span at bounding box center [258, 156] width 22 height 18
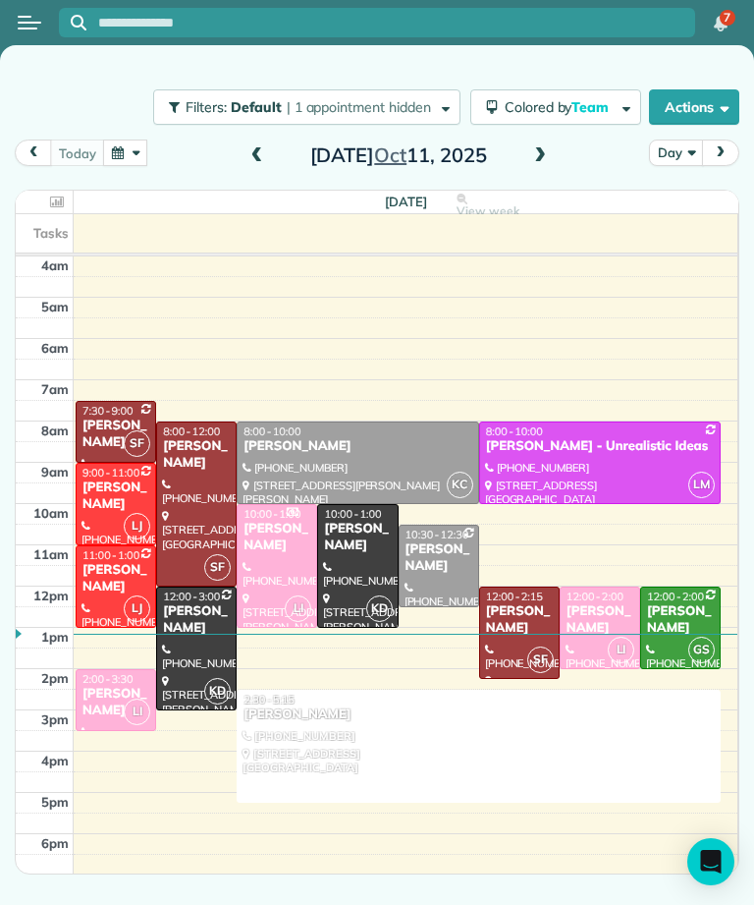
scroll to position [0, 0]
click at [534, 619] on div "Quenton Locklear" at bounding box center [519, 619] width 69 height 33
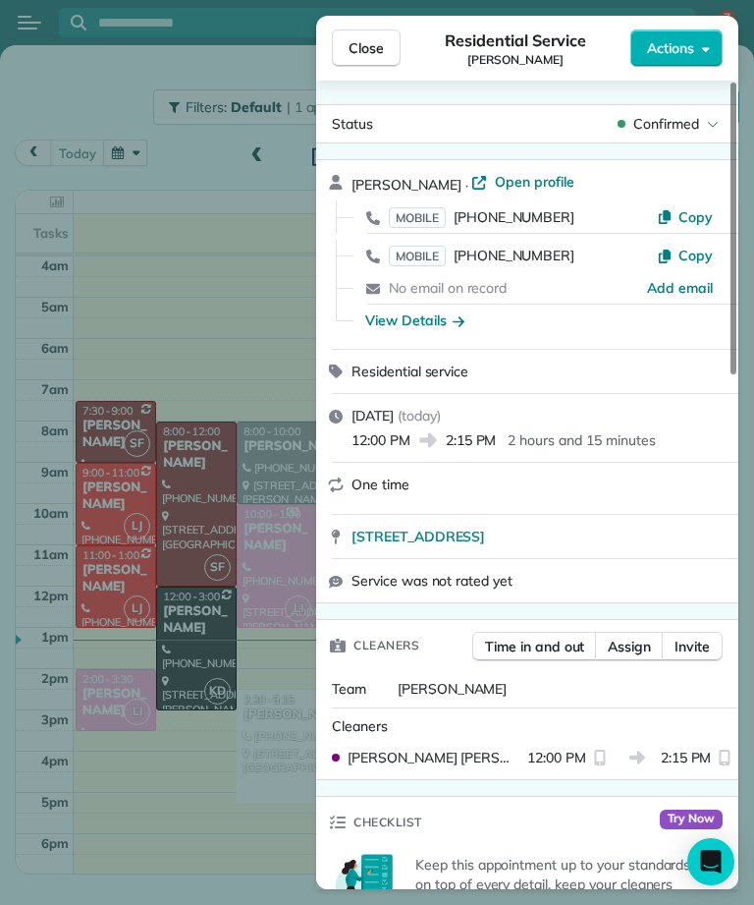
click at [198, 530] on div "Close Residential Service Quenton Locklear Actions Status Confirmed Quenton Loc…" at bounding box center [377, 452] width 754 height 905
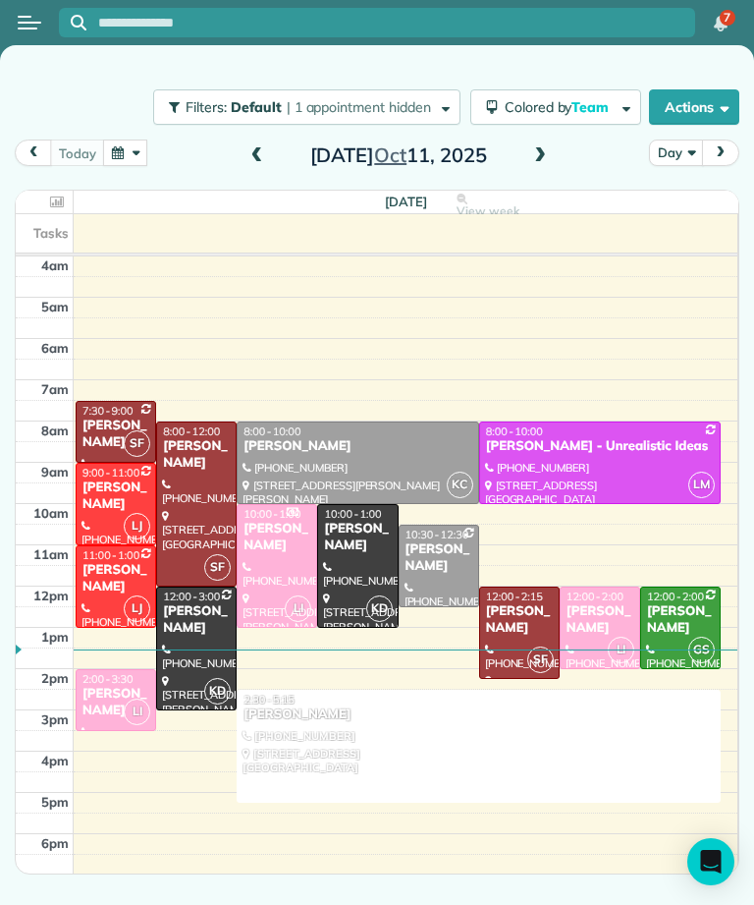
click at [191, 519] on div at bounding box center [196, 503] width 79 height 163
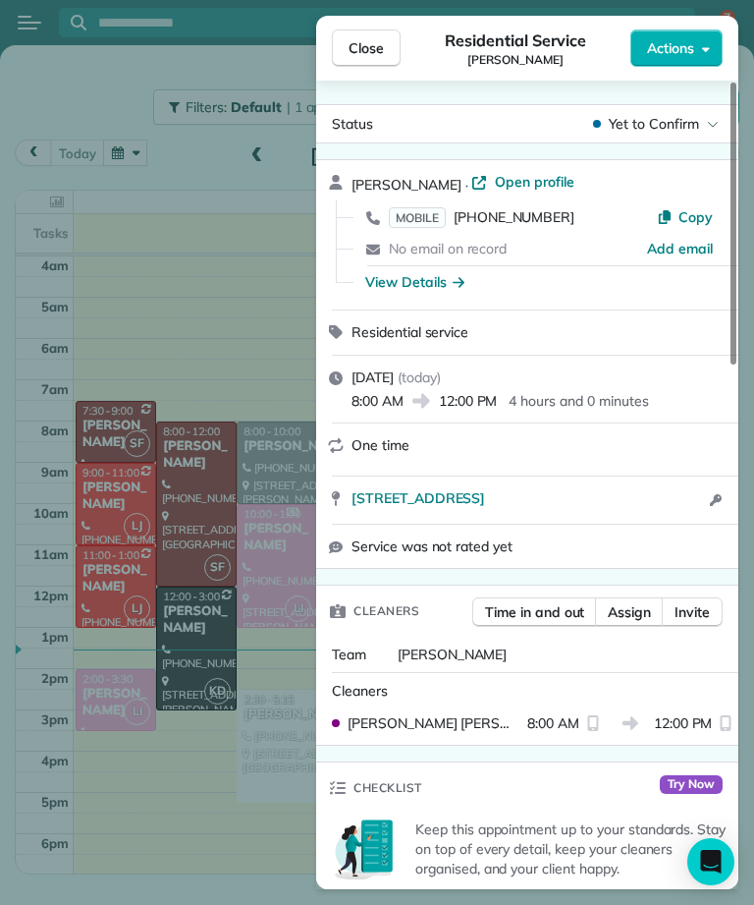
click at [485, 494] on span "5316 Palm Drive La Cañada Flintridge CA 91011" at bounding box center [419, 498] width 134 height 20
click at [377, 54] on span "Close" at bounding box center [366, 48] width 35 height 20
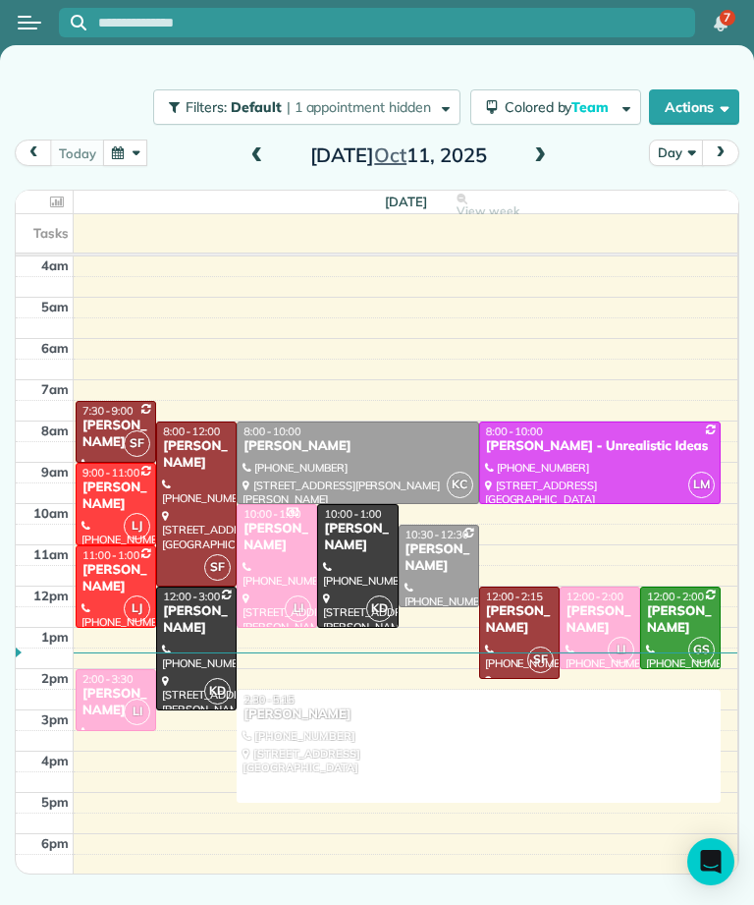
click at [513, 606] on div "Quenton Locklear" at bounding box center [519, 619] width 69 height 33
